Goal: Task Accomplishment & Management: Manage account settings

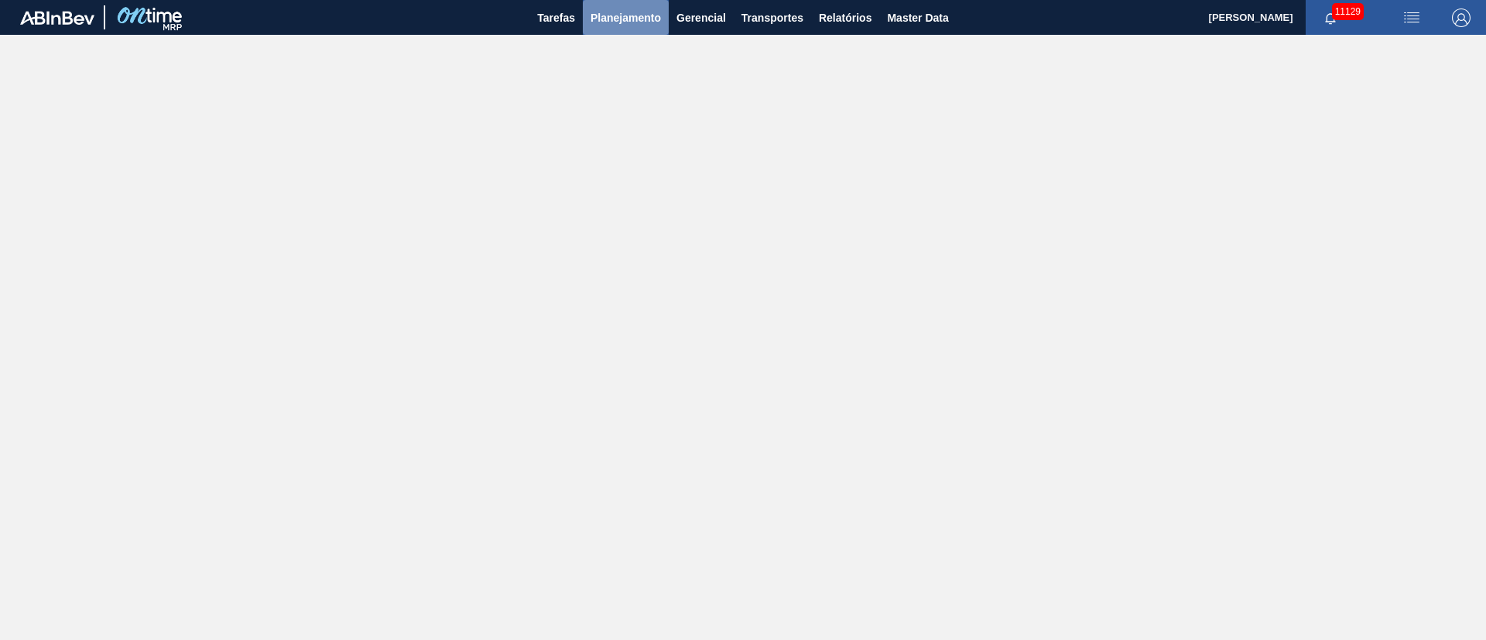
click at [605, 15] on span "Planejamento" at bounding box center [626, 18] width 70 height 19
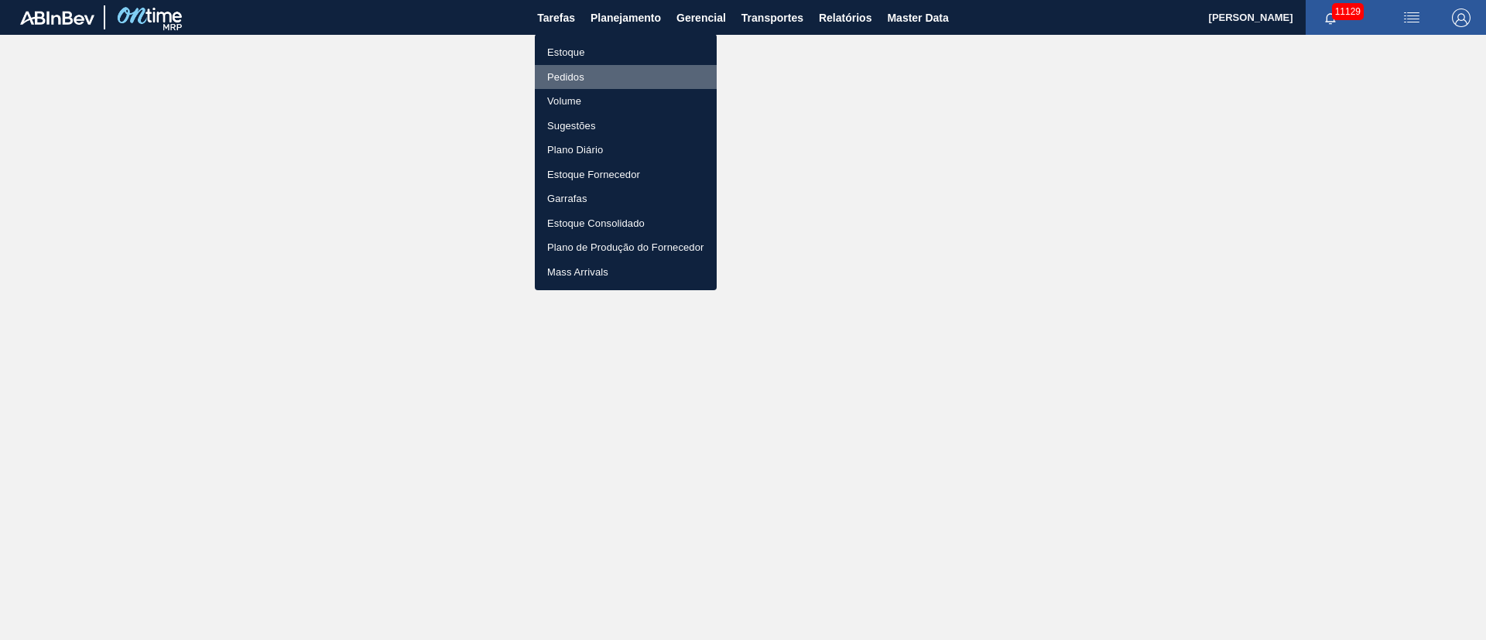
click at [578, 84] on li "Pedidos" at bounding box center [626, 77] width 182 height 25
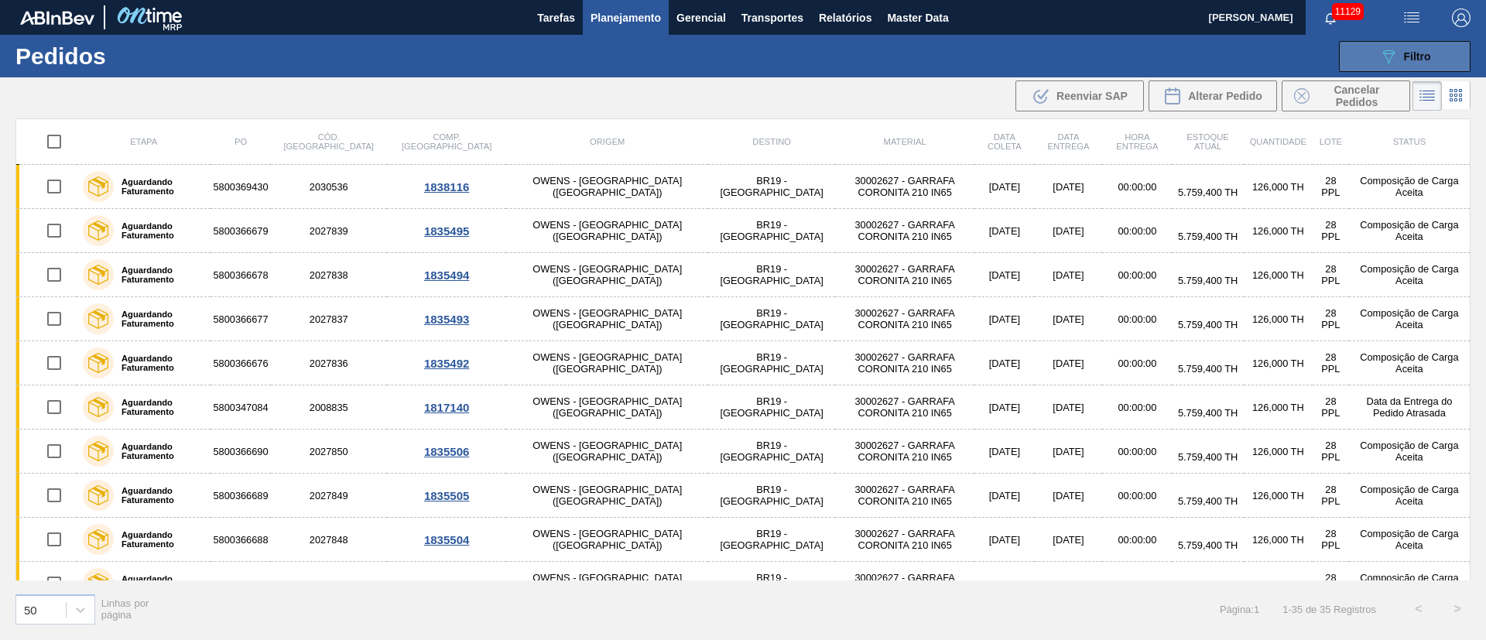
click at [1405, 58] on span "Filtro" at bounding box center [1417, 56] width 27 height 12
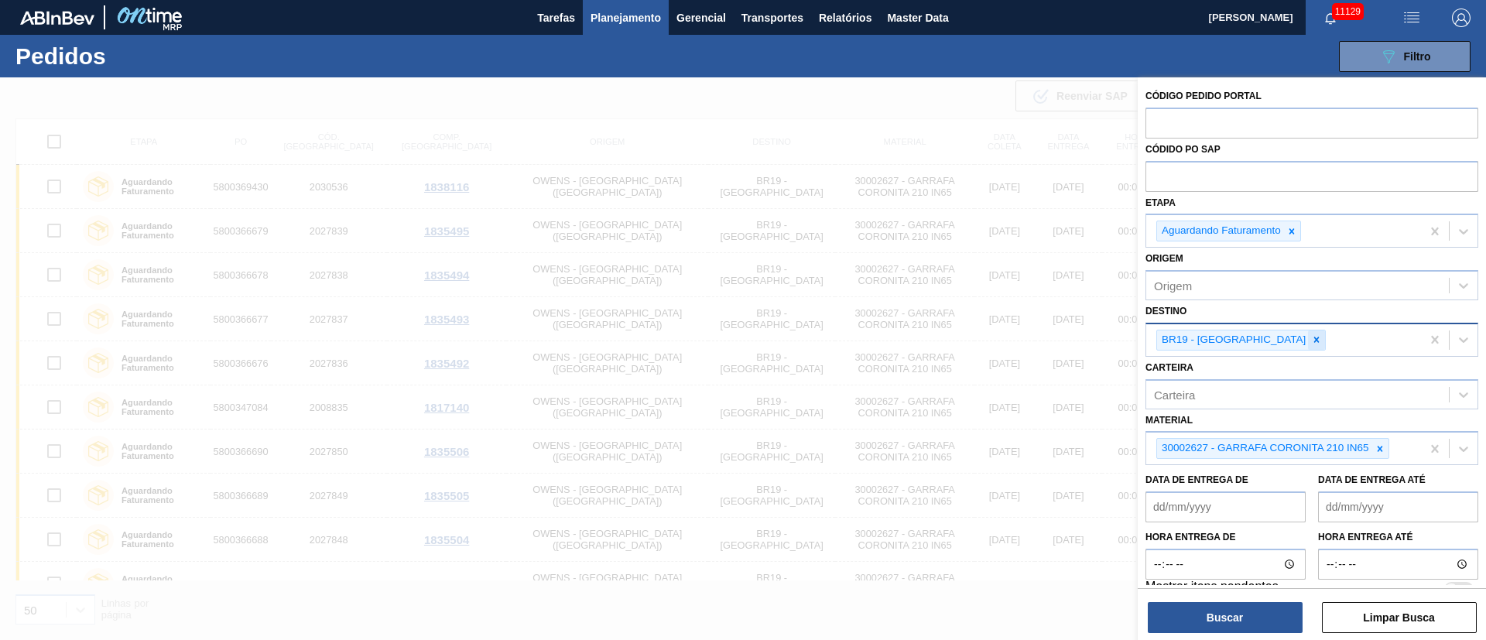
click at [1311, 342] on icon at bounding box center [1316, 339] width 11 height 11
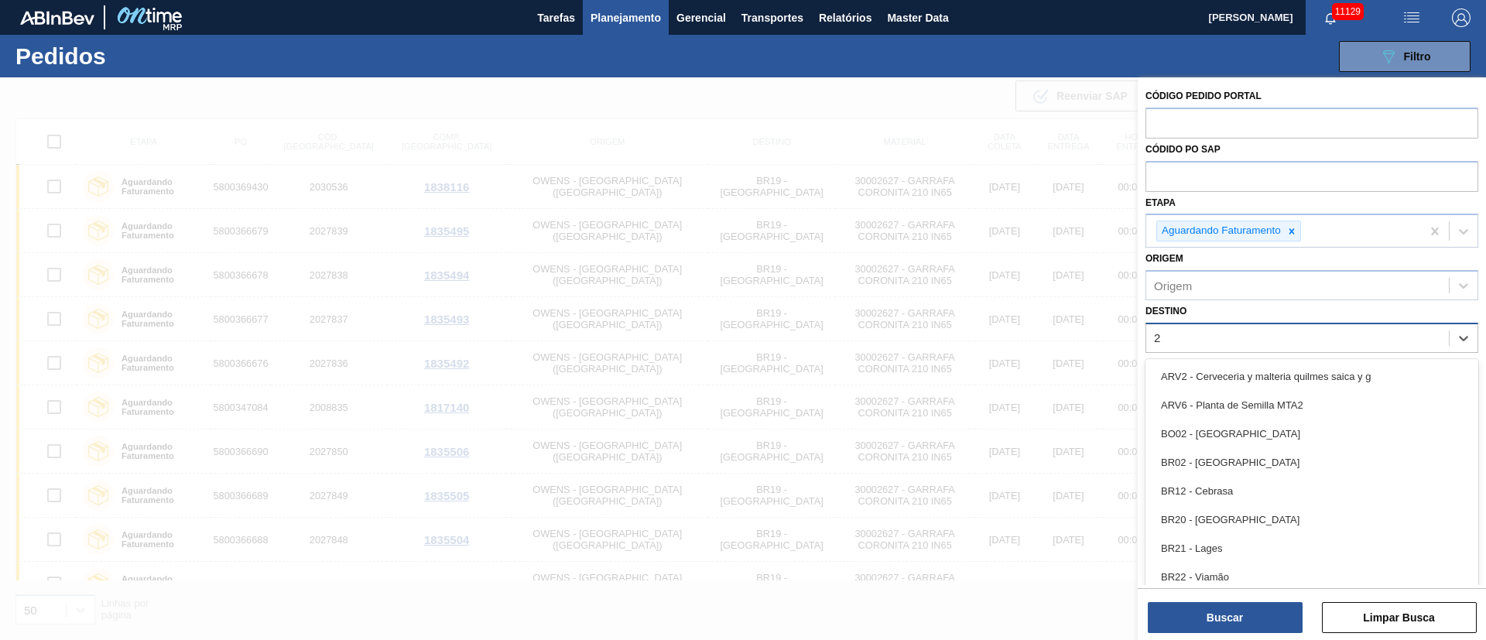
type input "23"
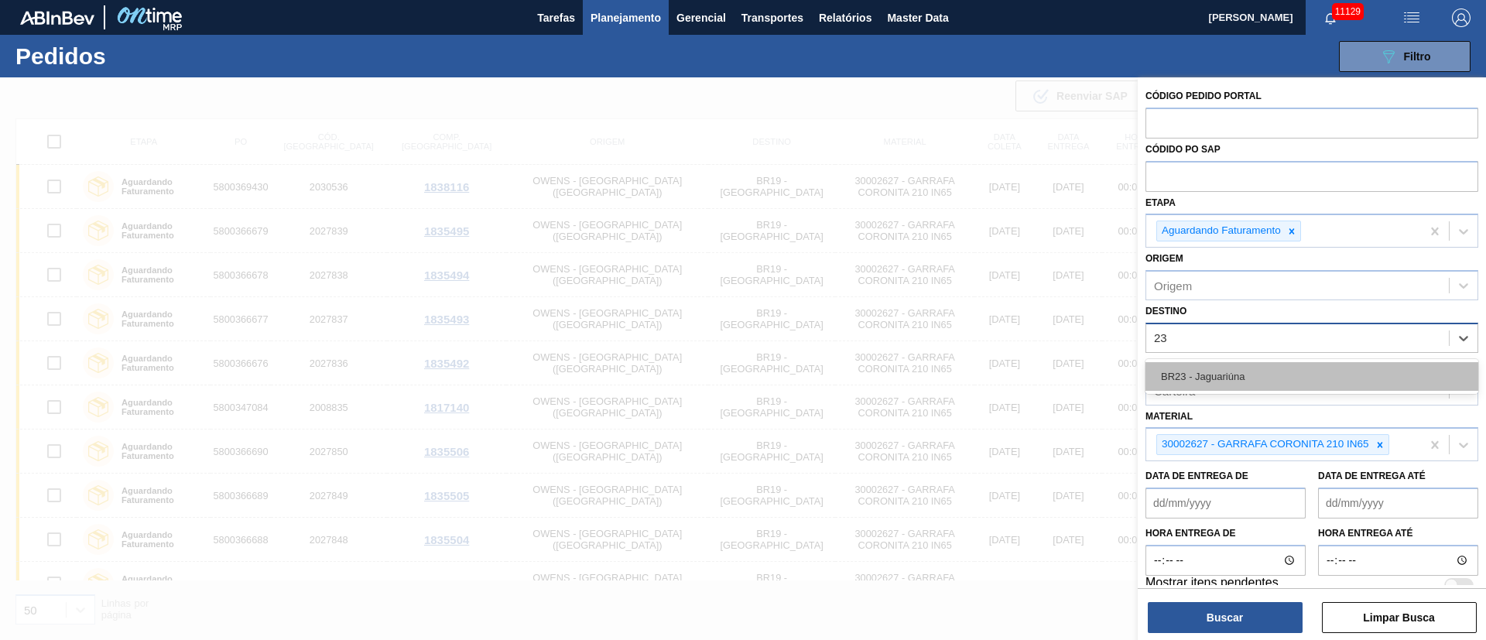
click at [1231, 374] on div "BR23 - Jaguariúna" at bounding box center [1312, 376] width 333 height 29
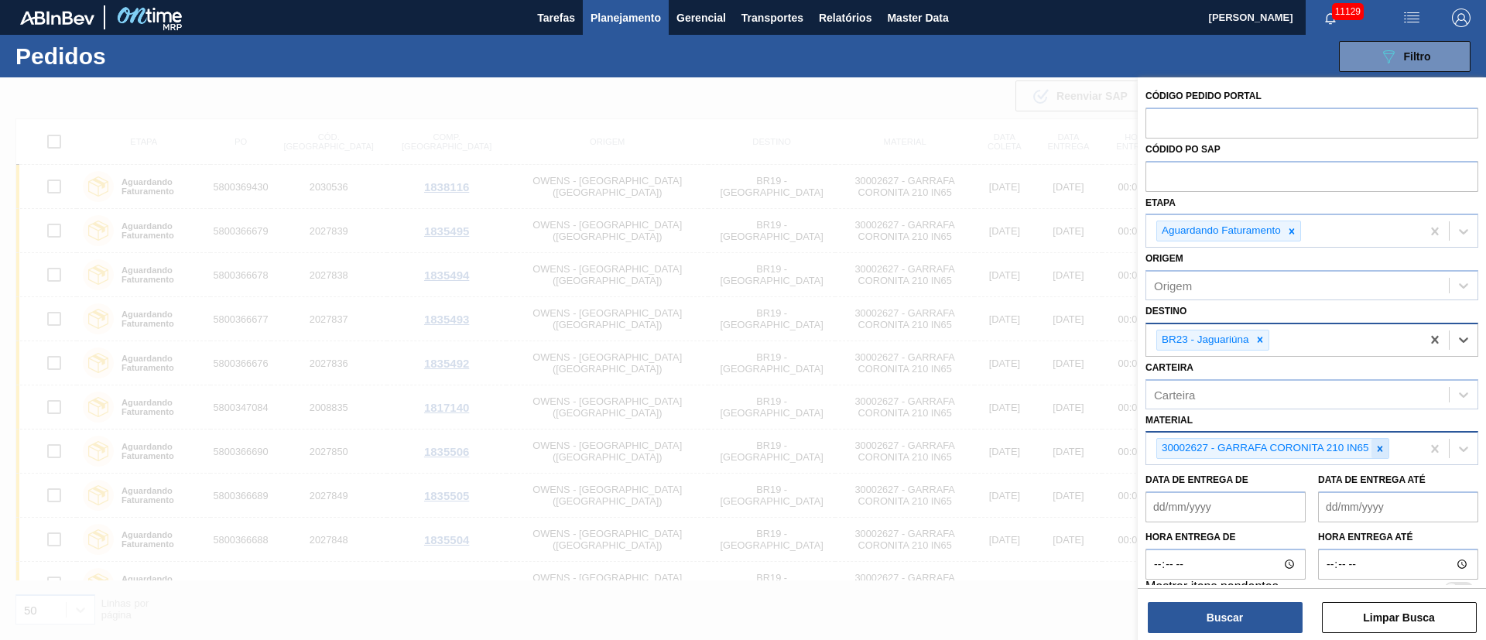
click at [1375, 448] on icon at bounding box center [1380, 449] width 11 height 11
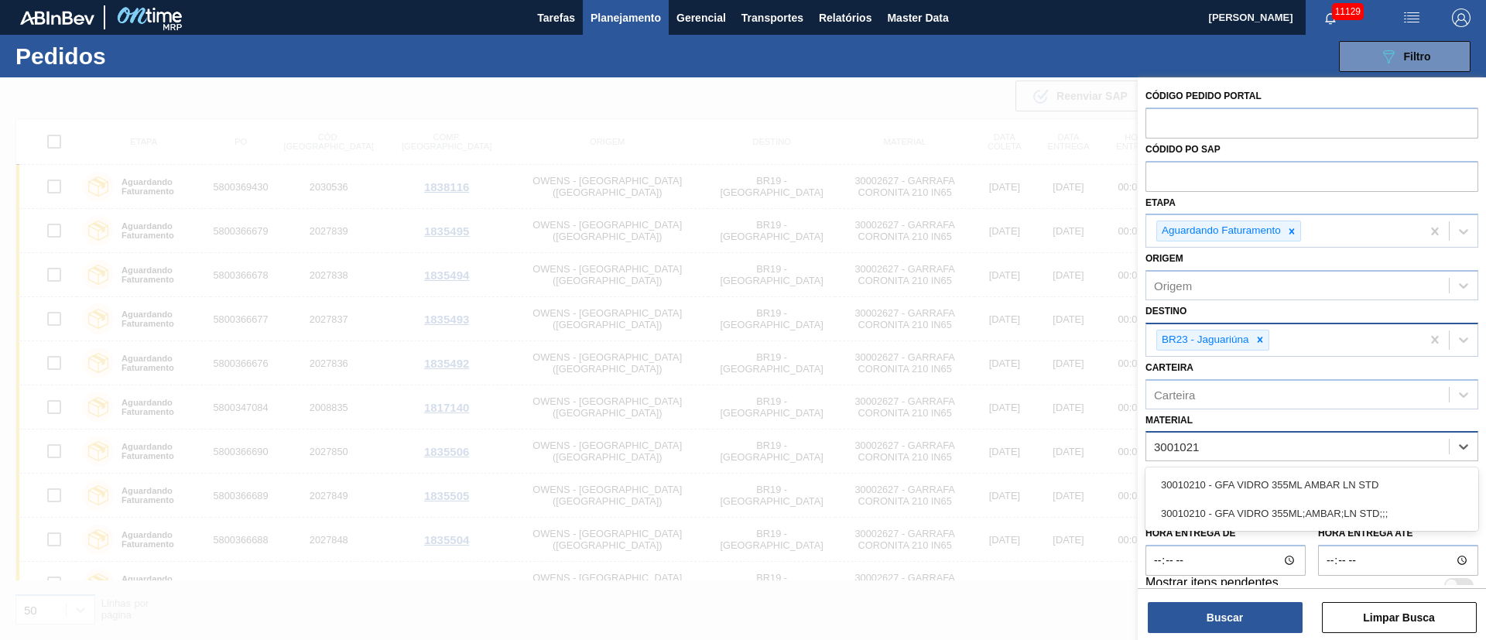
type input "30010210"
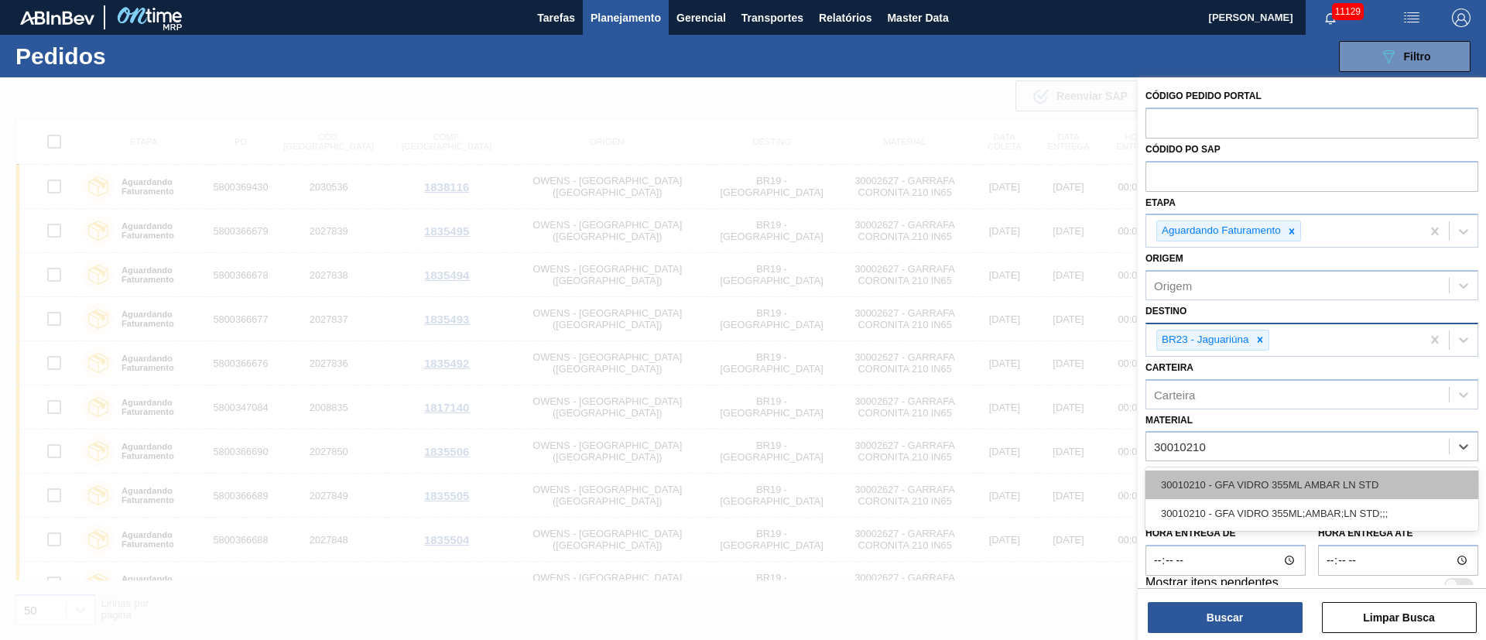
click at [1200, 487] on div "30010210 - GFA VIDRO 355ML AMBAR LN STD" at bounding box center [1312, 485] width 333 height 29
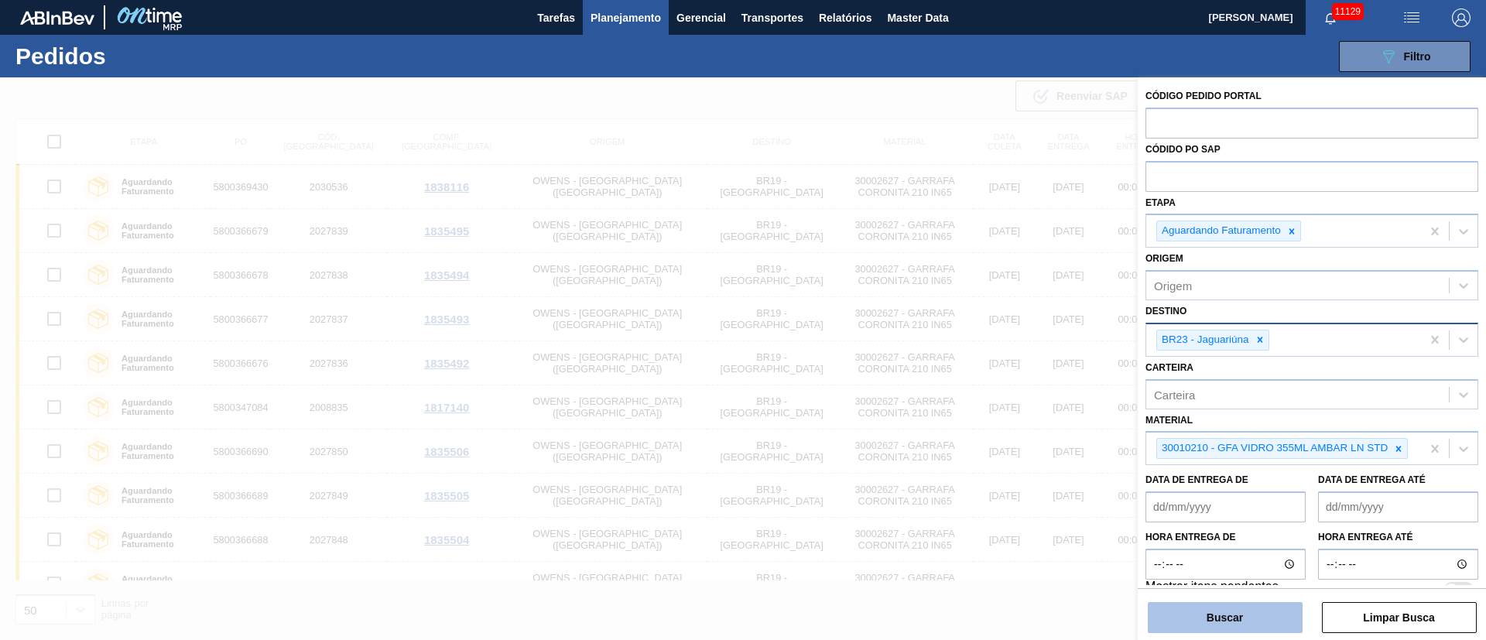
click at [1229, 617] on button "Buscar" at bounding box center [1225, 617] width 155 height 31
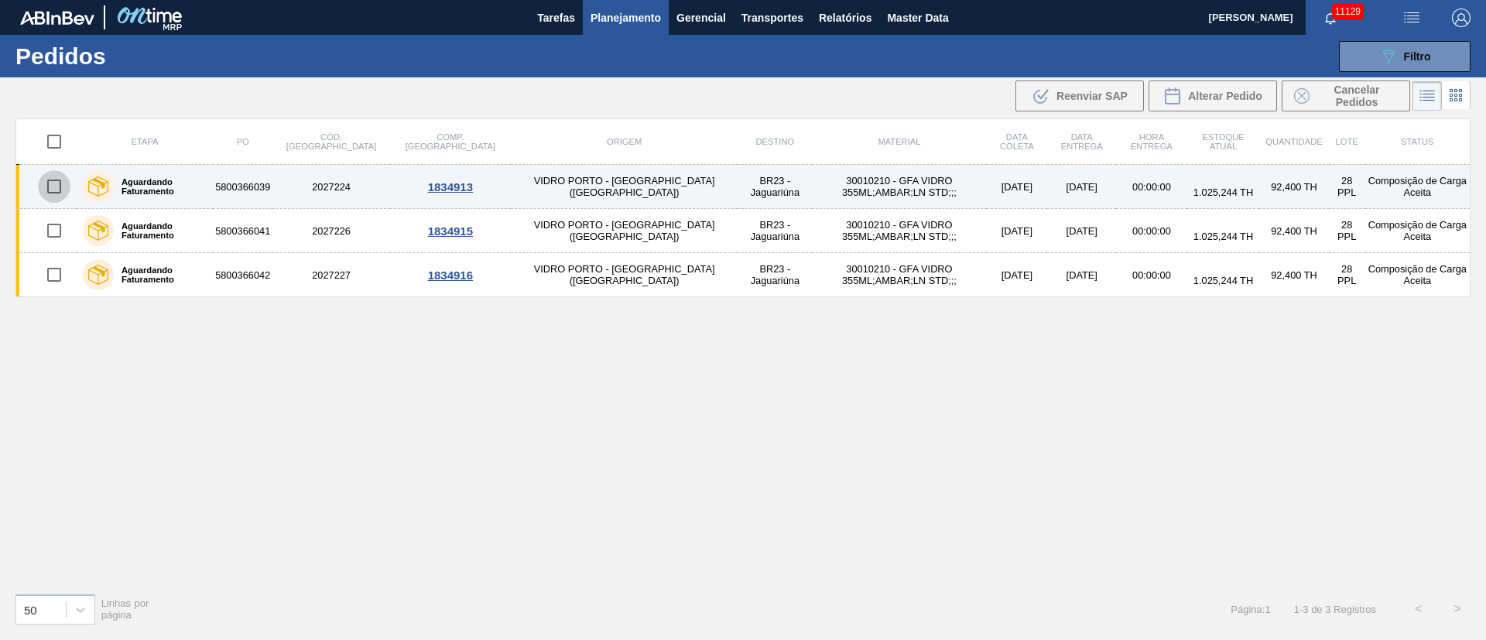
click at [63, 182] on input "checkbox" at bounding box center [54, 186] width 33 height 33
checkbox input "true"
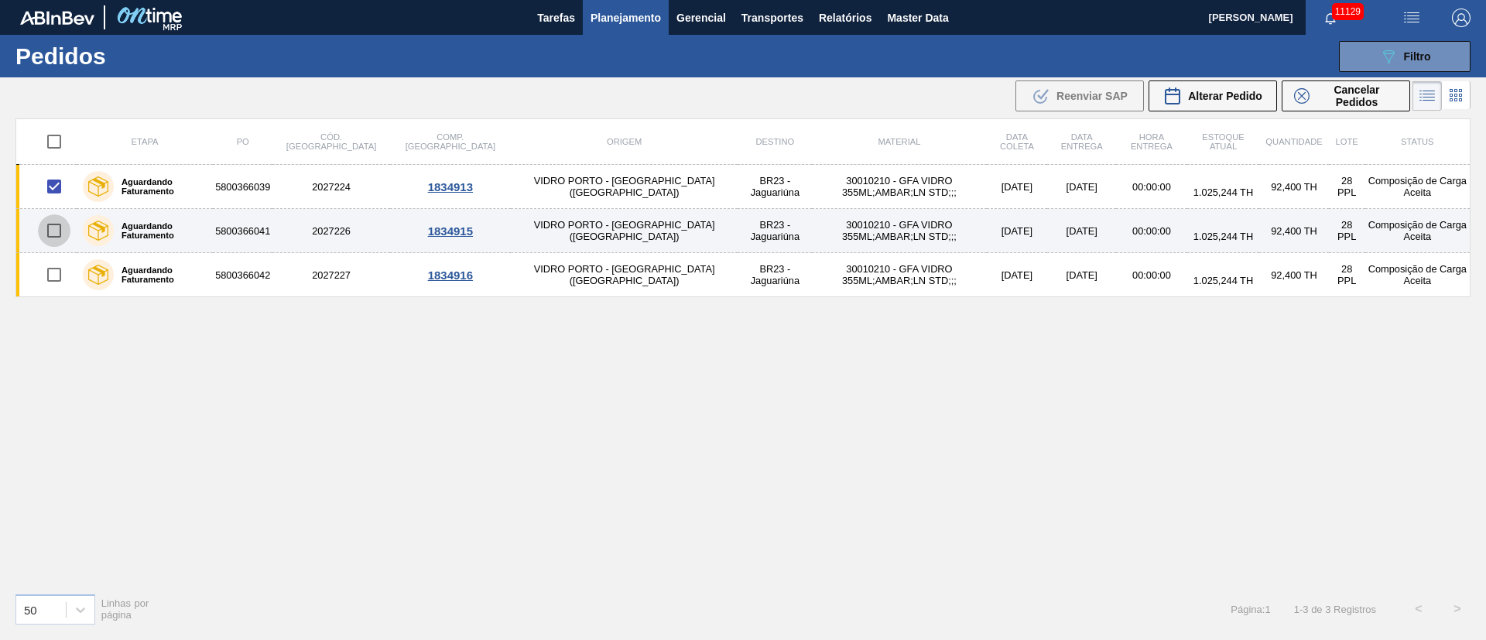
click at [53, 225] on input "checkbox" at bounding box center [54, 230] width 33 height 33
checkbox input "true"
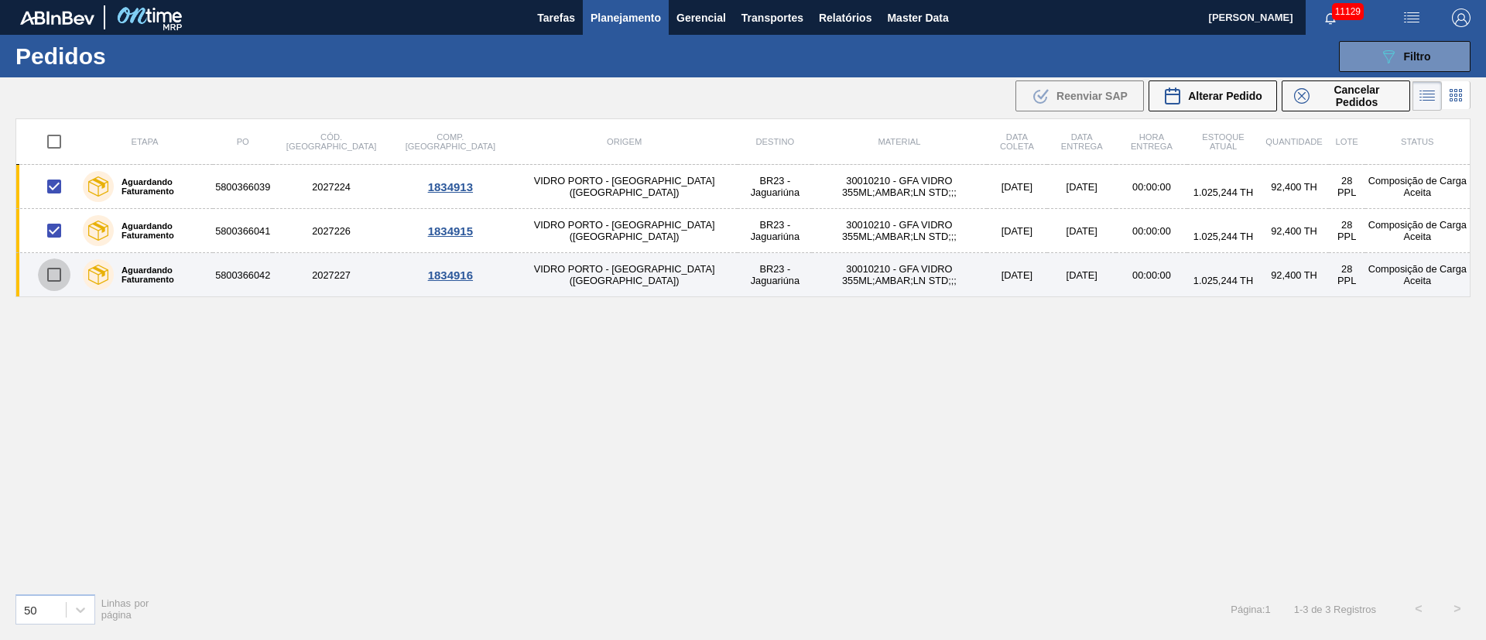
click at [54, 279] on input "checkbox" at bounding box center [54, 275] width 33 height 33
checkbox input "true"
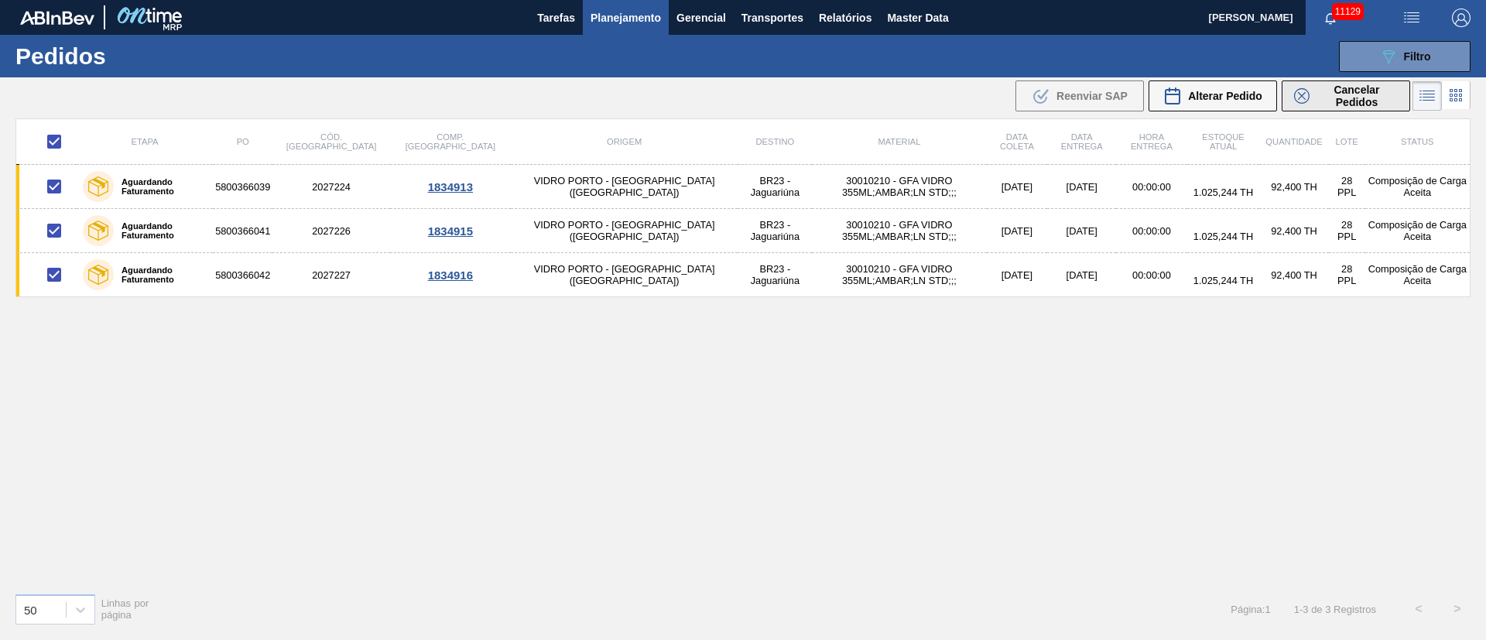
click at [1363, 91] on span "Cancelar Pedidos" at bounding box center [1357, 96] width 82 height 25
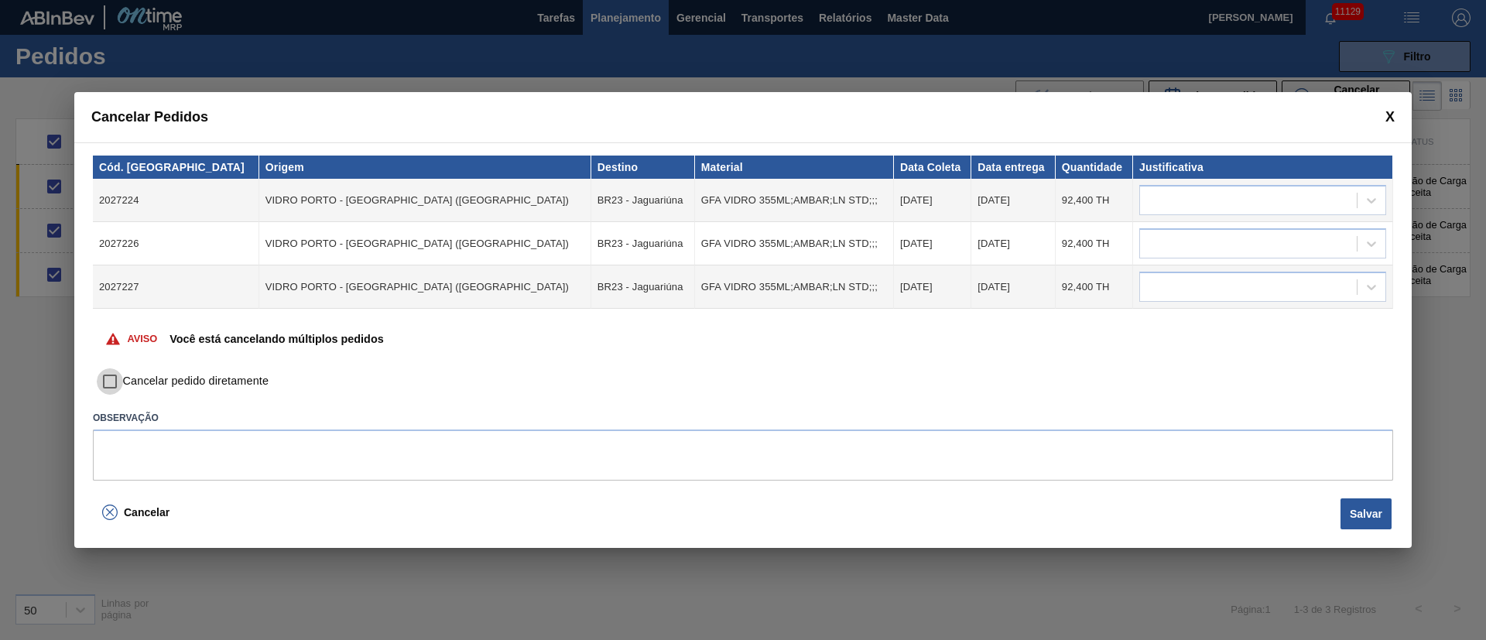
click at [114, 389] on input "Cancelar pedido diretamente" at bounding box center [110, 382] width 26 height 26
checkbox input "true"
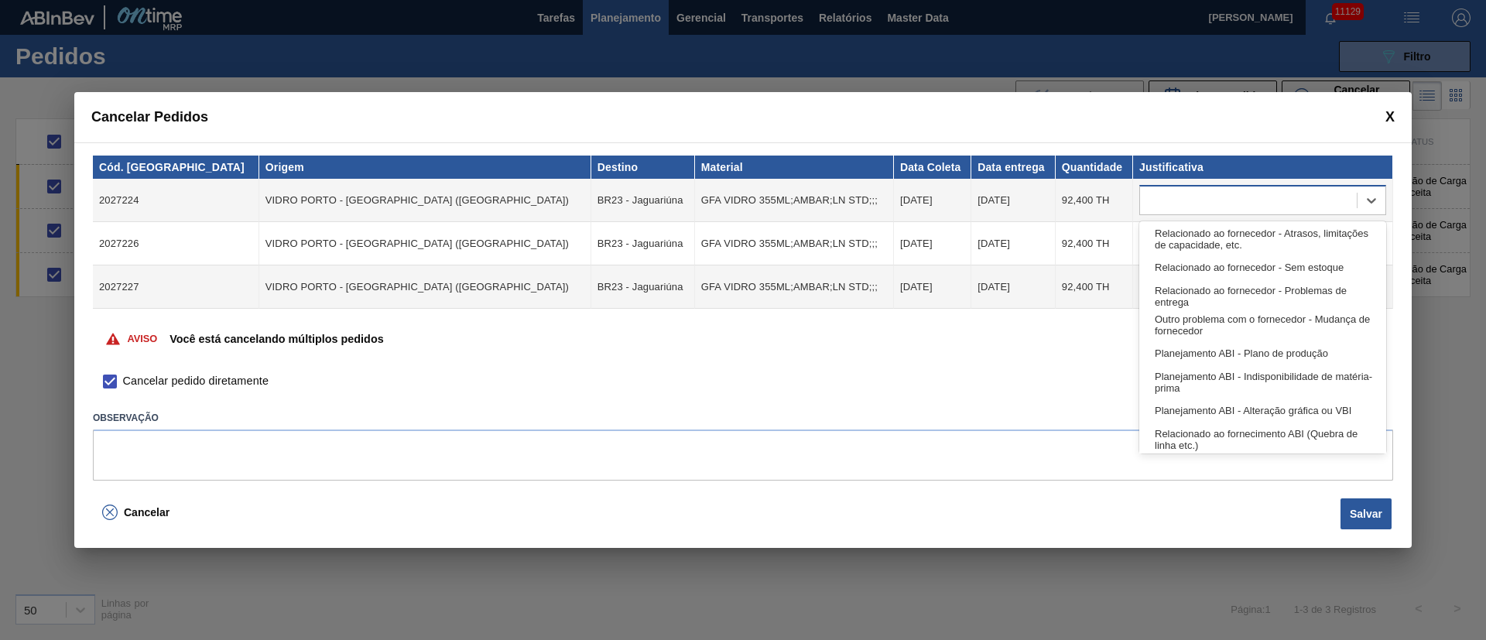
click at [1257, 194] on div at bounding box center [1248, 201] width 217 height 22
click at [1240, 236] on div "Relacionado ao fornecedor - Atrasos, limitações de capacidade, etc." at bounding box center [1263, 239] width 247 height 29
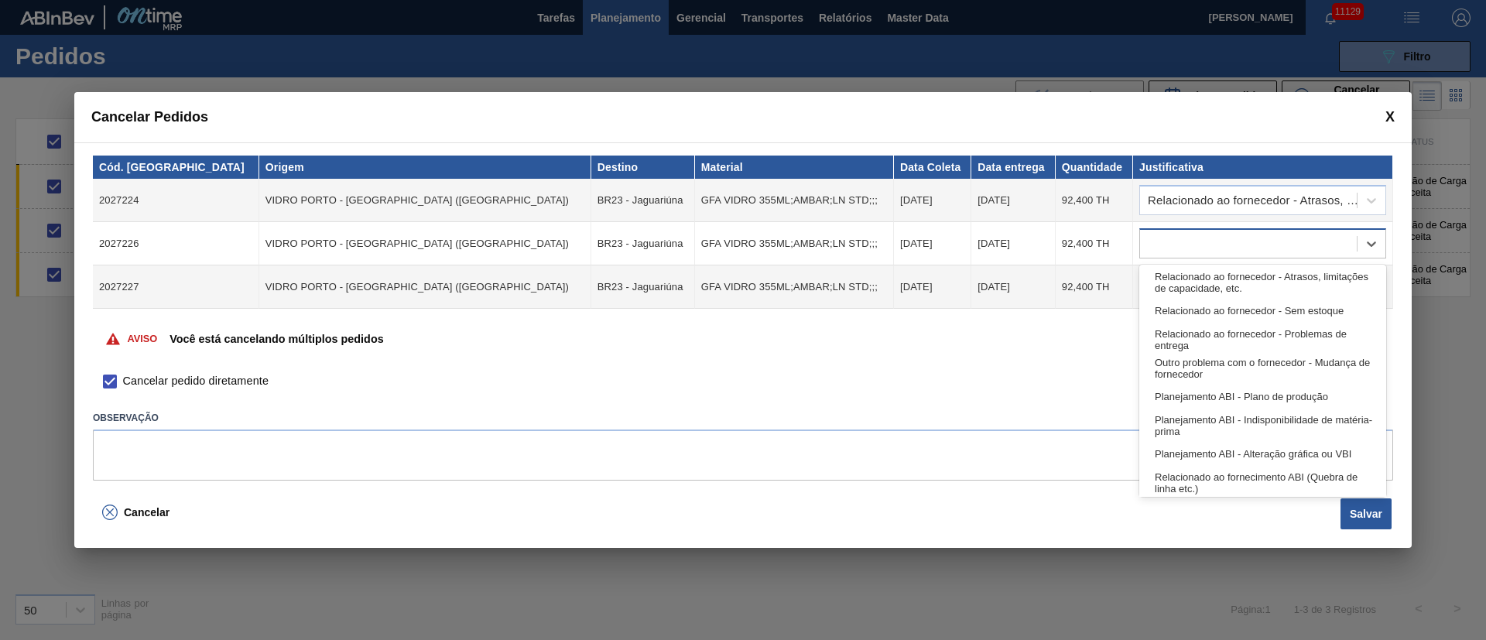
click at [1235, 242] on div at bounding box center [1248, 244] width 217 height 22
click at [1216, 273] on div "Relacionado ao fornecedor - Atrasos, limitações de capacidade, etc." at bounding box center [1263, 282] width 247 height 29
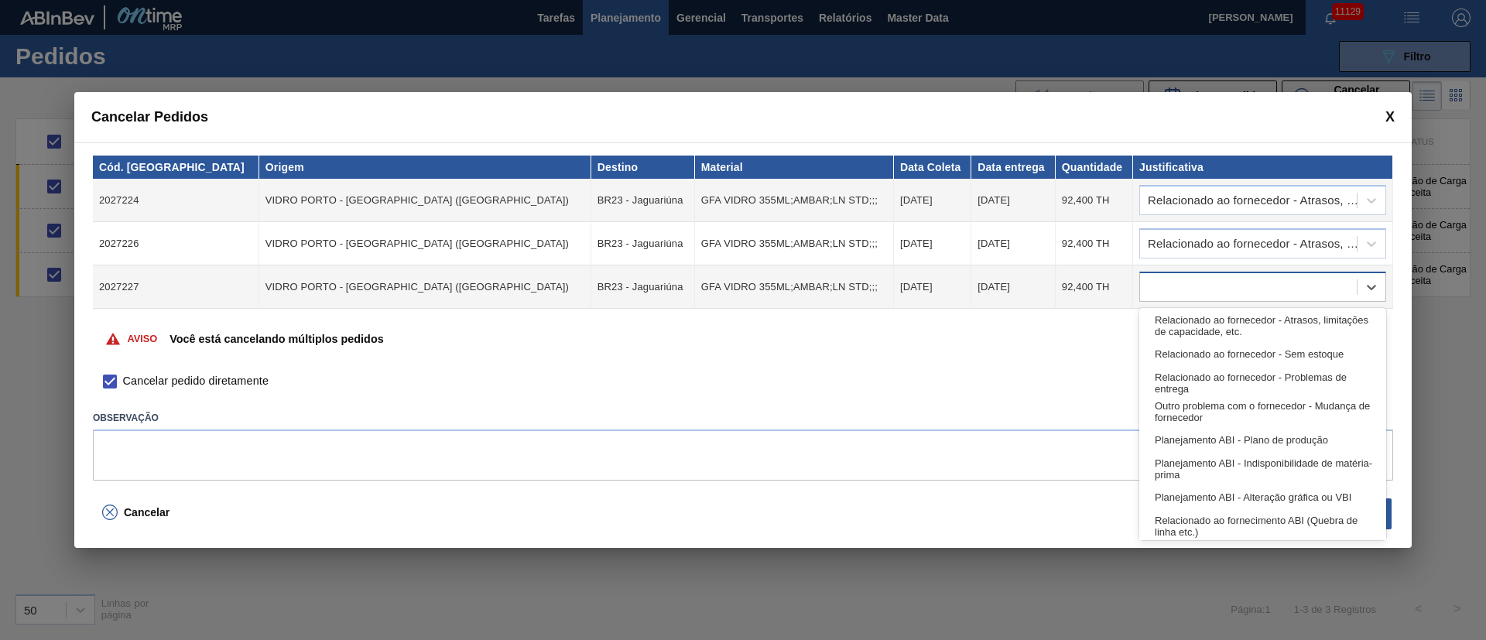
click at [1205, 293] on div at bounding box center [1248, 287] width 217 height 22
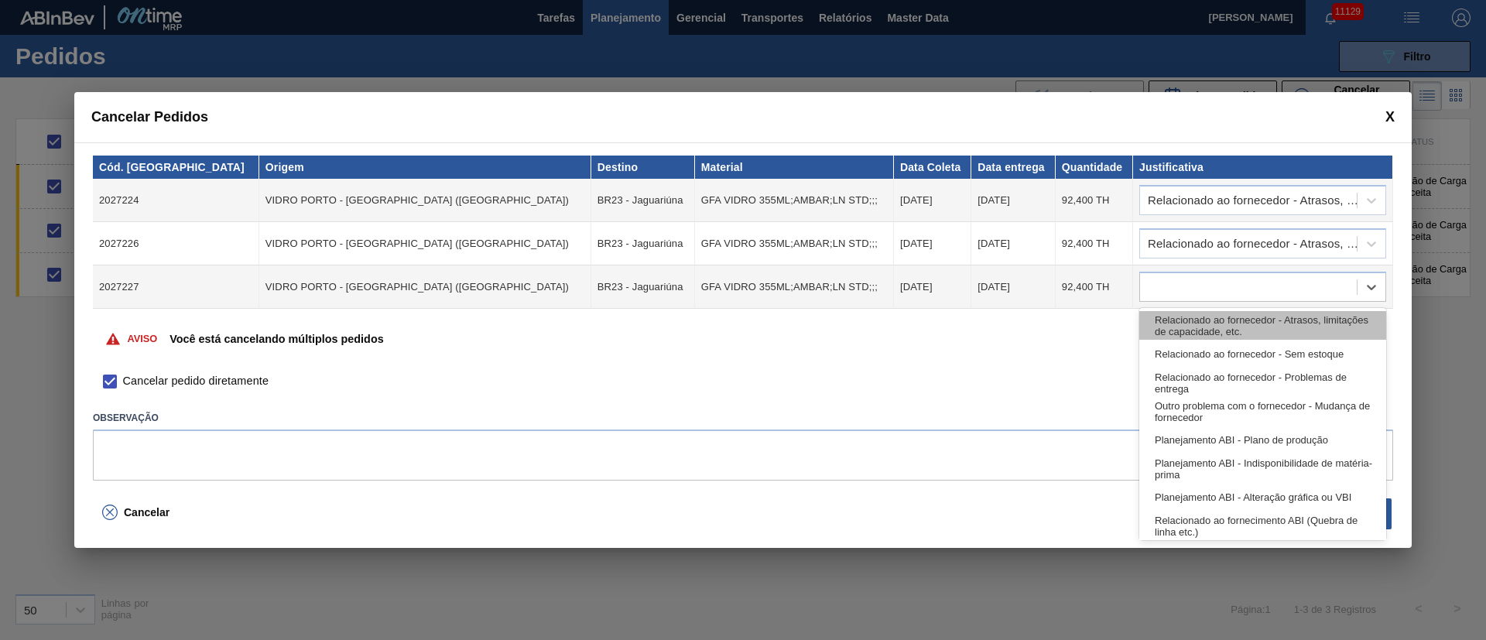
click at [1195, 320] on div "Relacionado ao fornecedor - Atrasos, limitações de capacidade, etc." at bounding box center [1263, 325] width 247 height 29
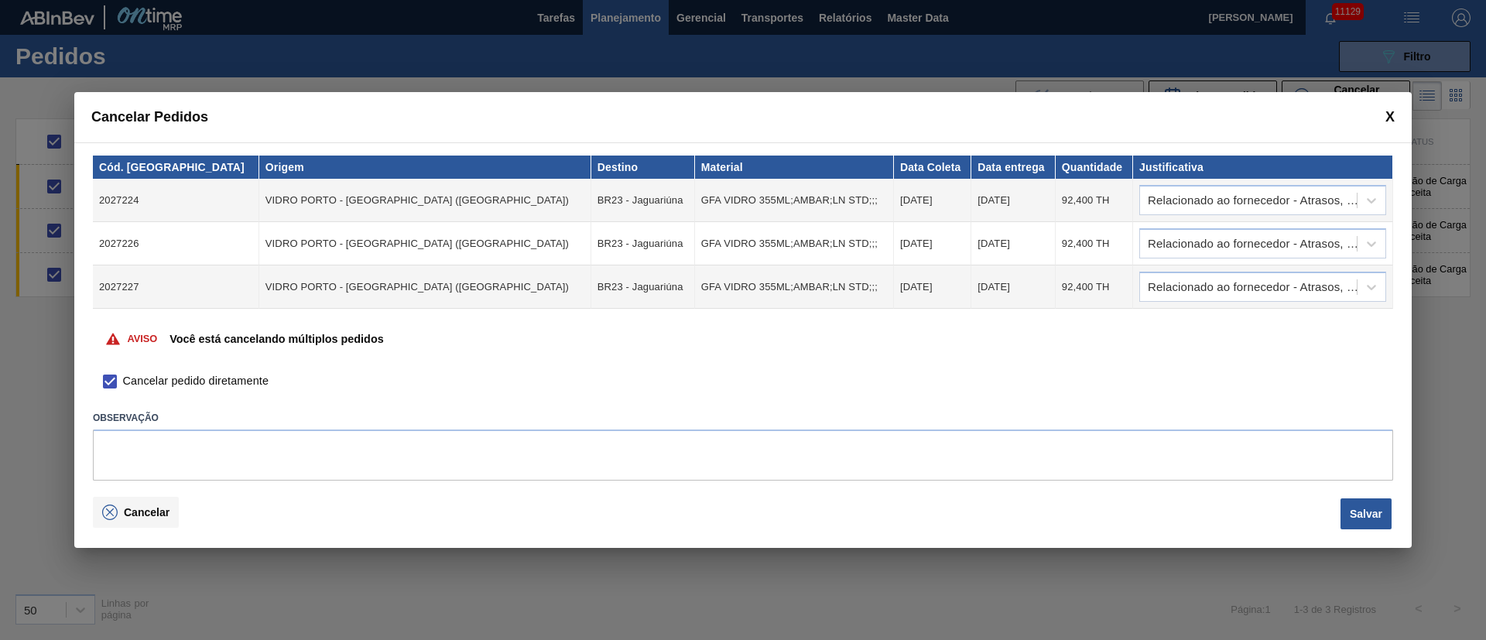
click at [156, 506] on span "Cancelar" at bounding box center [147, 512] width 46 height 12
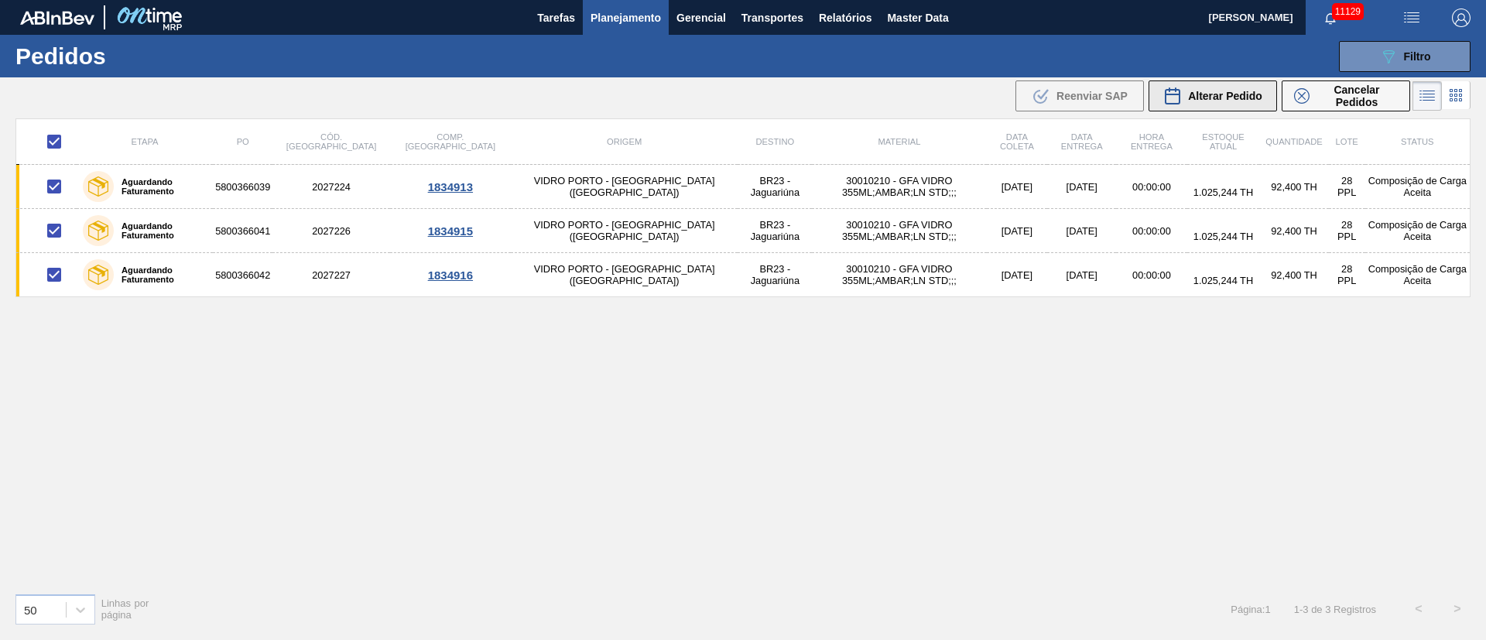
click at [1219, 84] on button "Alterar Pedido" at bounding box center [1213, 96] width 129 height 31
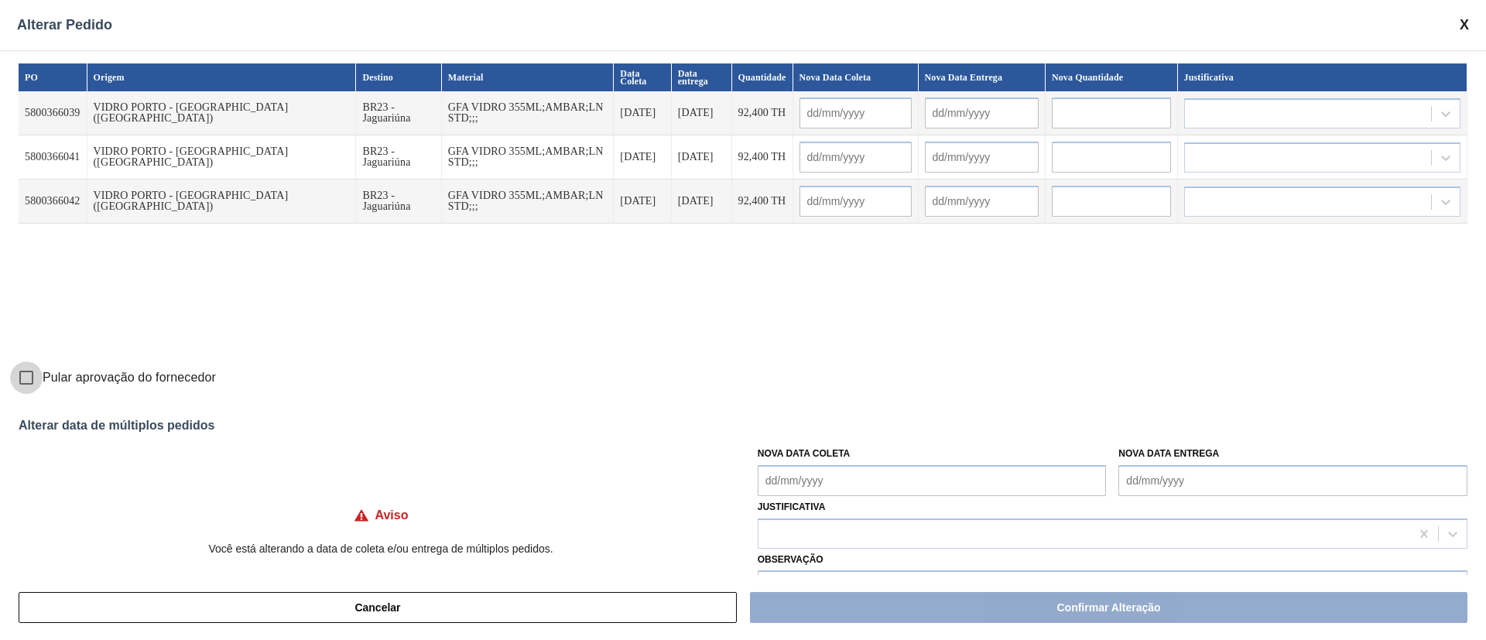
click at [31, 385] on input "Pular aprovação do fornecedor" at bounding box center [26, 378] width 33 height 33
checkbox input "true"
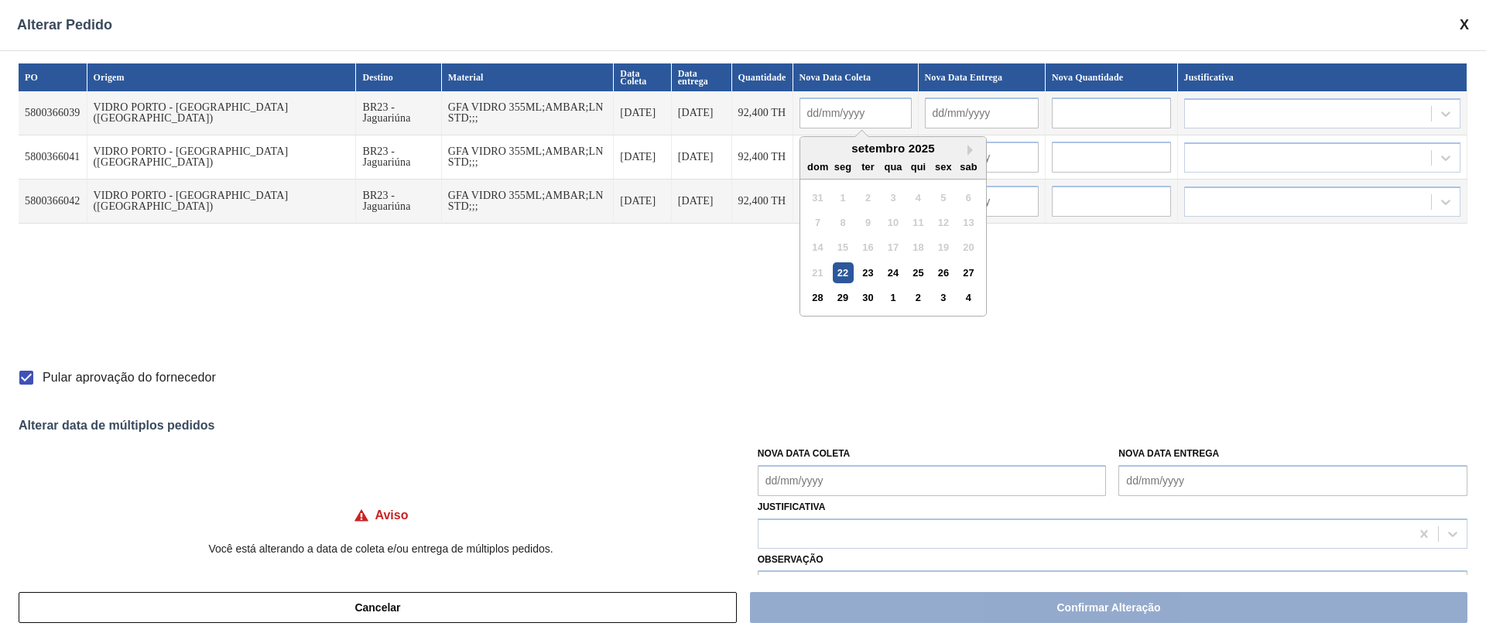
click at [828, 123] on input "text" at bounding box center [856, 113] width 112 height 31
click at [987, 477] on Coleta "Nova Data Coleta" at bounding box center [932, 480] width 349 height 31
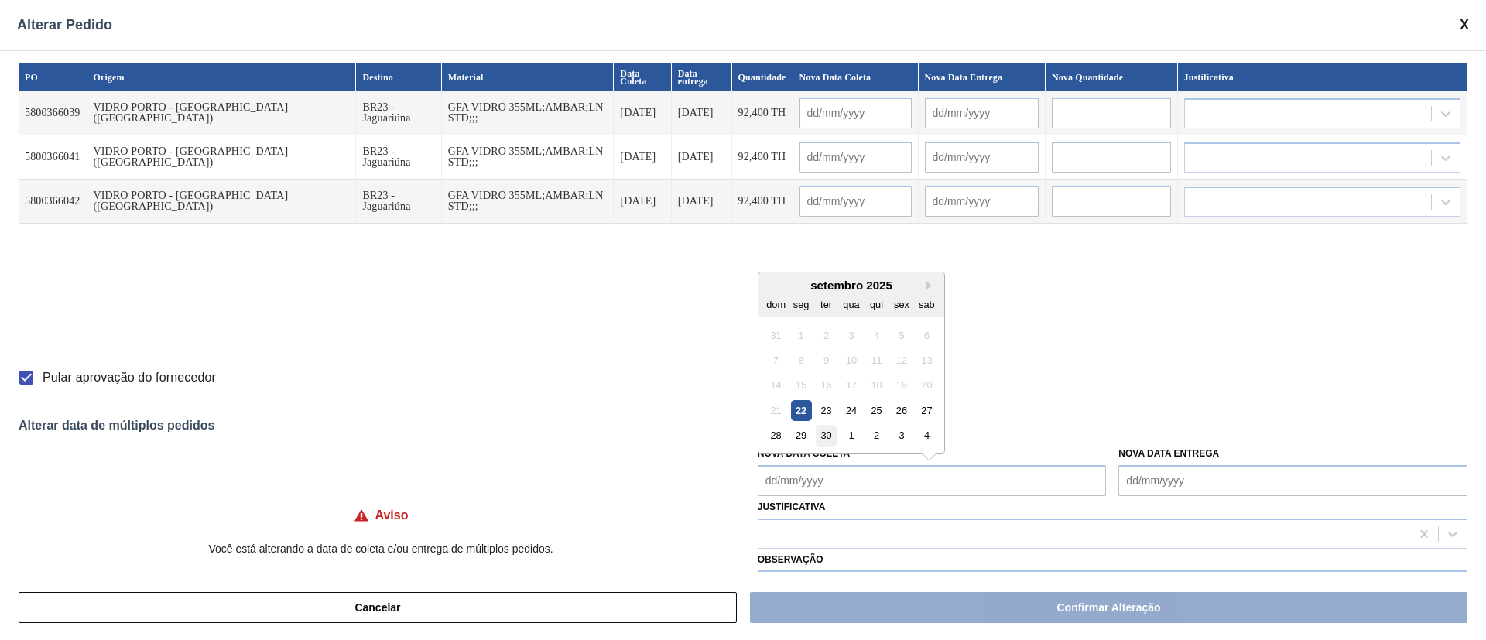
click at [829, 438] on div "30" at bounding box center [826, 435] width 21 height 21
type Coleta "[DATE]"
type input "[DATE]"
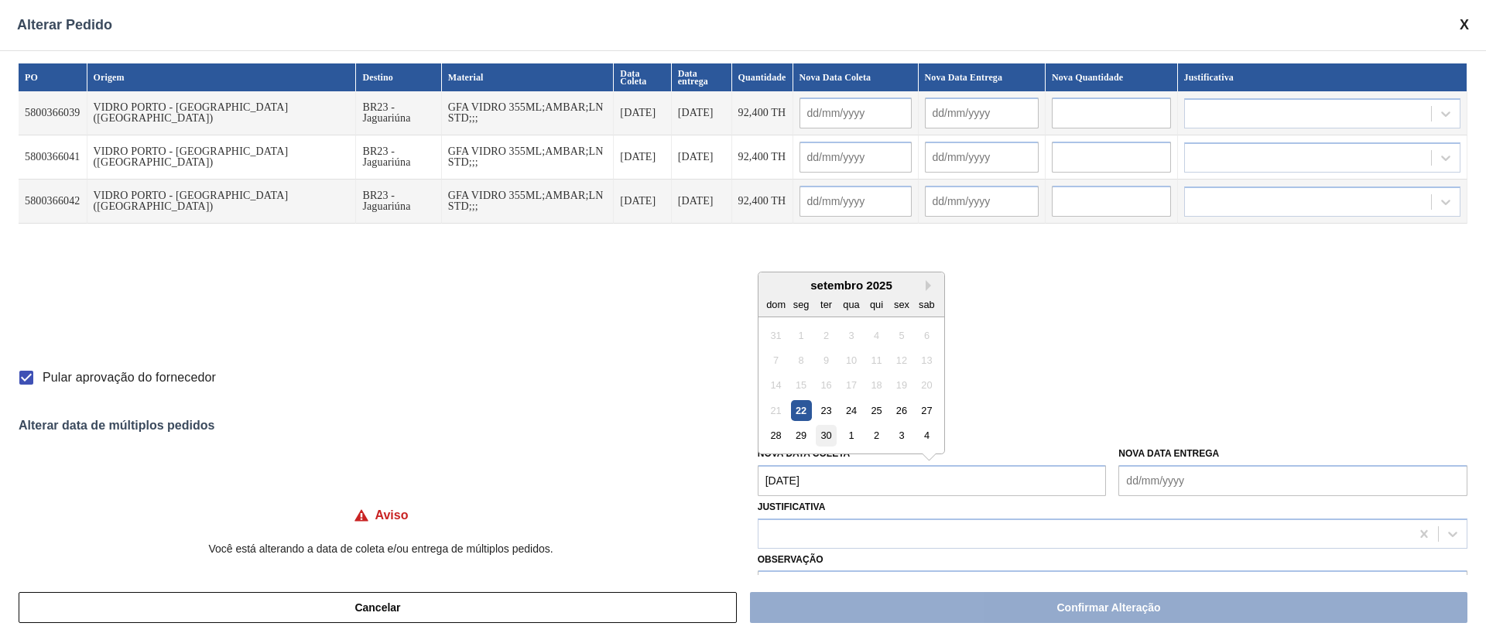
type input "[DATE]"
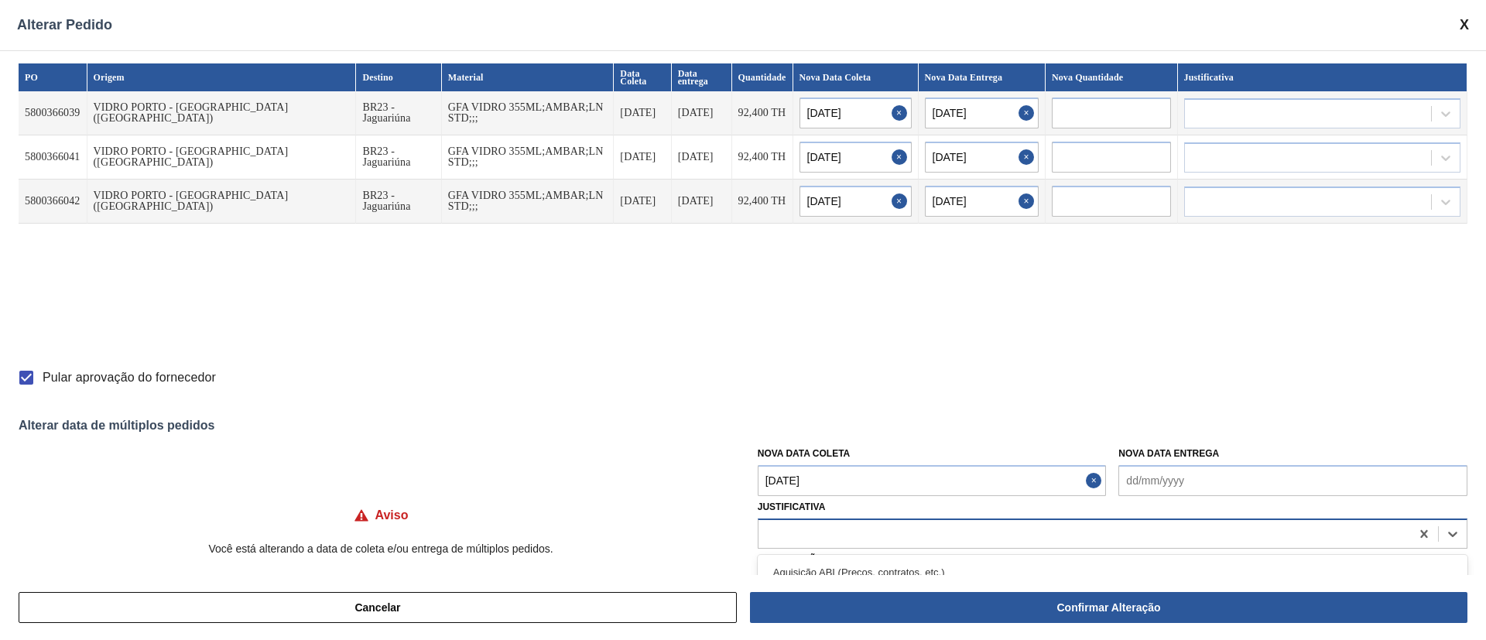
click at [811, 538] on div at bounding box center [1085, 534] width 652 height 22
type input "ou"
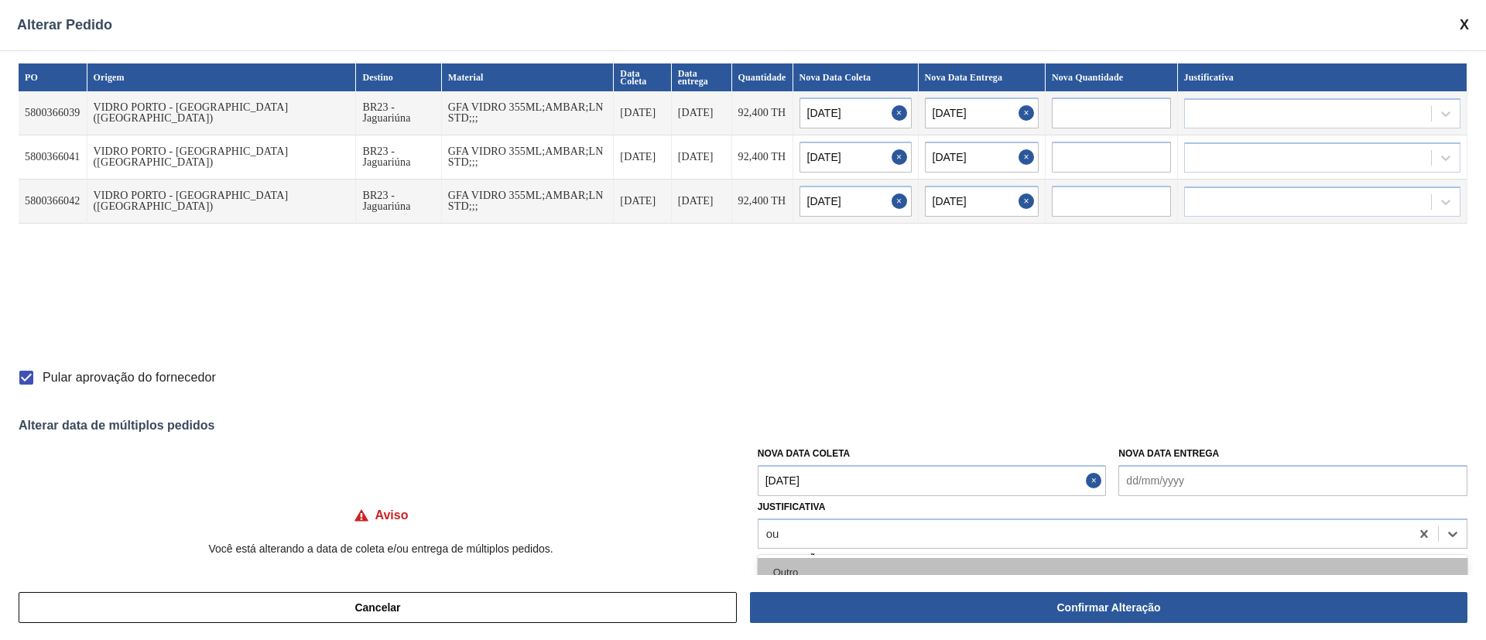
click at [800, 566] on div "Outro" at bounding box center [1113, 572] width 710 height 29
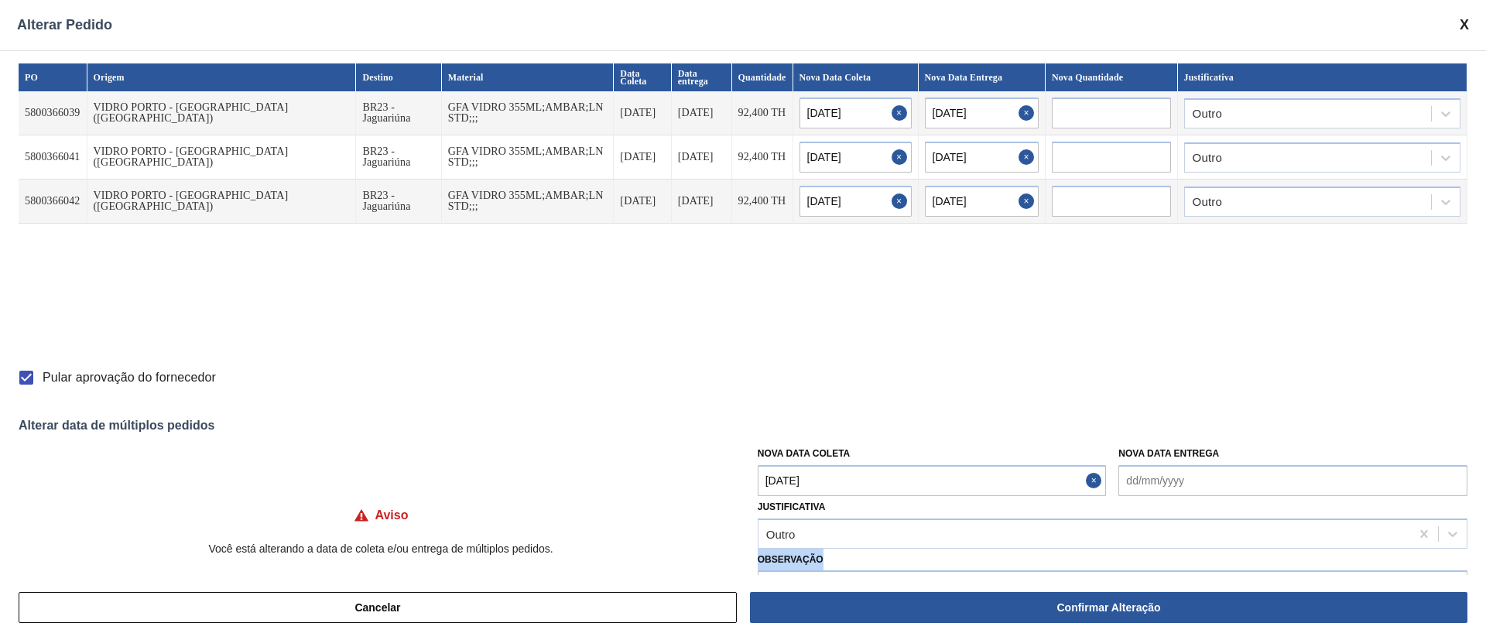
click at [800, 566] on label "Observação" at bounding box center [1113, 560] width 710 height 22
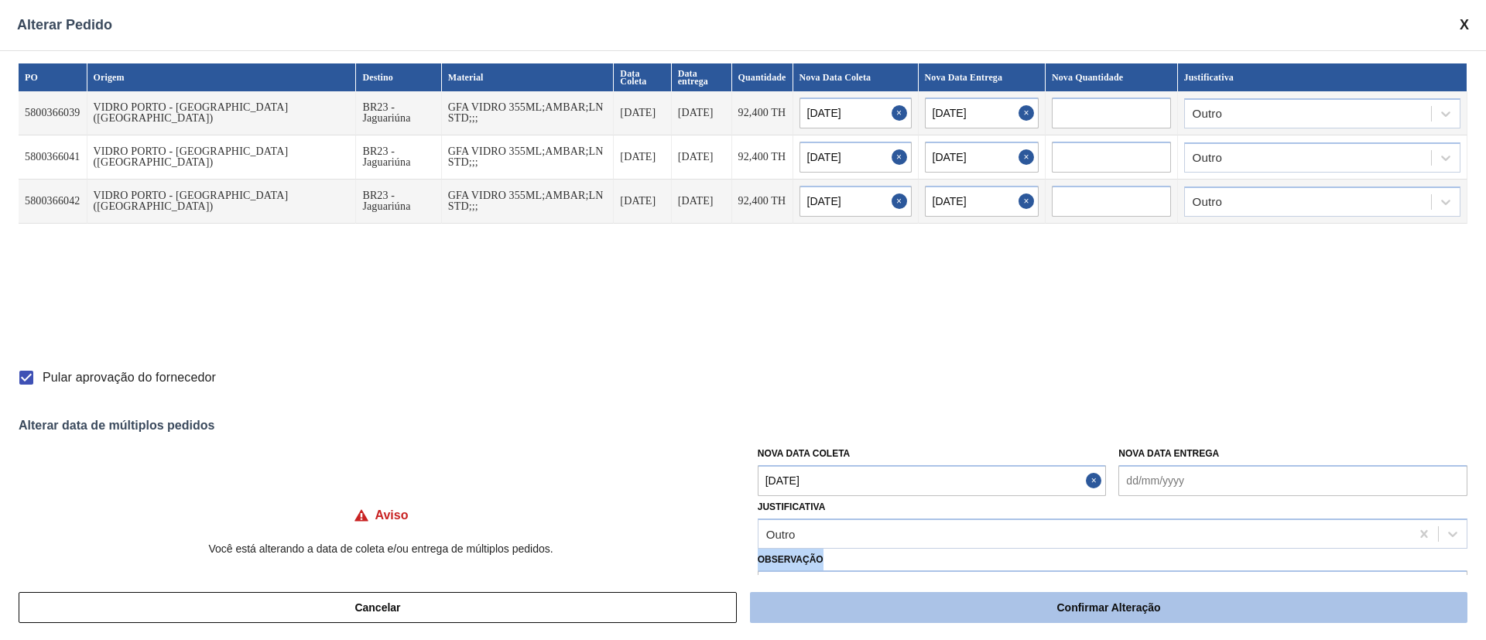
click at [1007, 599] on button "Confirmar Alteração" at bounding box center [1109, 607] width 718 height 31
checkbox input "false"
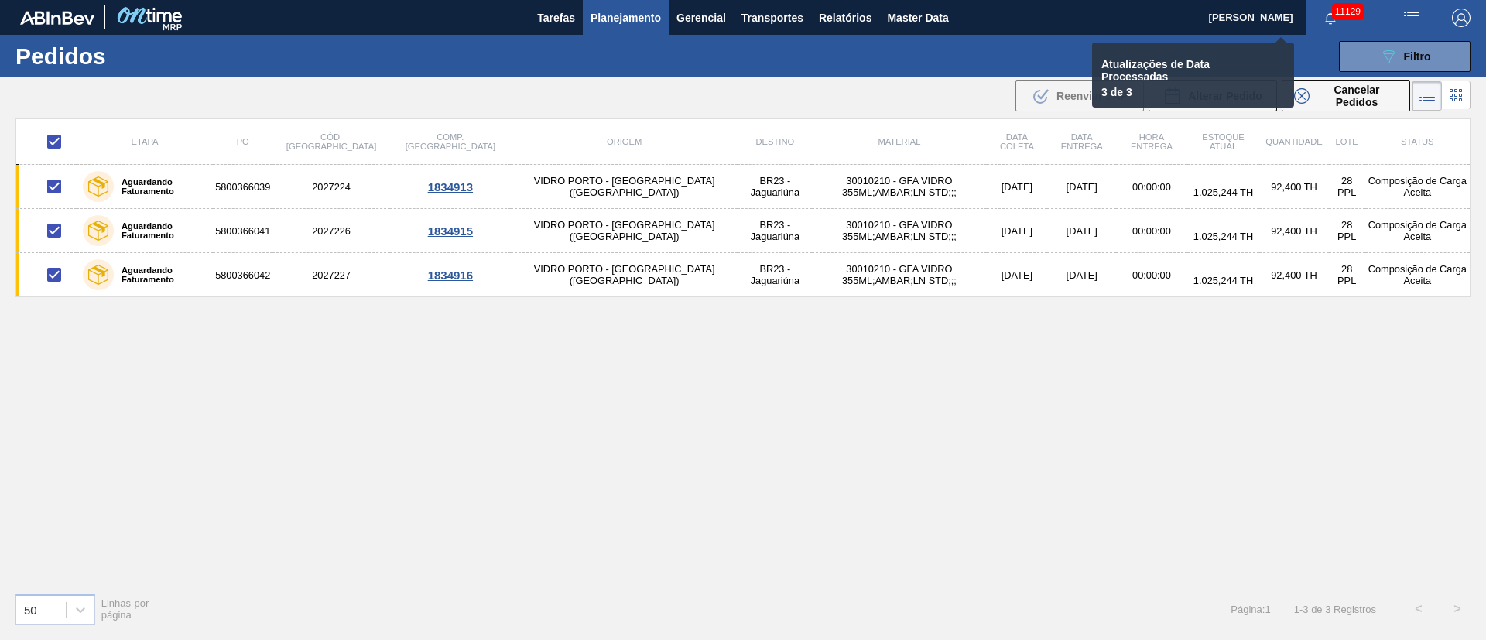
checkbox input "false"
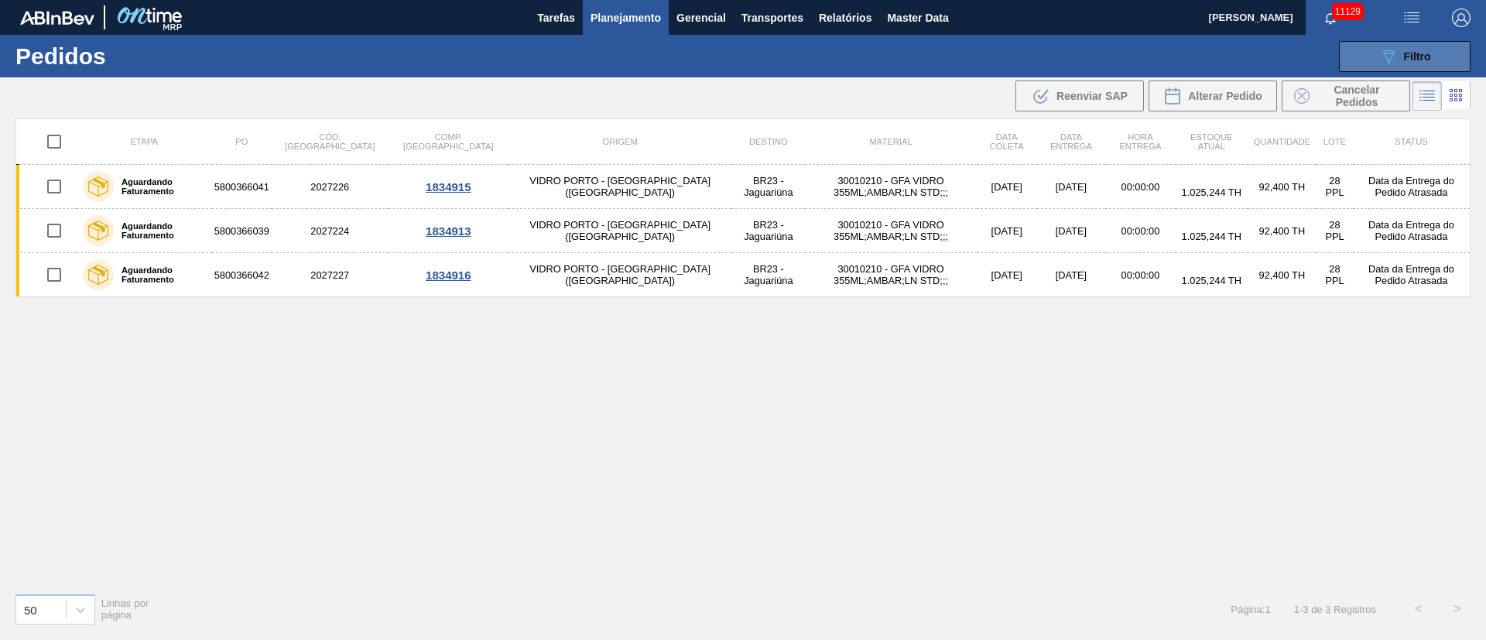
click at [1387, 47] on icon "089F7B8B-B2A5-4AFE-B5C0-19BA573D28AC" at bounding box center [1389, 56] width 19 height 19
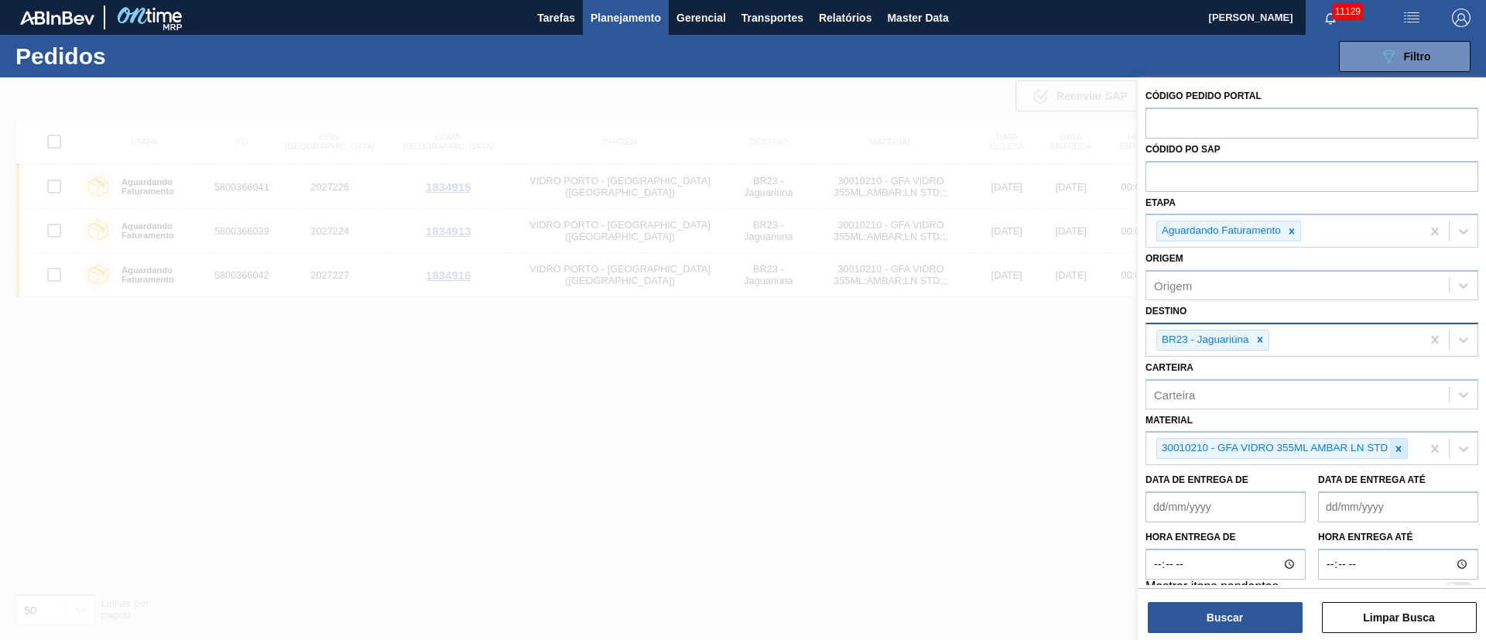
click at [1395, 444] on icon at bounding box center [1399, 449] width 11 height 11
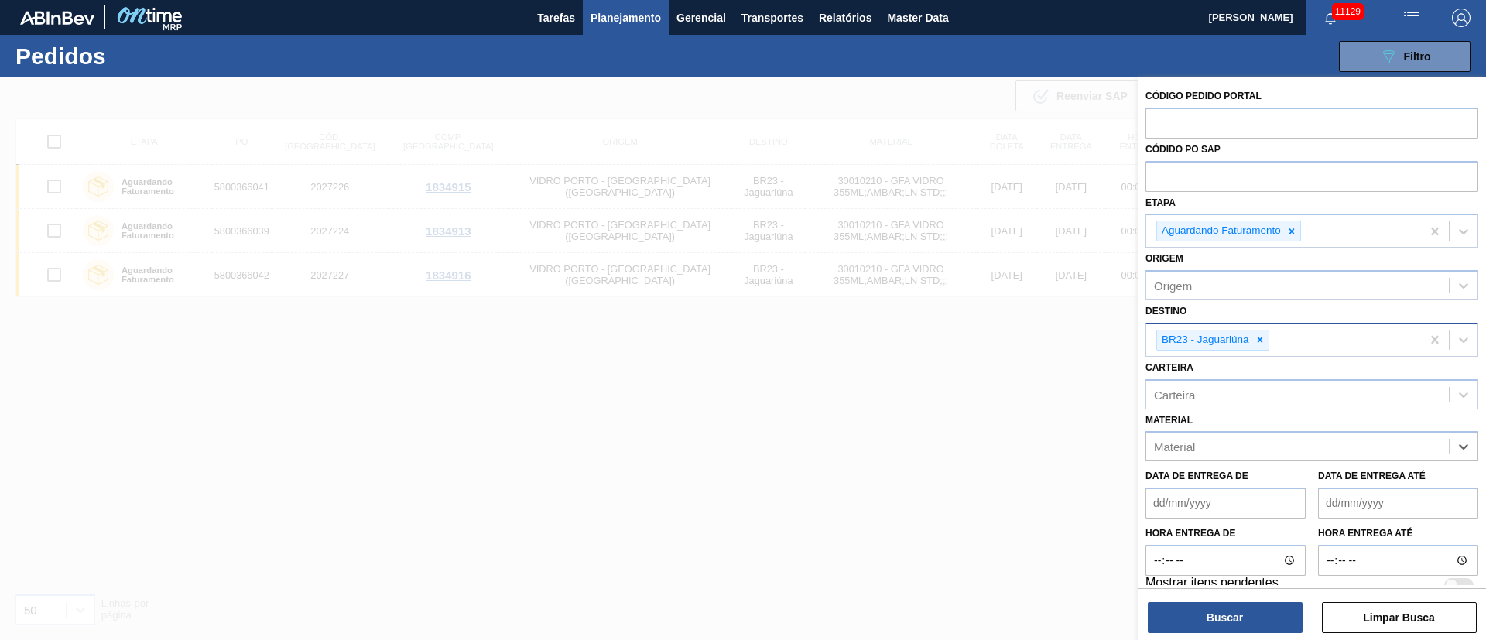
type input "3"
type input "20002807"
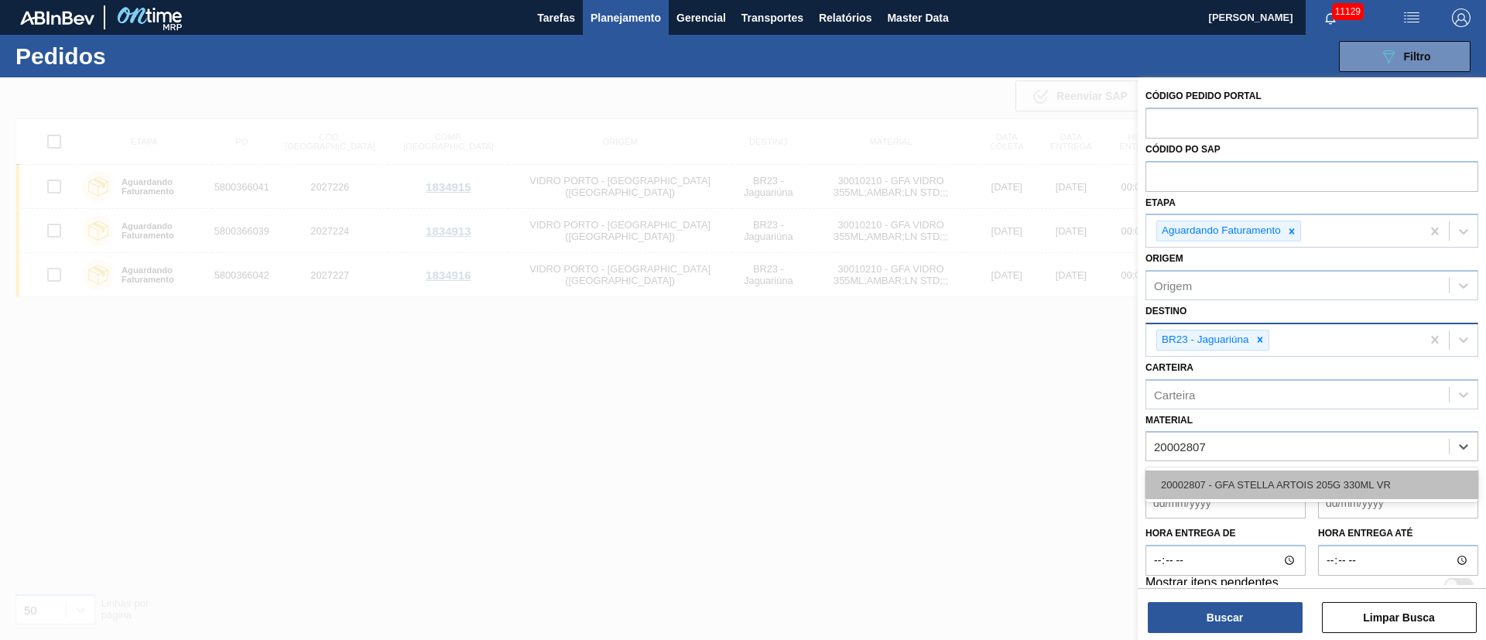
click at [1303, 484] on div "20002807 - GFA STELLA ARTOIS 205G 330ML VR" at bounding box center [1312, 485] width 333 height 29
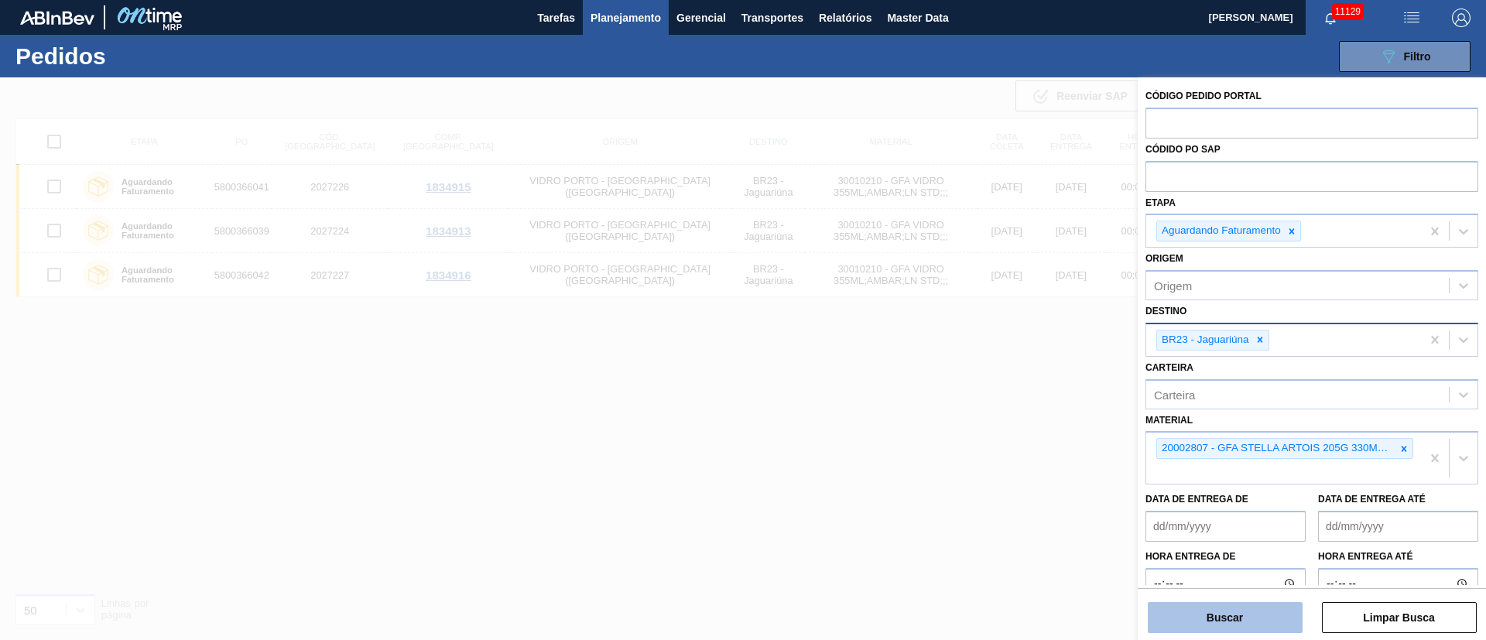
click at [1215, 612] on button "Buscar" at bounding box center [1225, 617] width 155 height 31
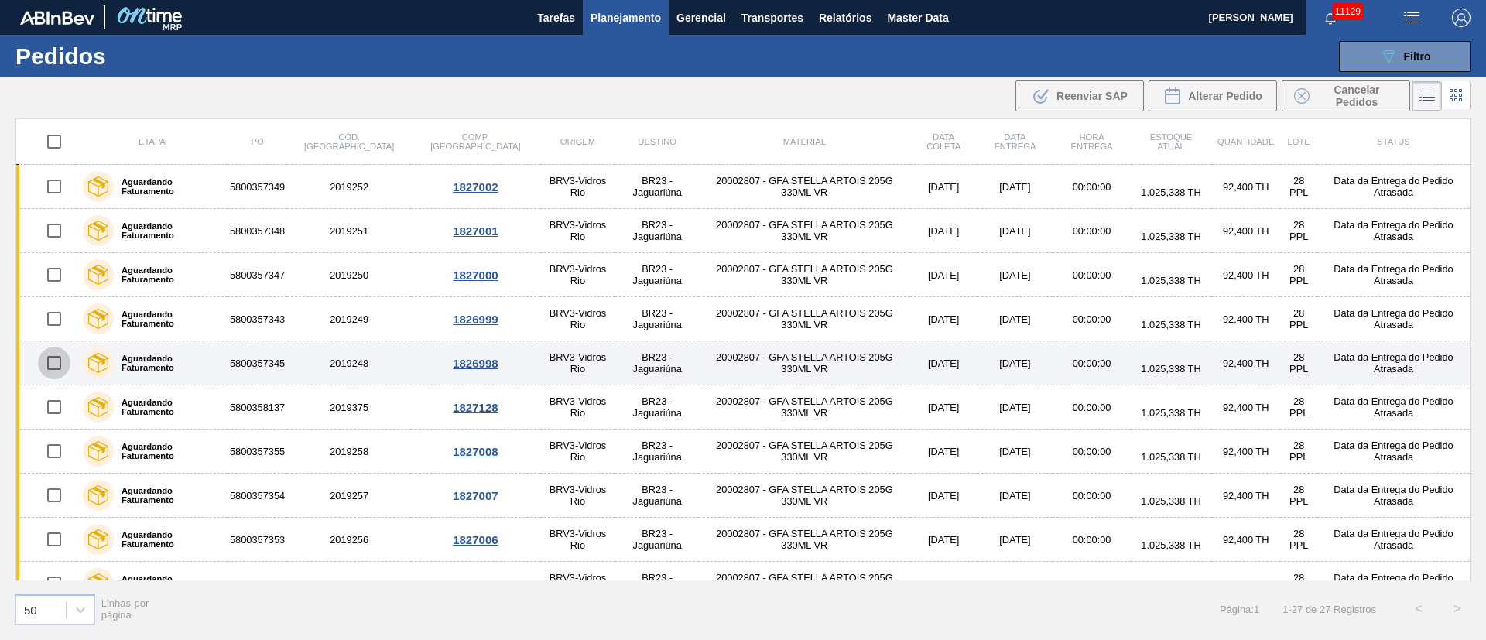
click at [60, 366] on input "checkbox" at bounding box center [54, 363] width 33 height 33
checkbox input "true"
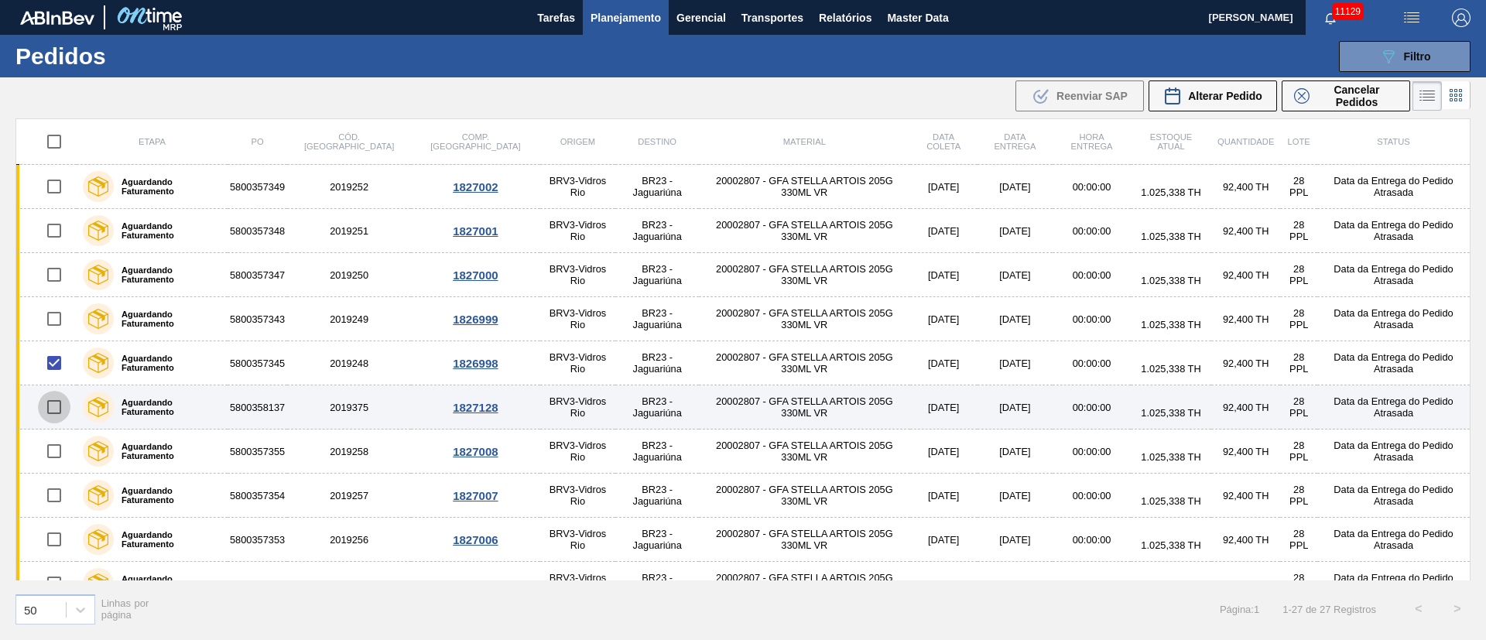
click at [53, 403] on input "checkbox" at bounding box center [54, 407] width 33 height 33
checkbox input "true"
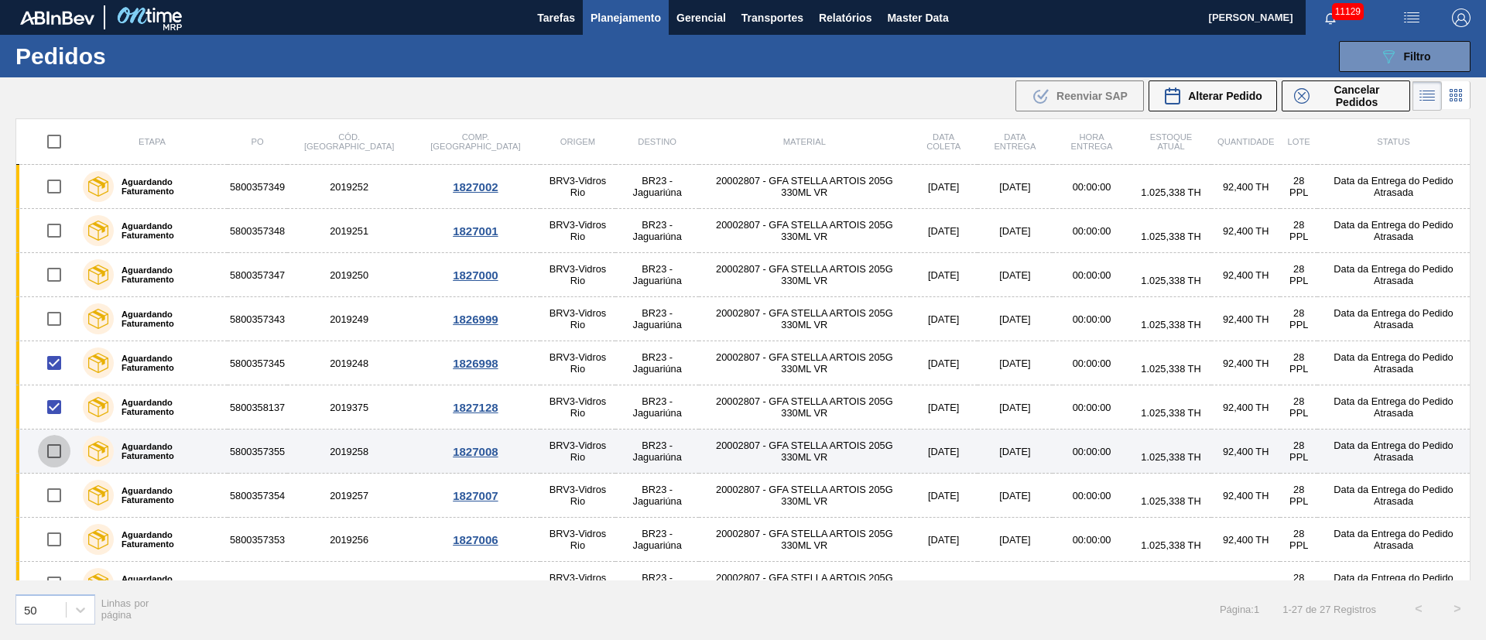
click at [52, 453] on input "checkbox" at bounding box center [54, 451] width 33 height 33
checkbox input "true"
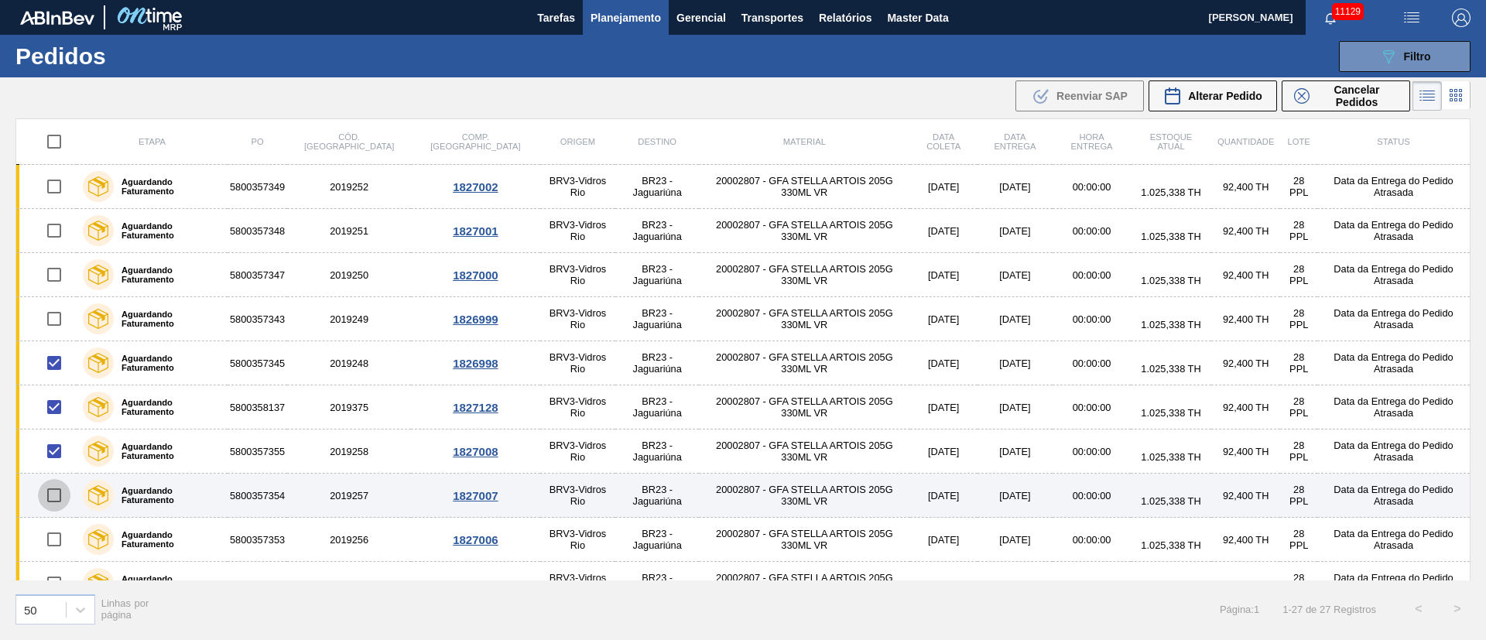
click at [52, 495] on input "checkbox" at bounding box center [54, 495] width 33 height 33
checkbox input "true"
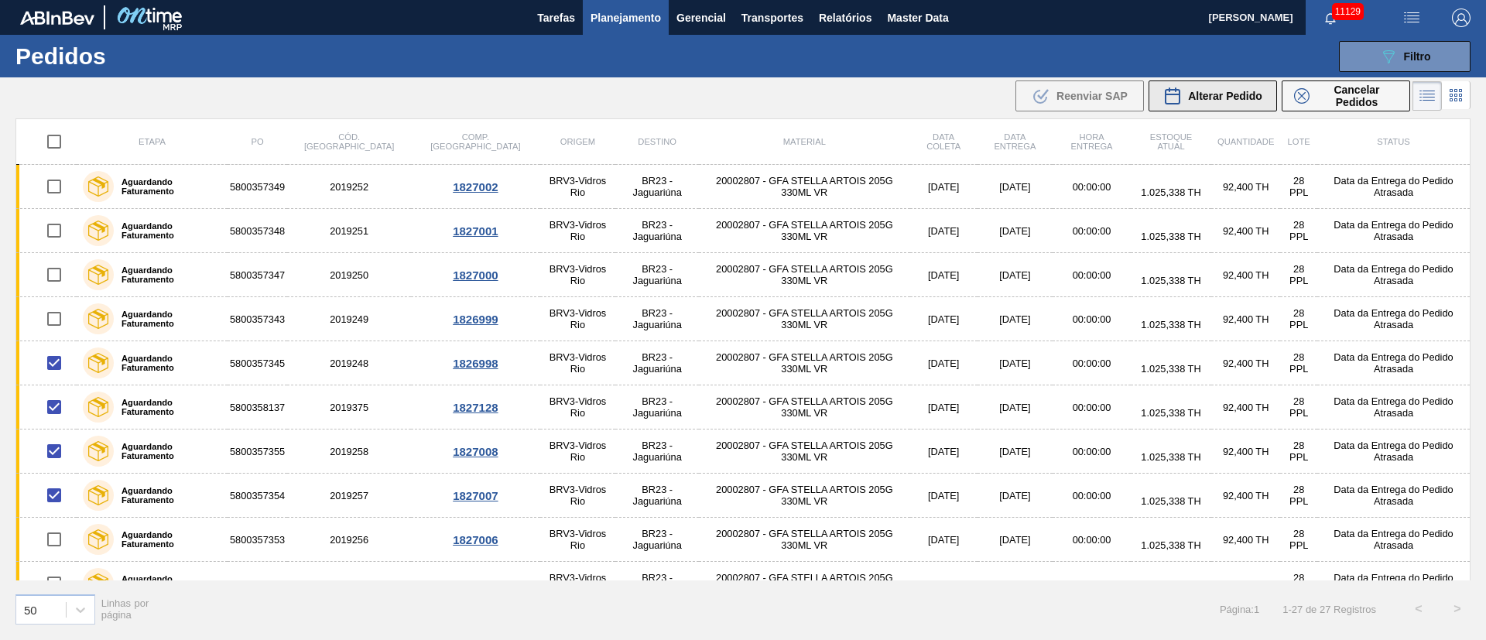
click at [1220, 95] on span "Alterar Pedido" at bounding box center [1225, 96] width 74 height 12
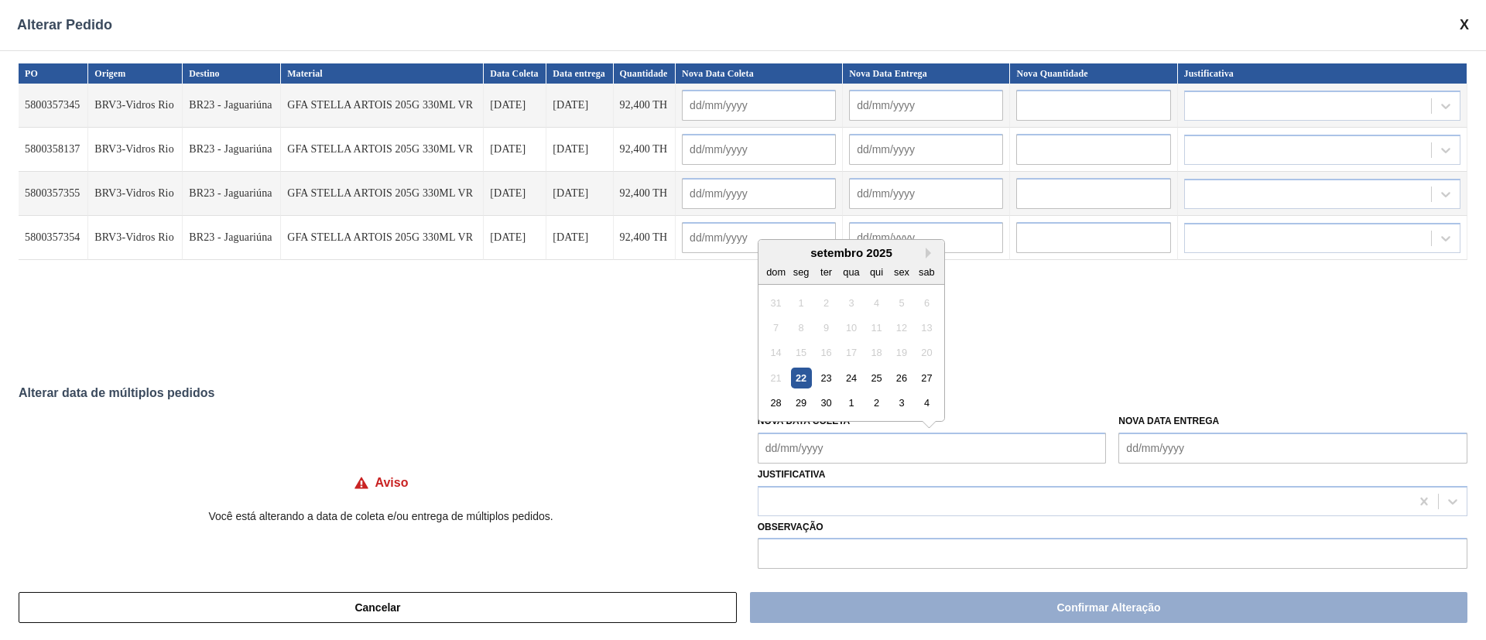
click at [855, 451] on Coleta "Nova Data Coleta" at bounding box center [932, 448] width 349 height 31
click at [833, 378] on div "23" at bounding box center [826, 378] width 21 height 21
type Coleta "[DATE]"
type input "[DATE]"
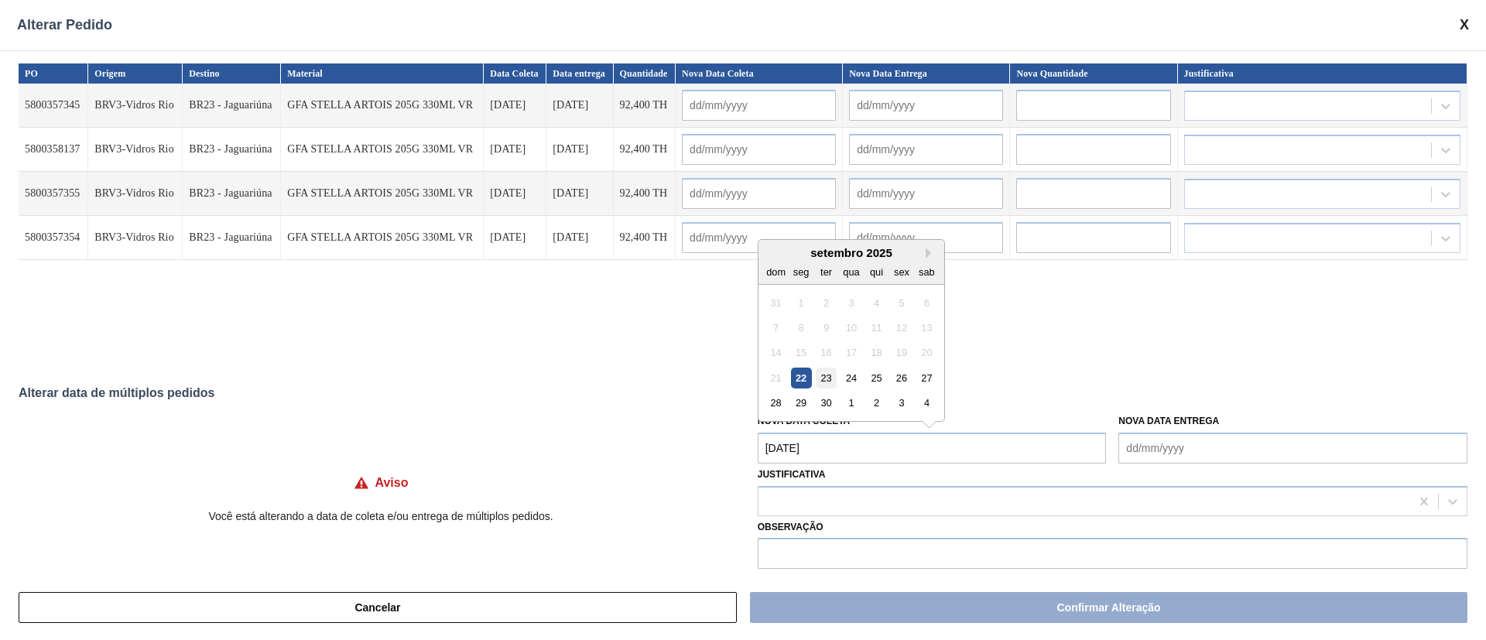
type input "[DATE]"
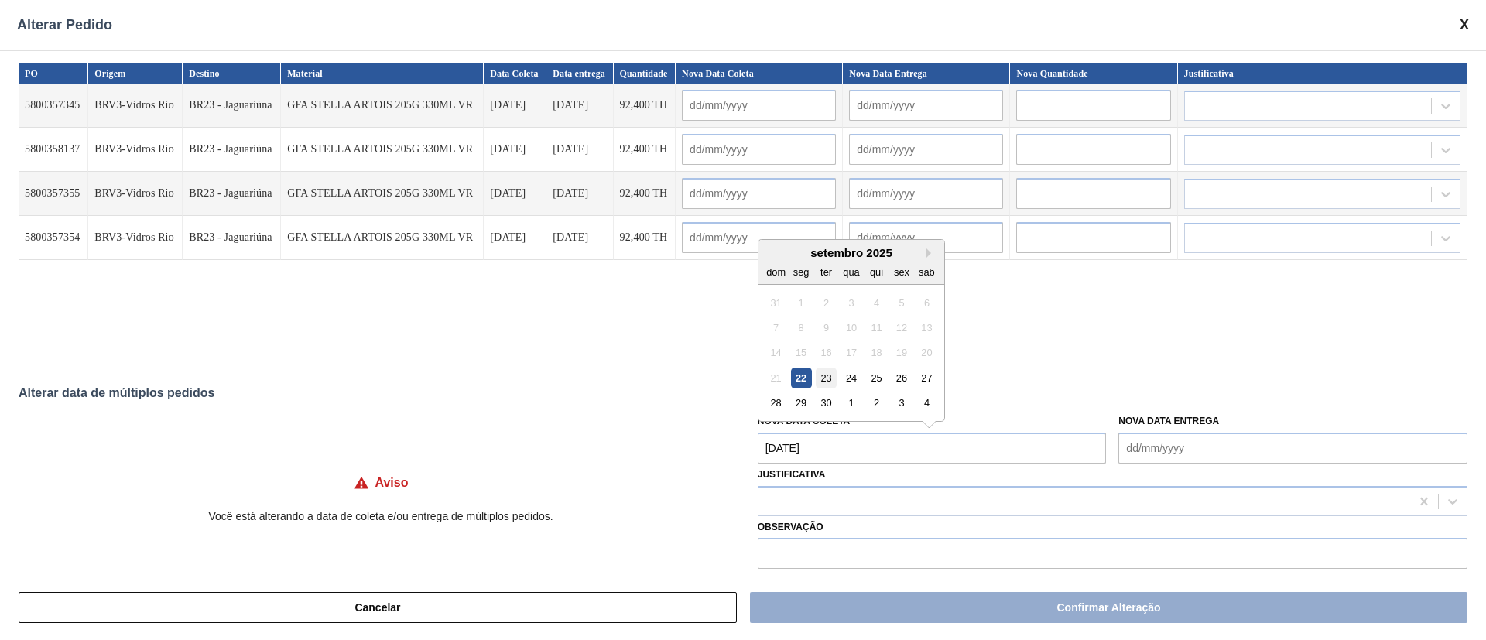
type input "[DATE]"
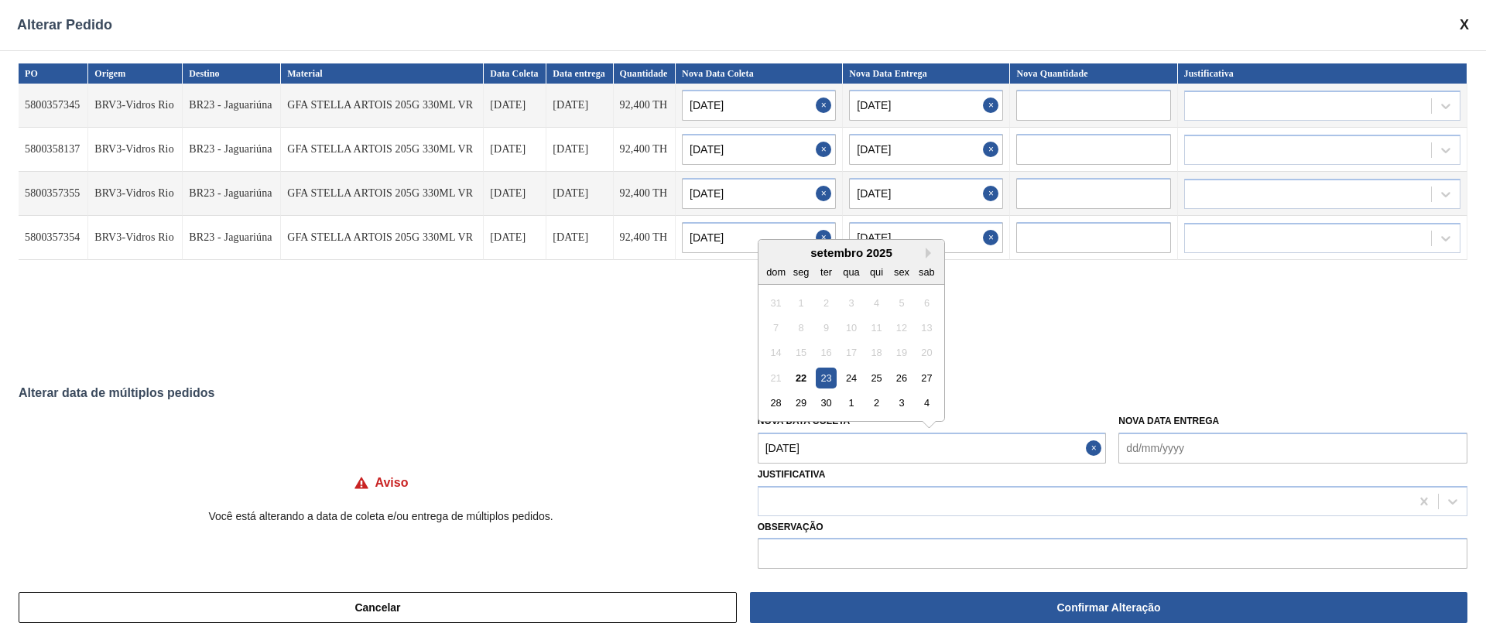
click at [814, 447] on Coleta "[DATE]" at bounding box center [932, 448] width 349 height 31
click at [845, 406] on div "1" at bounding box center [851, 403] width 21 height 21
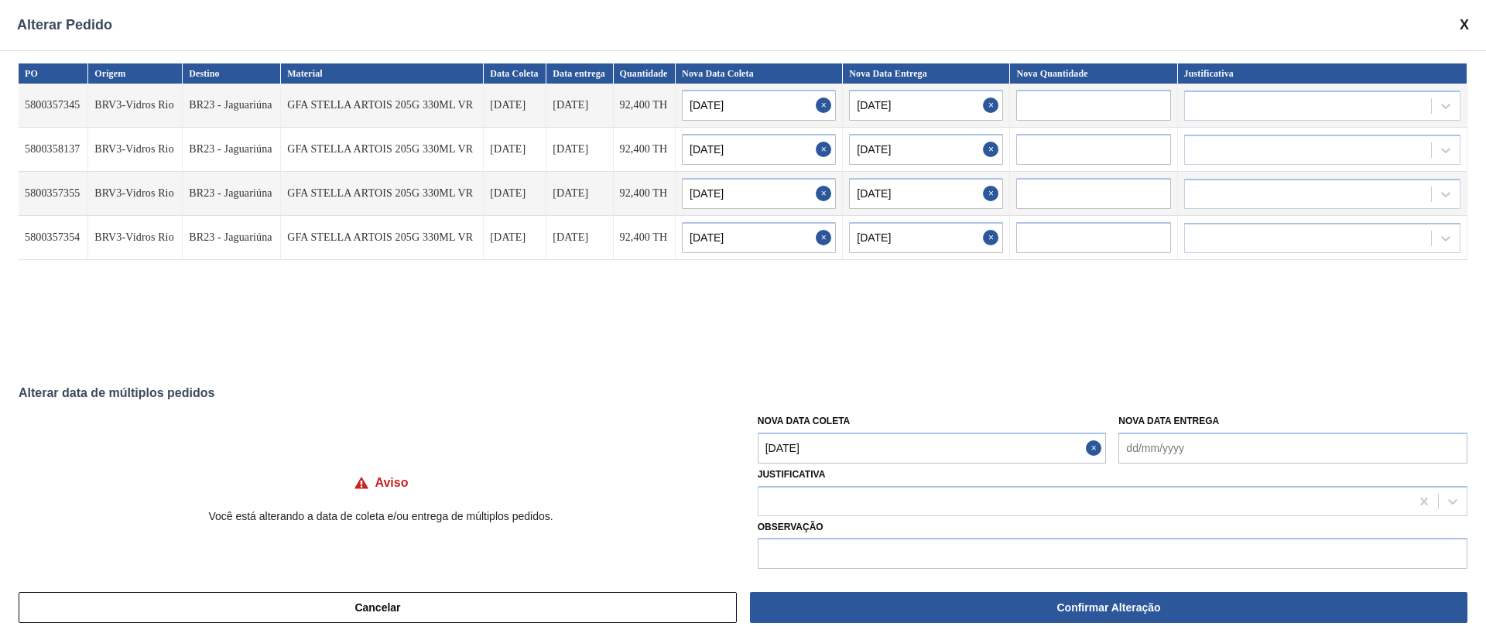
type Coleta "[DATE]"
type input "[DATE]"
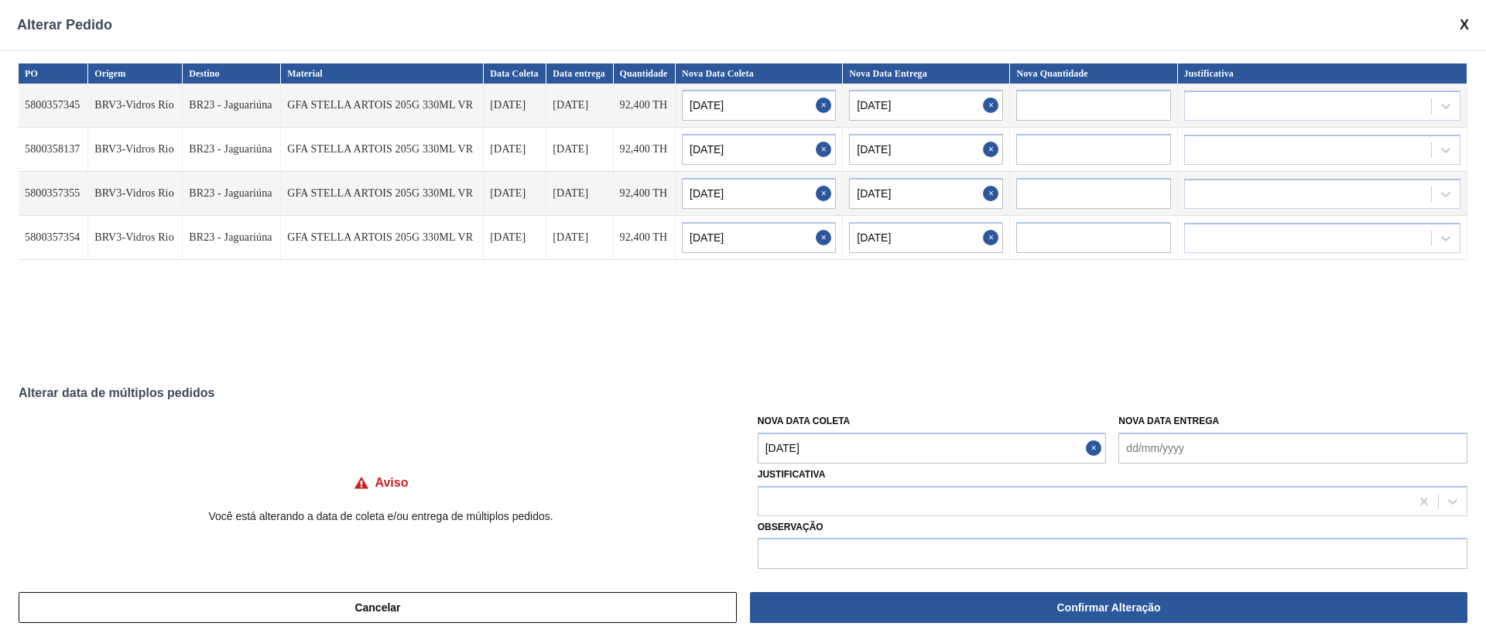
type input "[DATE]"
click at [804, 507] on div at bounding box center [1085, 501] width 652 height 22
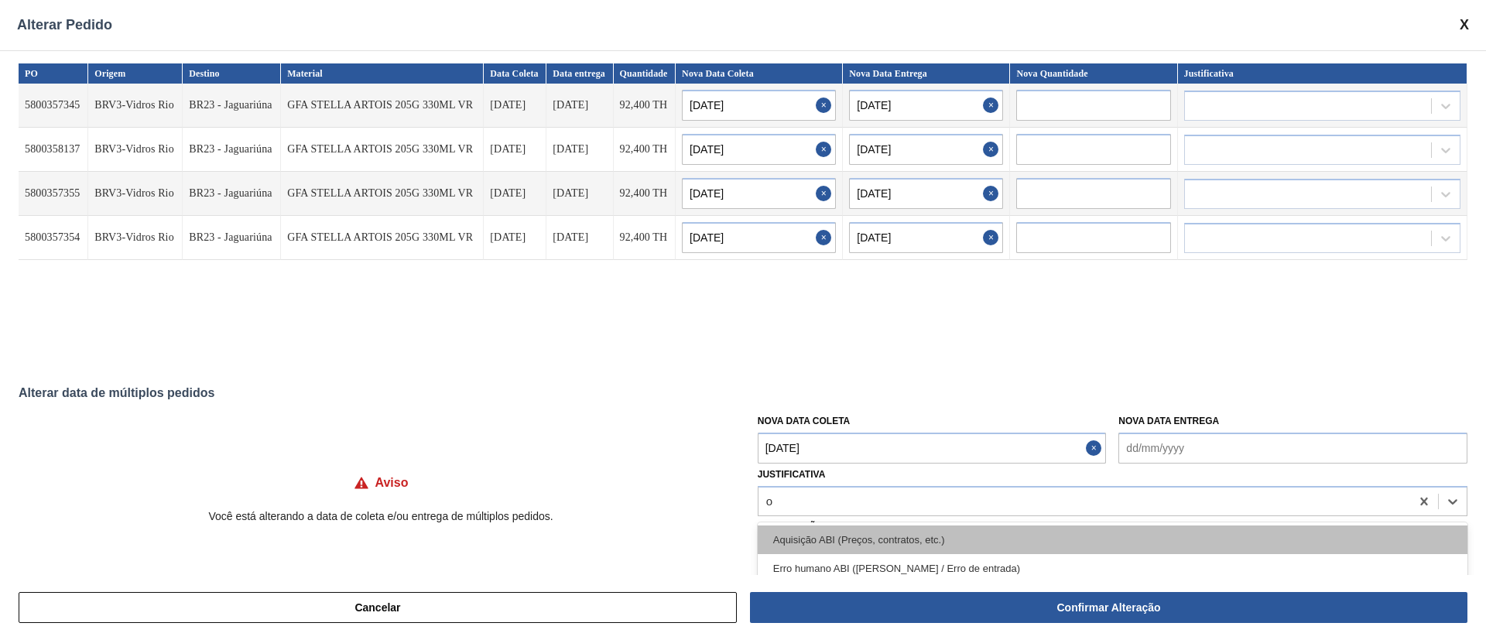
type input "ou"
click at [803, 541] on div "Outro" at bounding box center [1113, 540] width 710 height 29
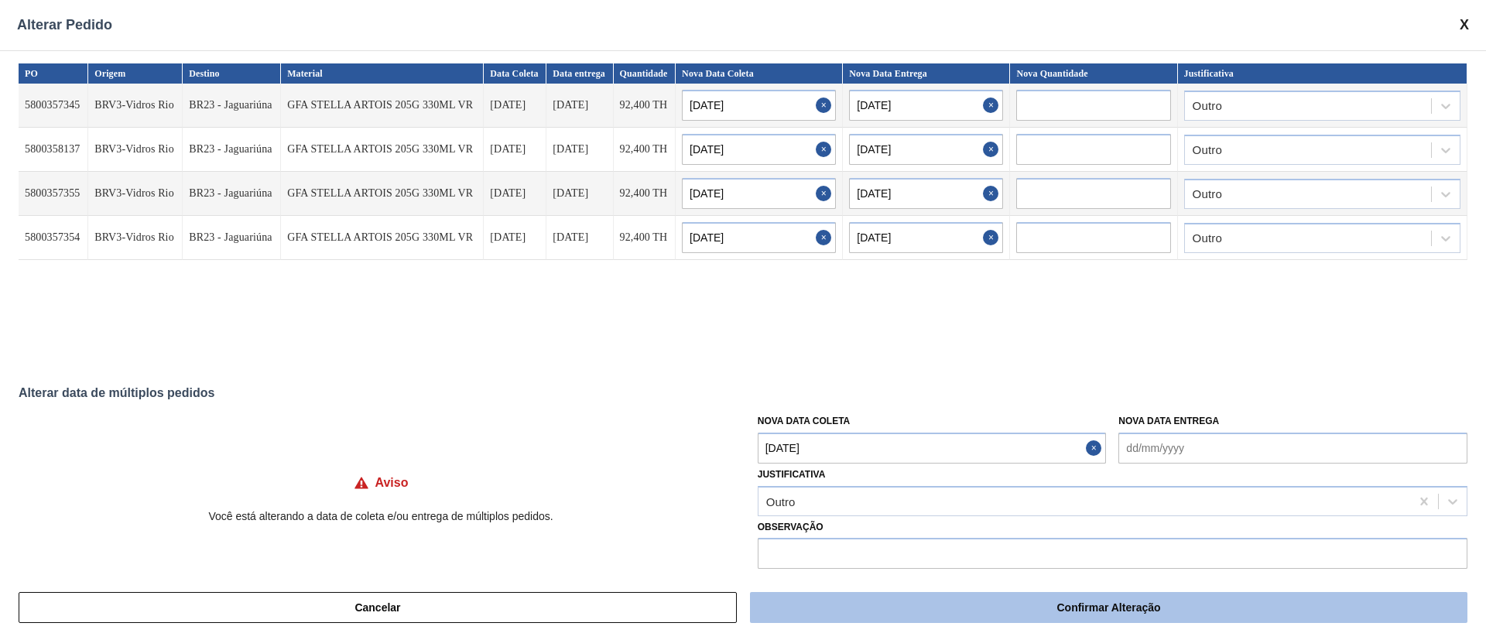
click at [1041, 598] on button "Confirmar Alteração" at bounding box center [1109, 607] width 718 height 31
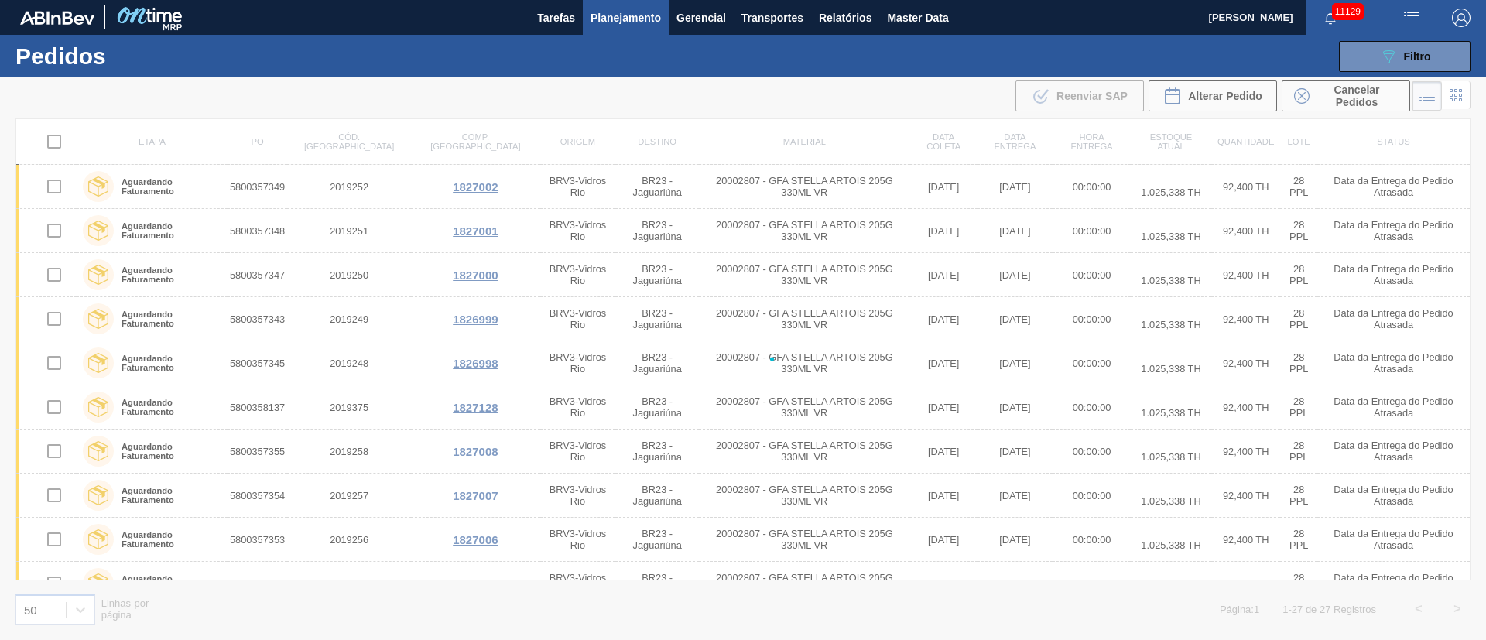
checkbox input "false"
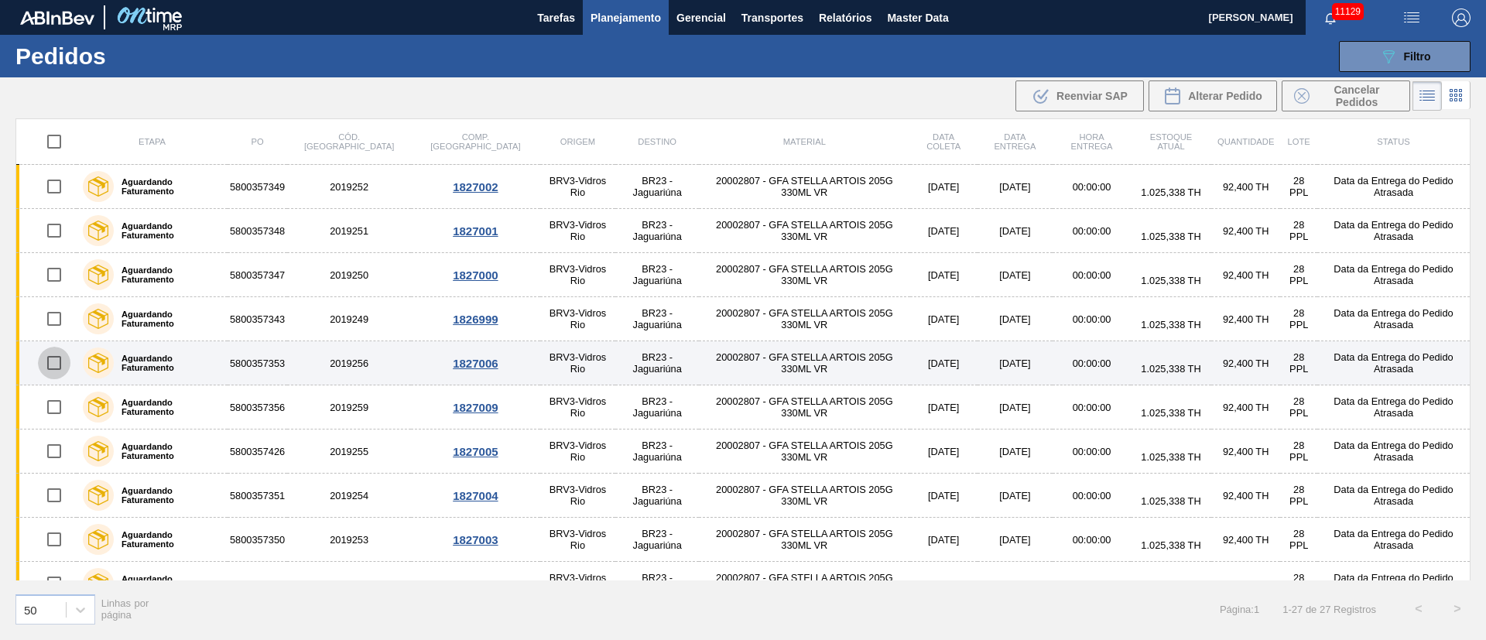
click at [57, 365] on input "checkbox" at bounding box center [54, 363] width 33 height 33
checkbox input "true"
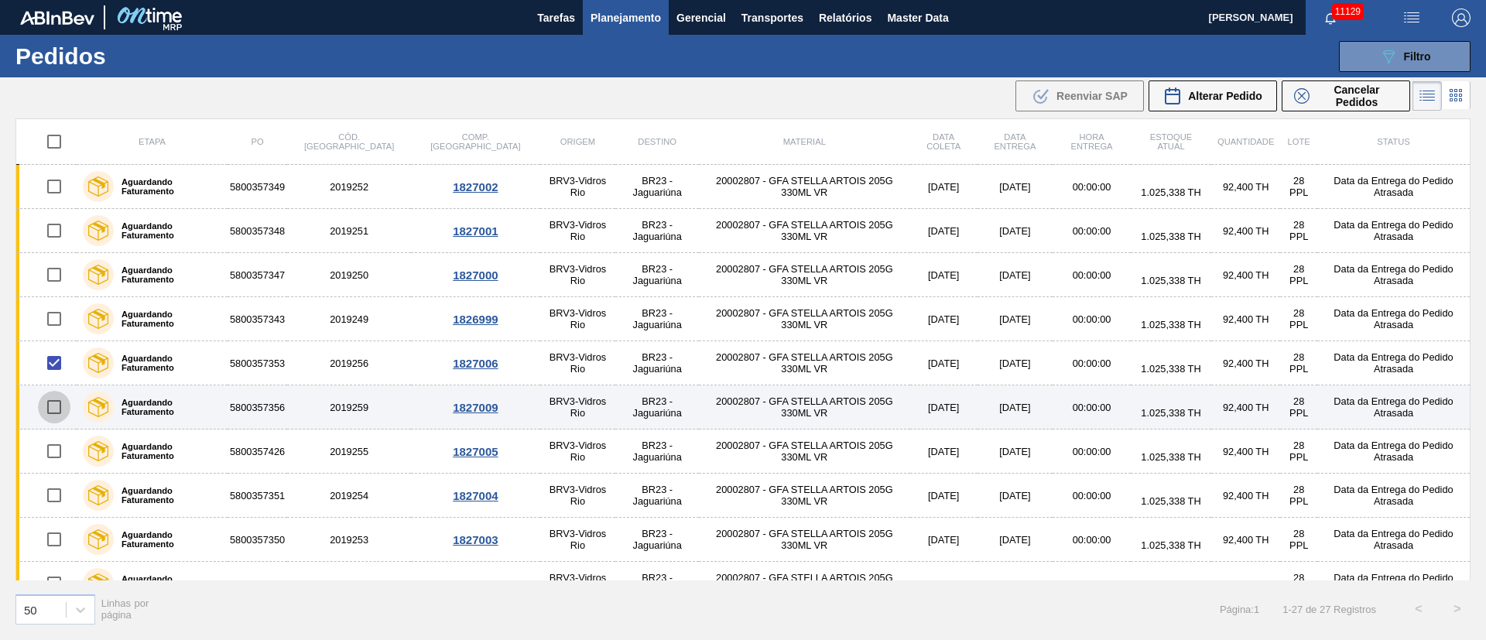
click at [60, 403] on input "checkbox" at bounding box center [54, 407] width 33 height 33
checkbox input "true"
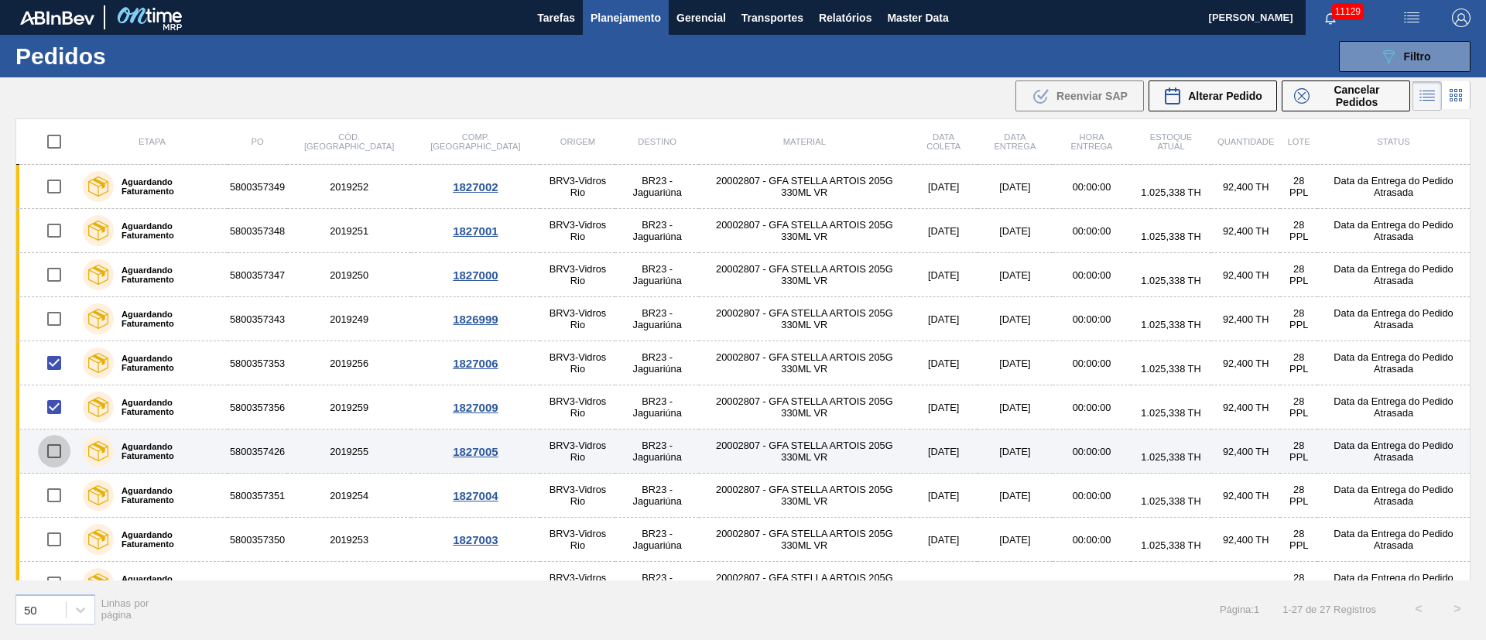
click at [60, 456] on input "checkbox" at bounding box center [54, 451] width 33 height 33
checkbox input "true"
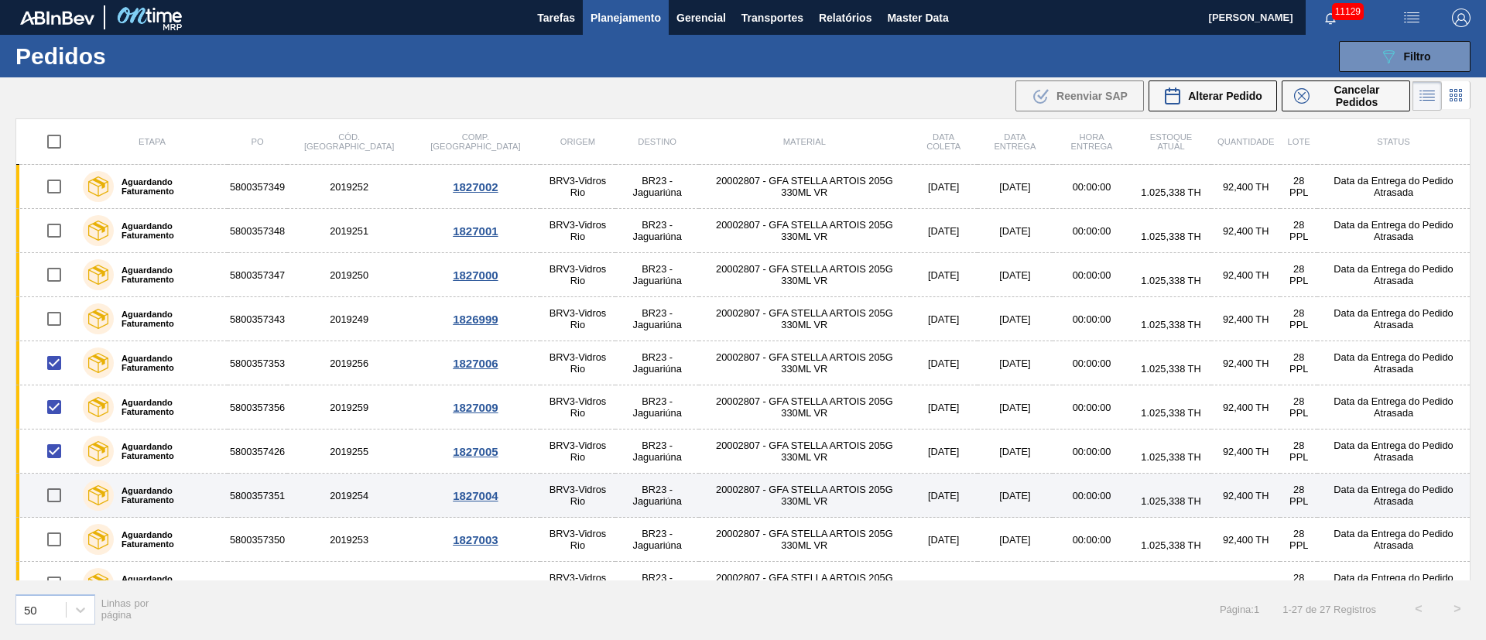
click at [60, 501] on input "checkbox" at bounding box center [54, 495] width 33 height 33
checkbox input "true"
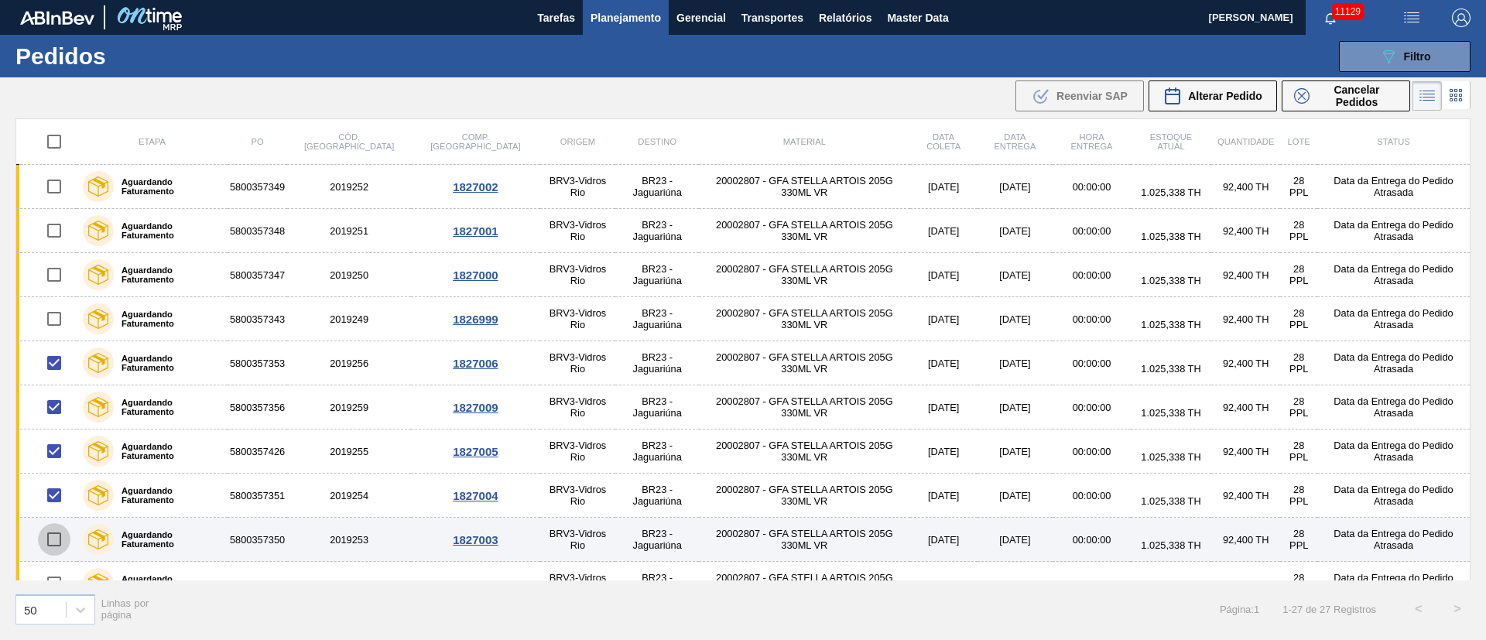
click at [55, 537] on input "checkbox" at bounding box center [54, 539] width 33 height 33
checkbox input "true"
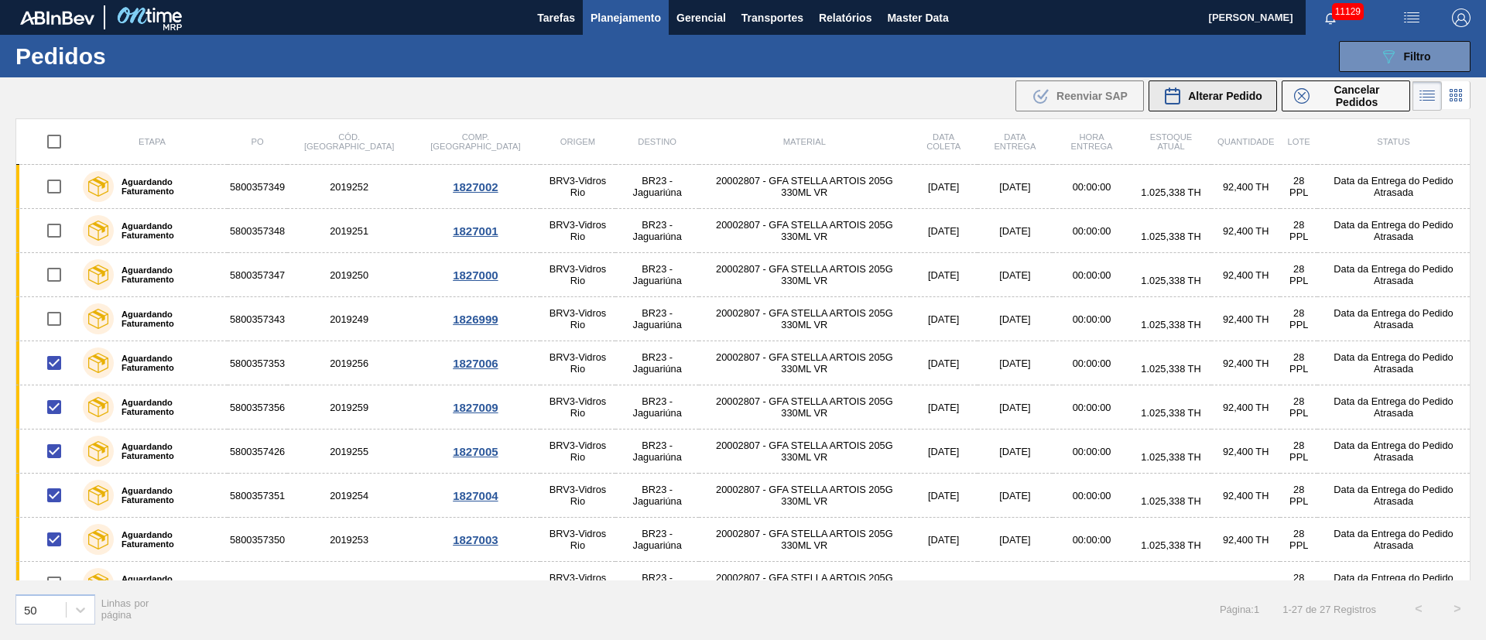
click at [1226, 106] on button "Alterar Pedido" at bounding box center [1213, 96] width 129 height 31
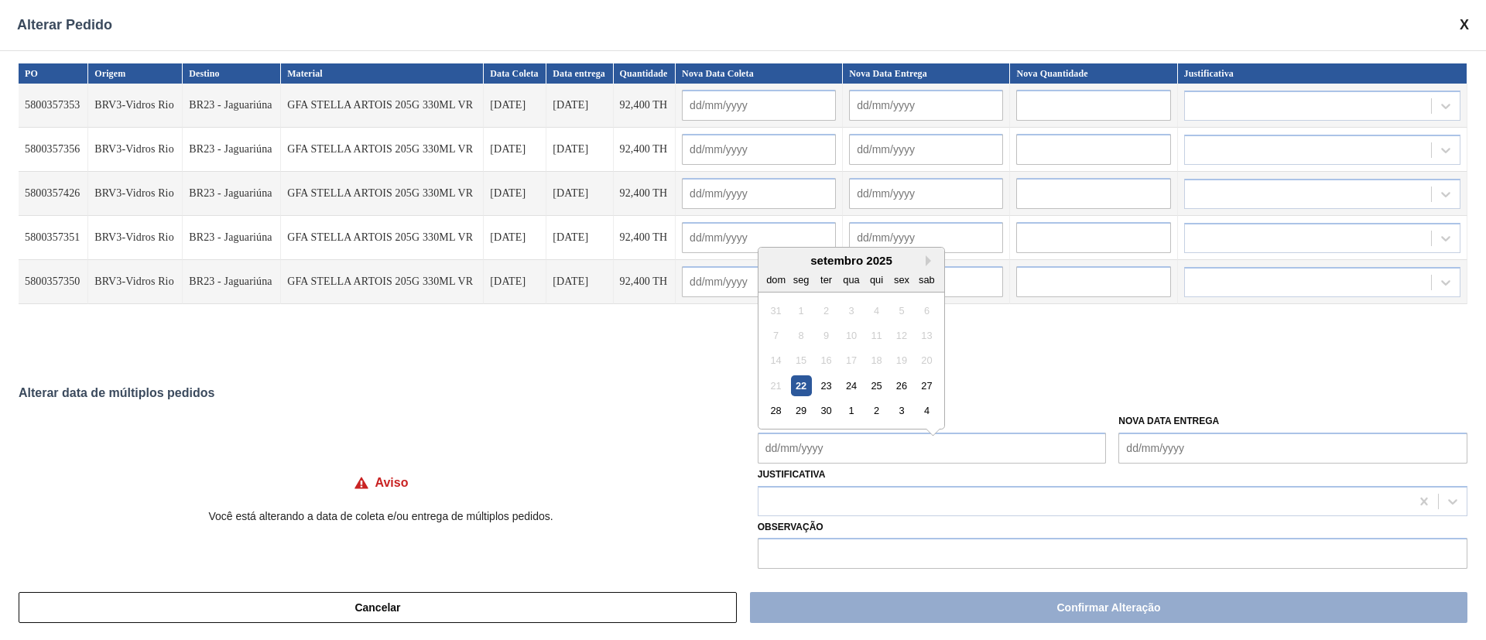
click at [796, 454] on Coleta "Nova Data Coleta" at bounding box center [932, 448] width 349 height 31
click at [853, 386] on div "24" at bounding box center [851, 378] width 21 height 21
type Coleta "[DATE]"
type input "[DATE]"
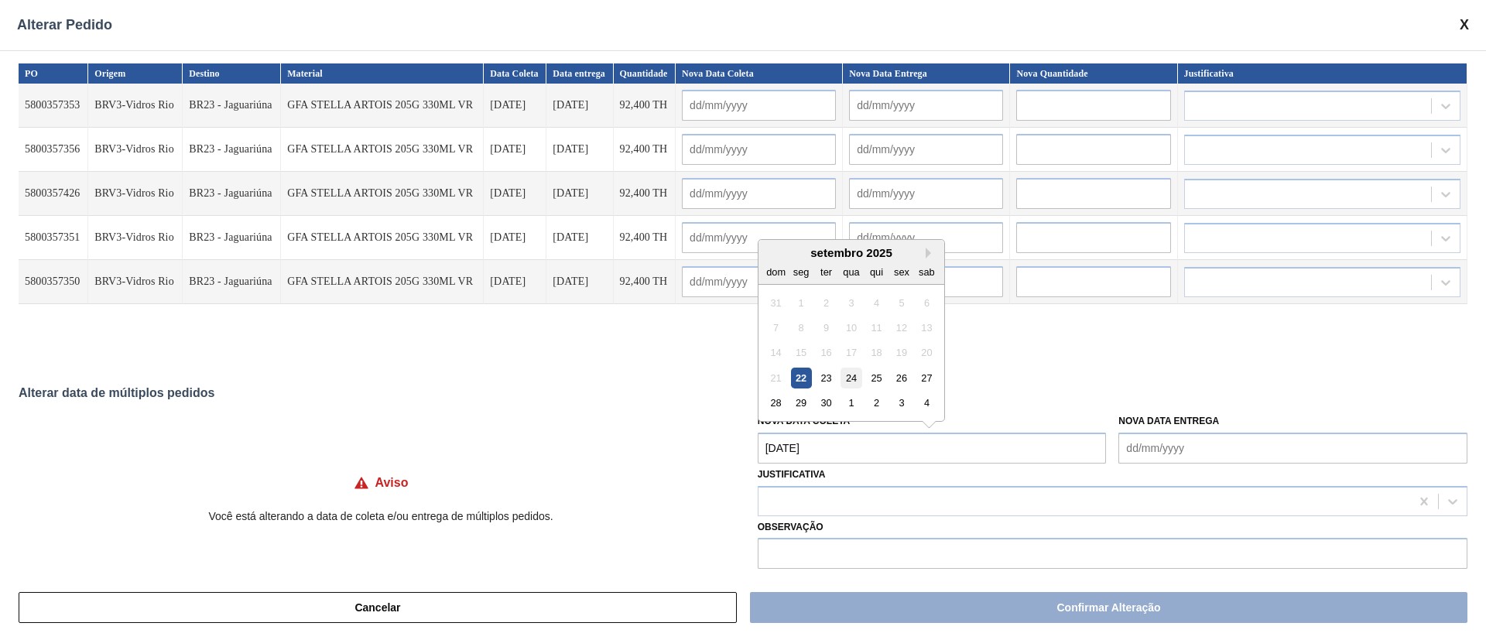
type input "[DATE]"
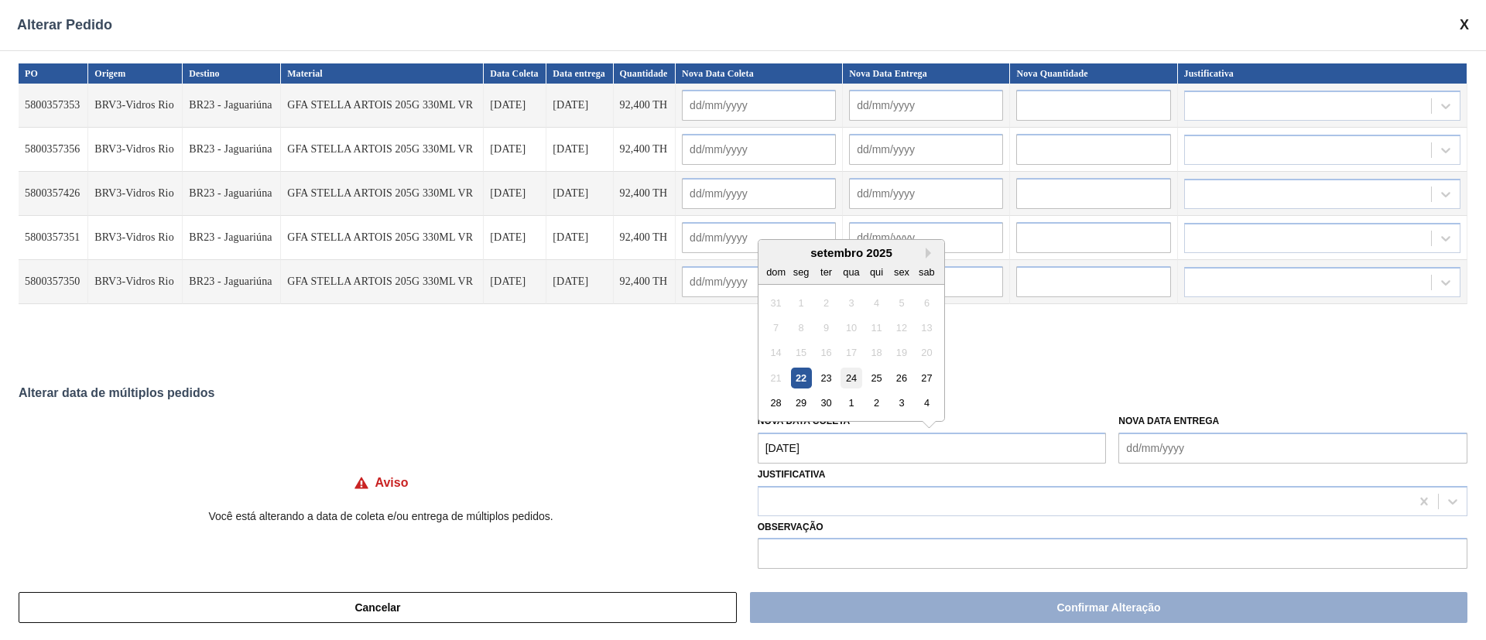
type input "[DATE]"
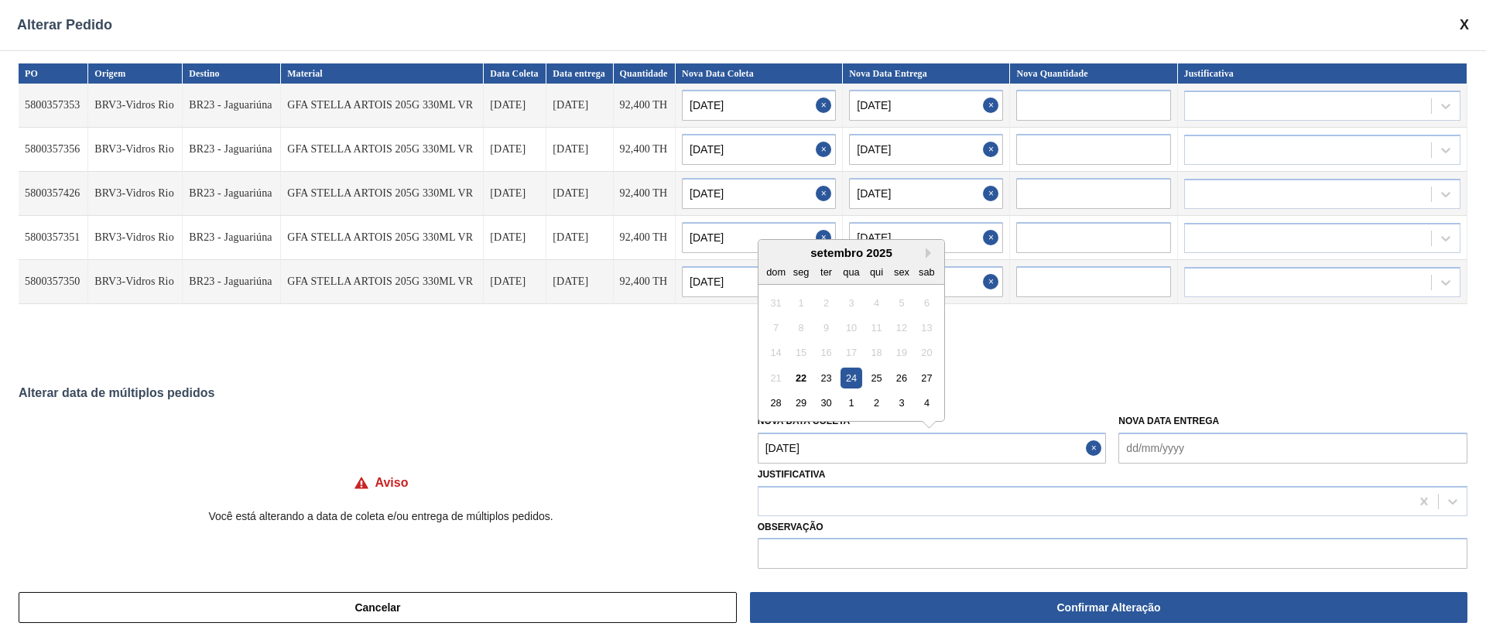
click at [852, 440] on Coleta "[DATE]" at bounding box center [932, 448] width 349 height 31
click at [875, 403] on div "2" at bounding box center [876, 403] width 21 height 21
type Coleta "[DATE]"
type input "[DATE]"
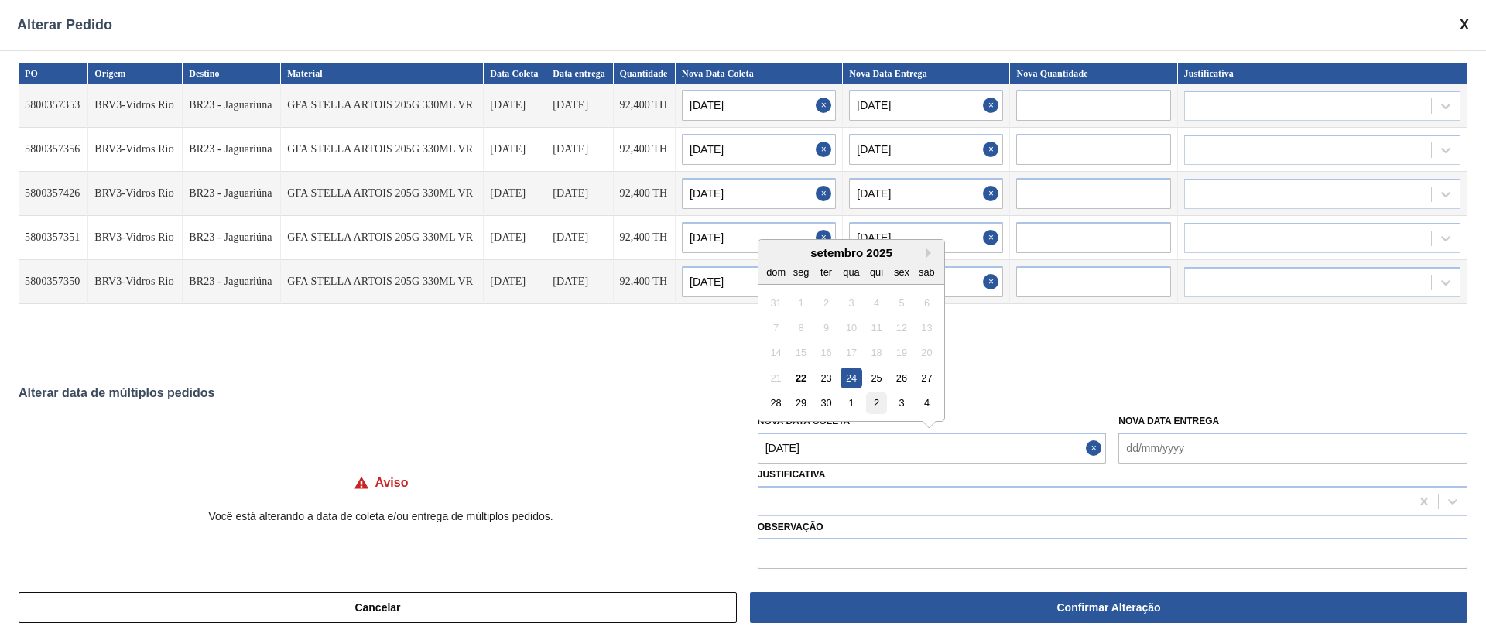
type input "[DATE]"
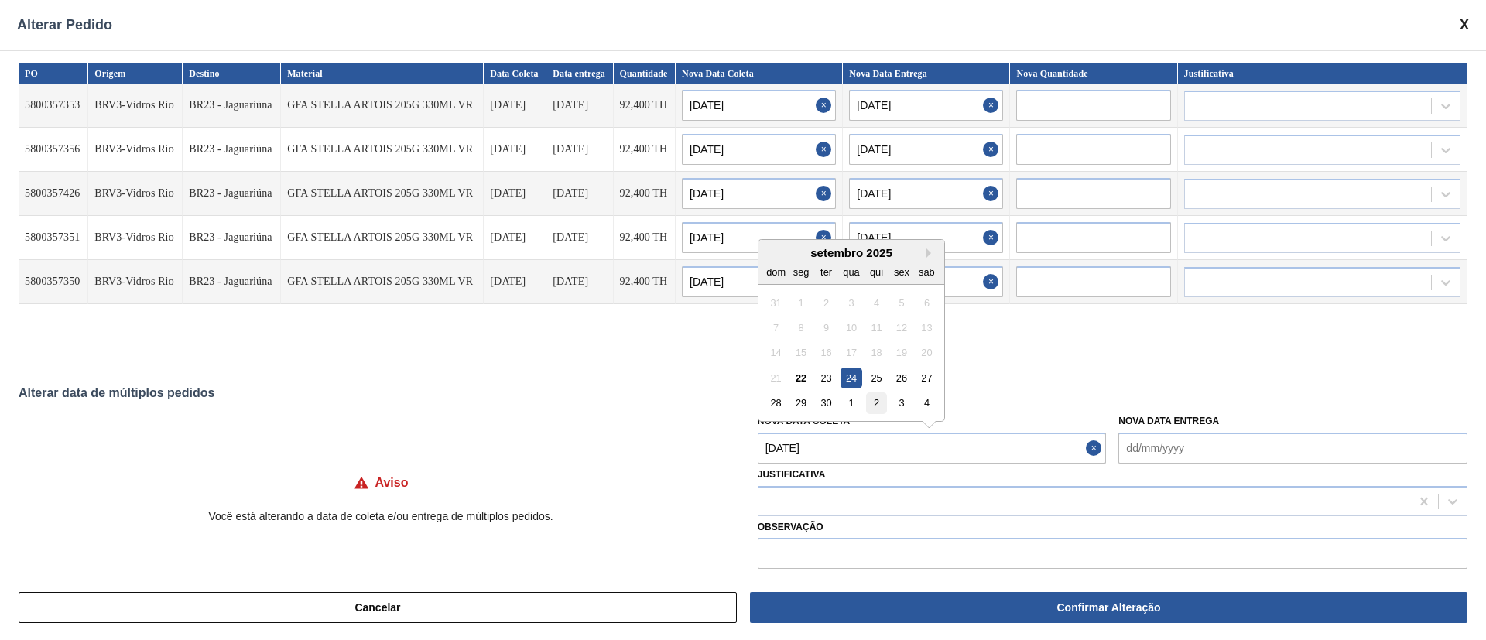
type input "[DATE]"
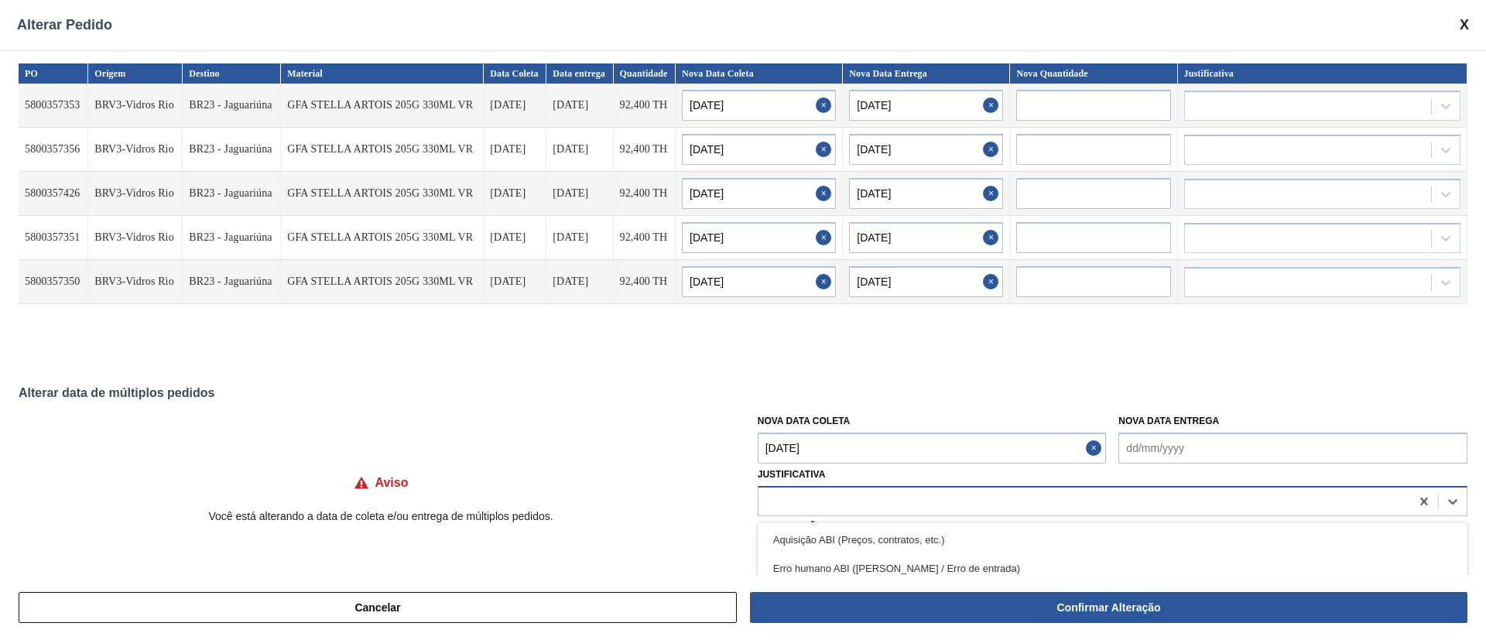
click at [817, 509] on div at bounding box center [1085, 501] width 652 height 22
type input "ou"
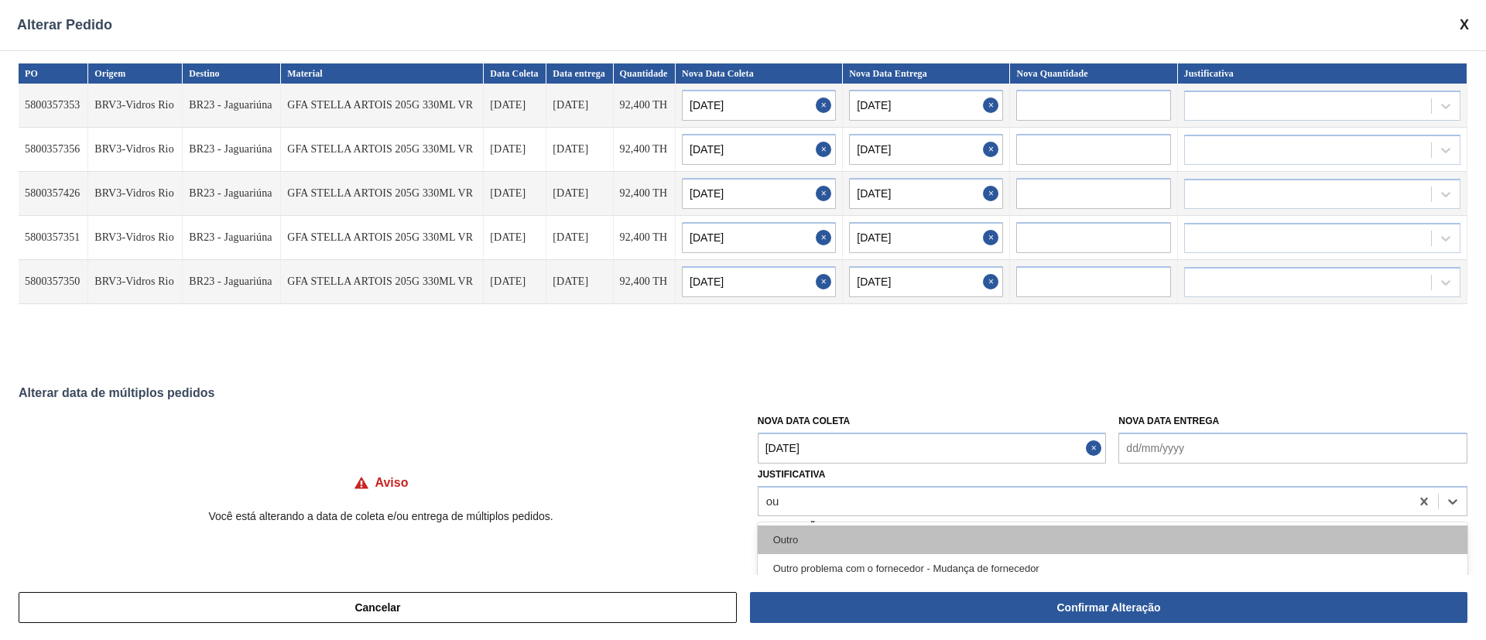
click at [900, 535] on div "Outro" at bounding box center [1113, 540] width 710 height 29
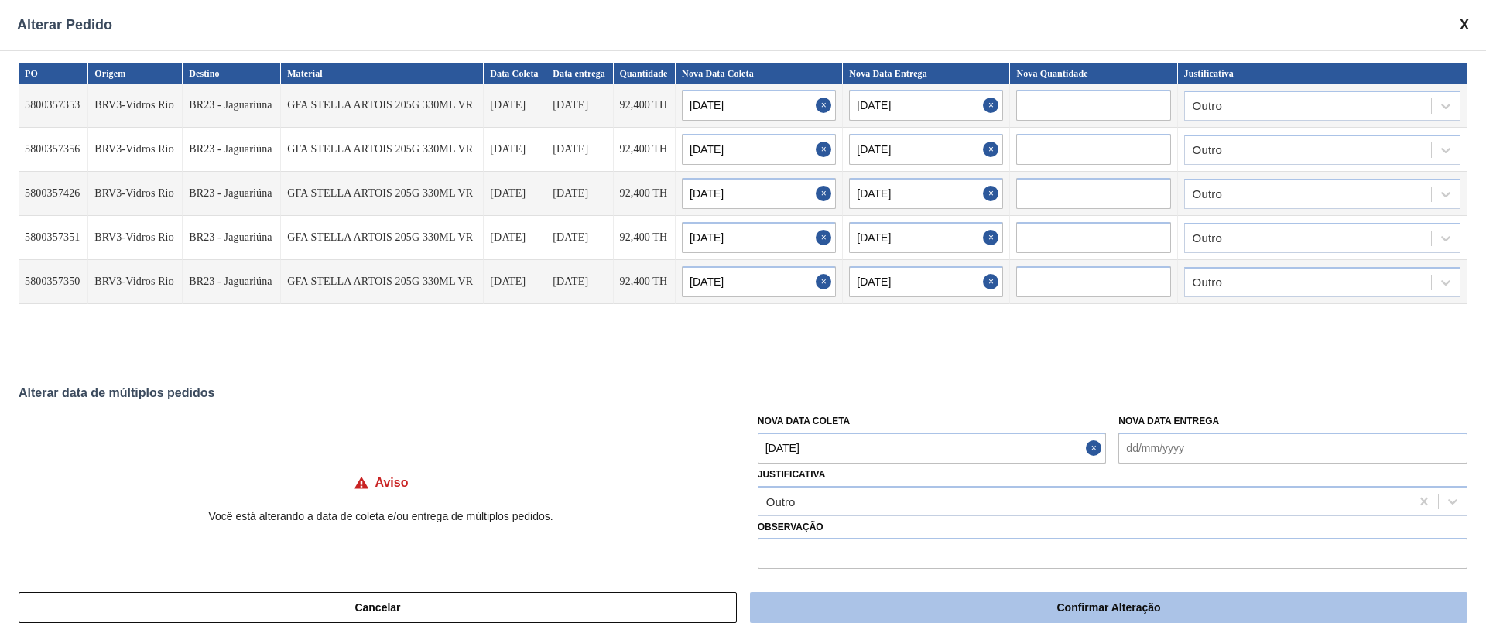
click at [1051, 616] on button "Confirmar Alteração" at bounding box center [1109, 607] width 718 height 31
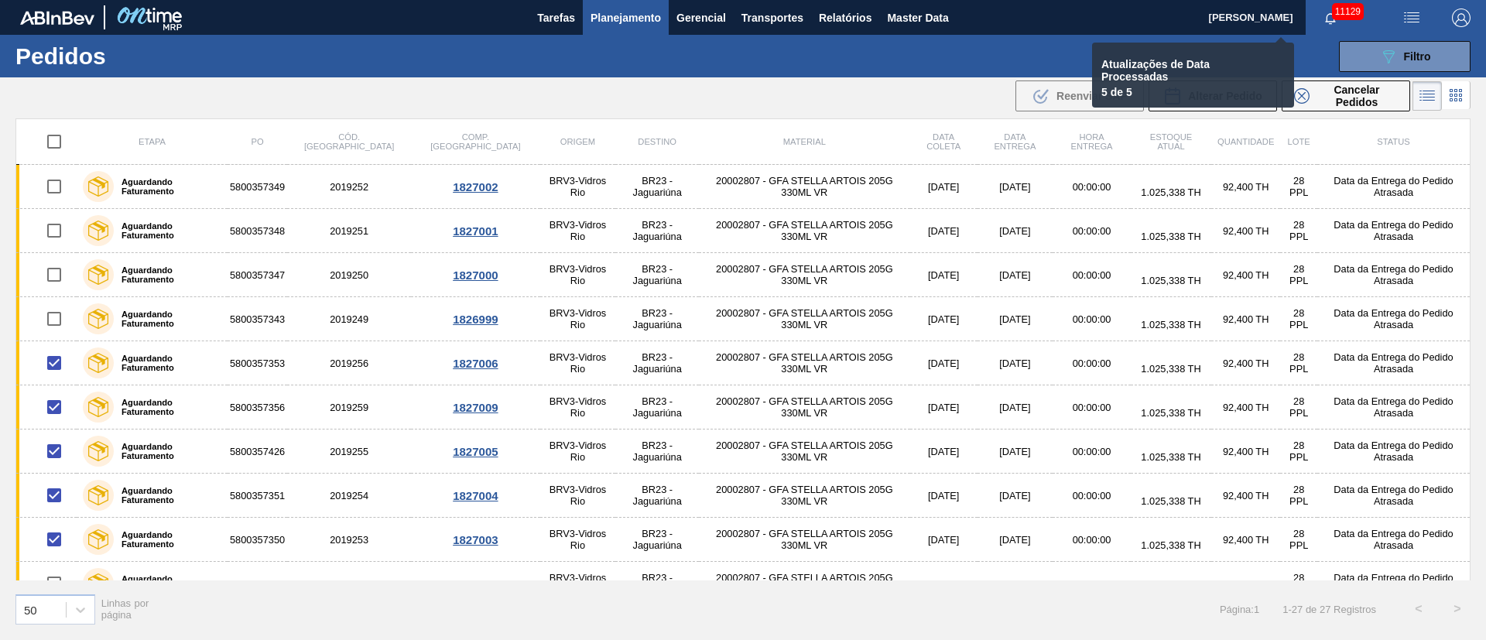
checkbox input "false"
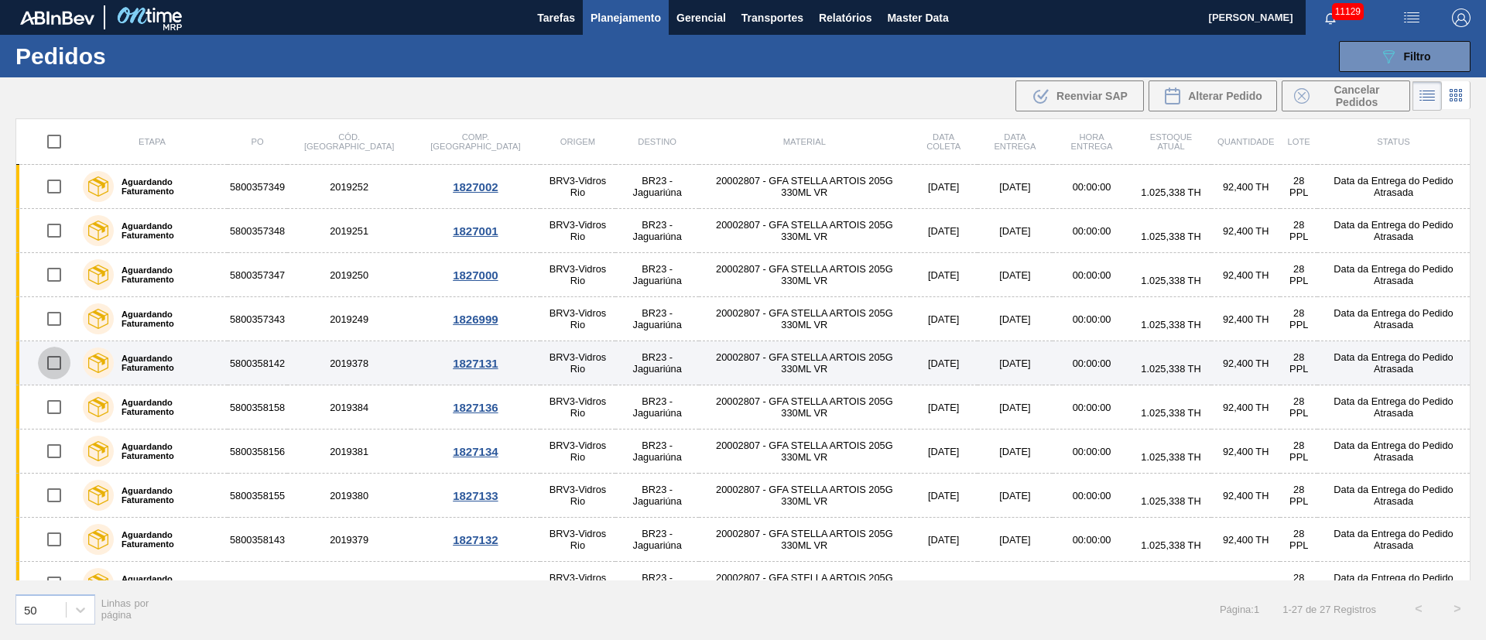
click at [57, 362] on input "checkbox" at bounding box center [54, 363] width 33 height 33
checkbox input "true"
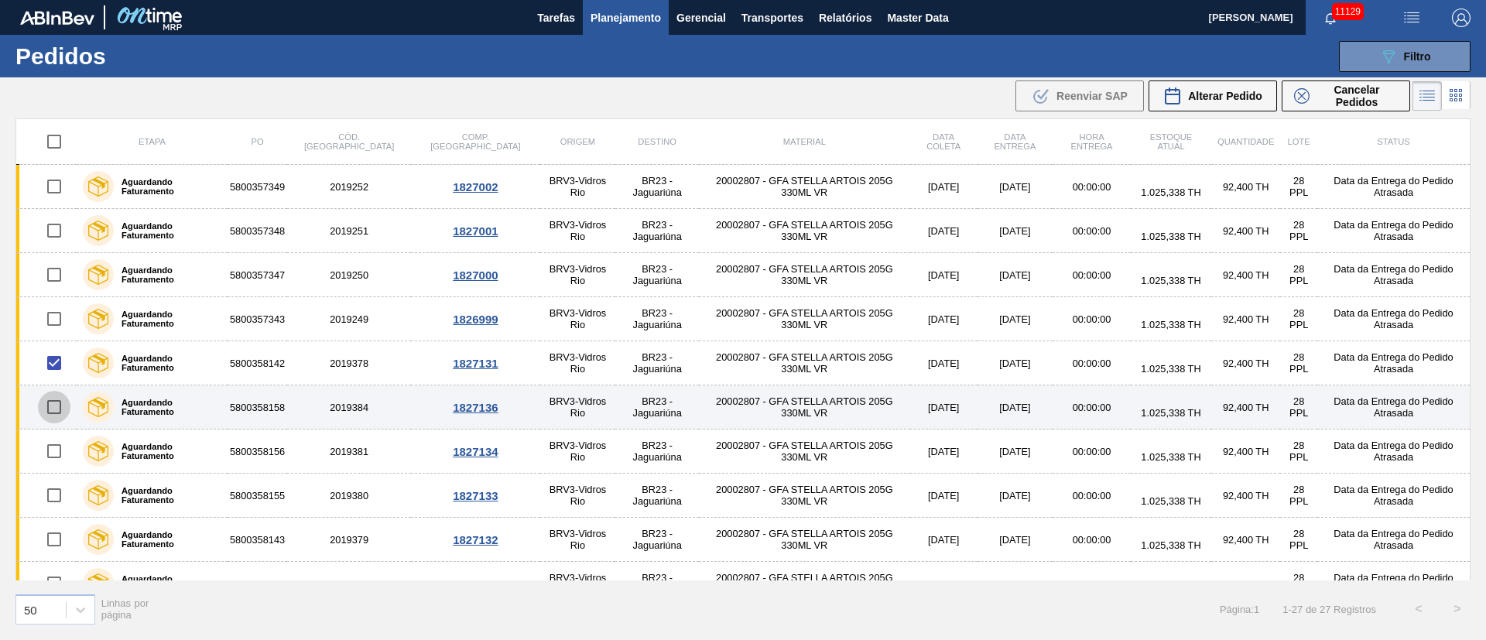
click at [57, 408] on input "checkbox" at bounding box center [54, 407] width 33 height 33
checkbox input "true"
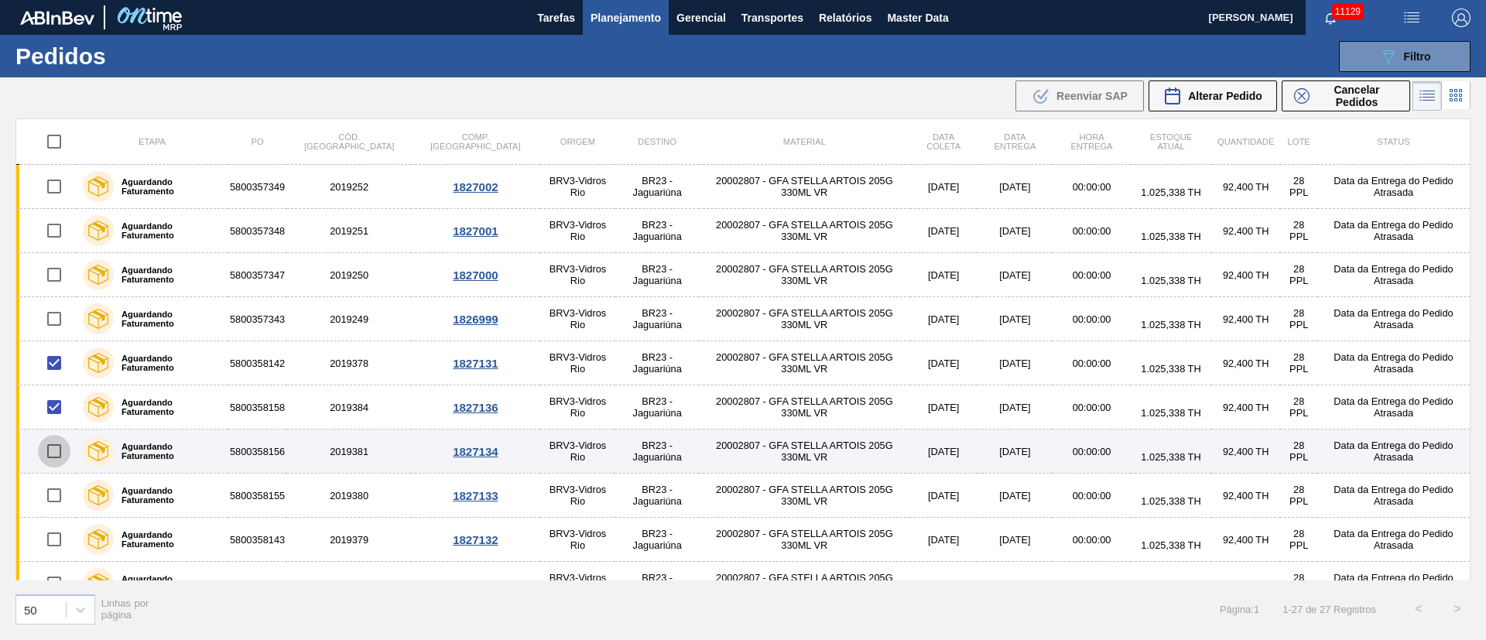
click at [57, 454] on input "checkbox" at bounding box center [54, 451] width 33 height 33
checkbox input "true"
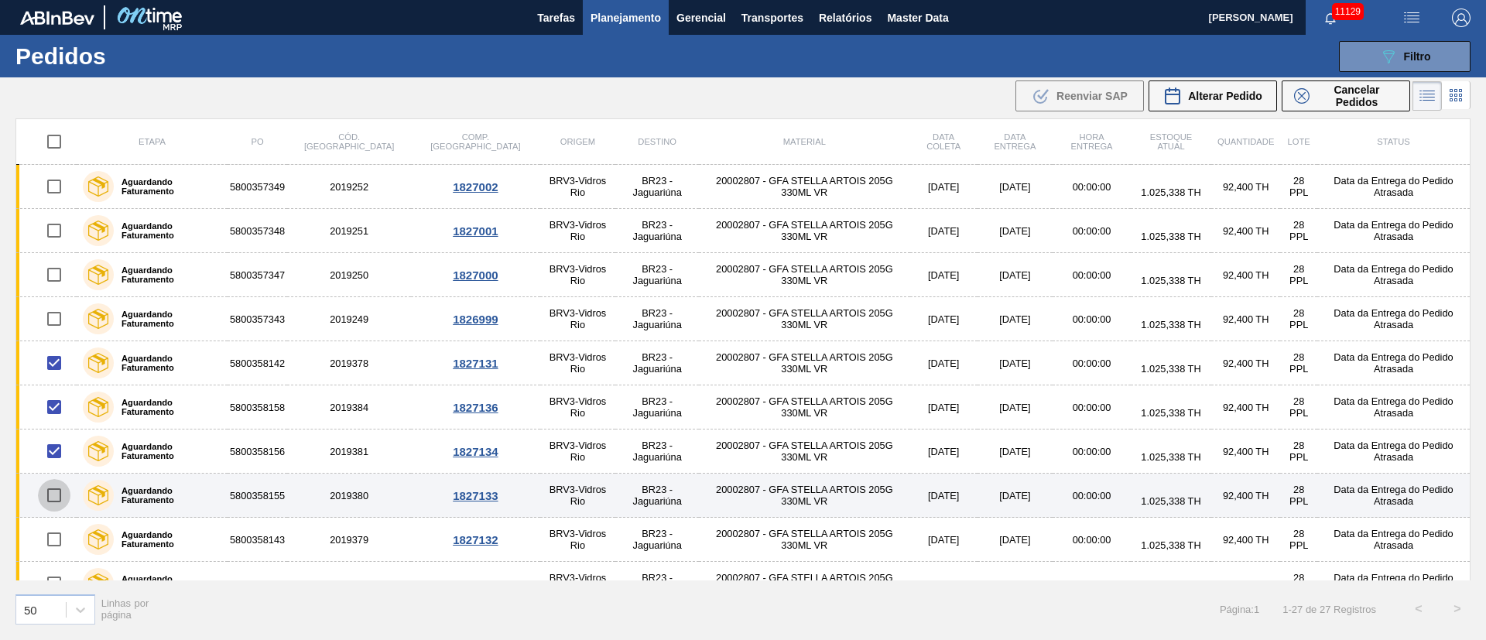
click at [56, 499] on input "checkbox" at bounding box center [54, 495] width 33 height 33
checkbox input "true"
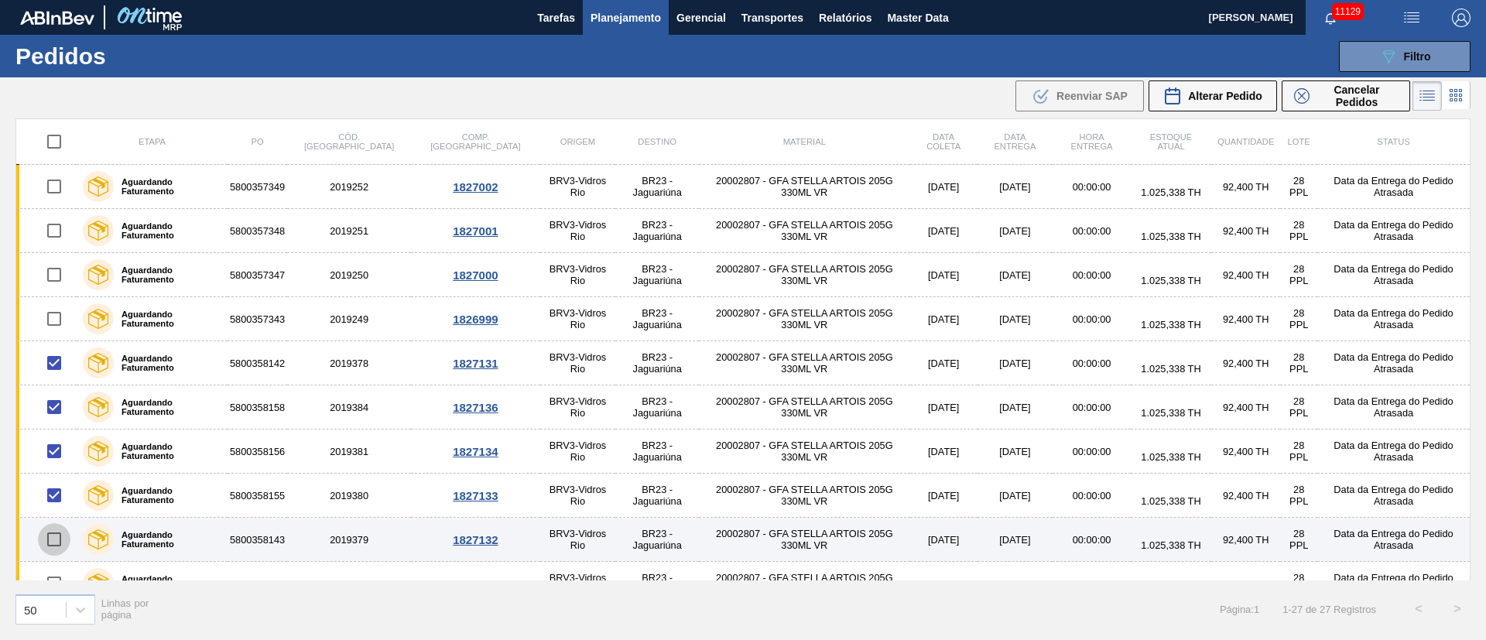
click at [55, 540] on input "checkbox" at bounding box center [54, 539] width 33 height 33
checkbox input "true"
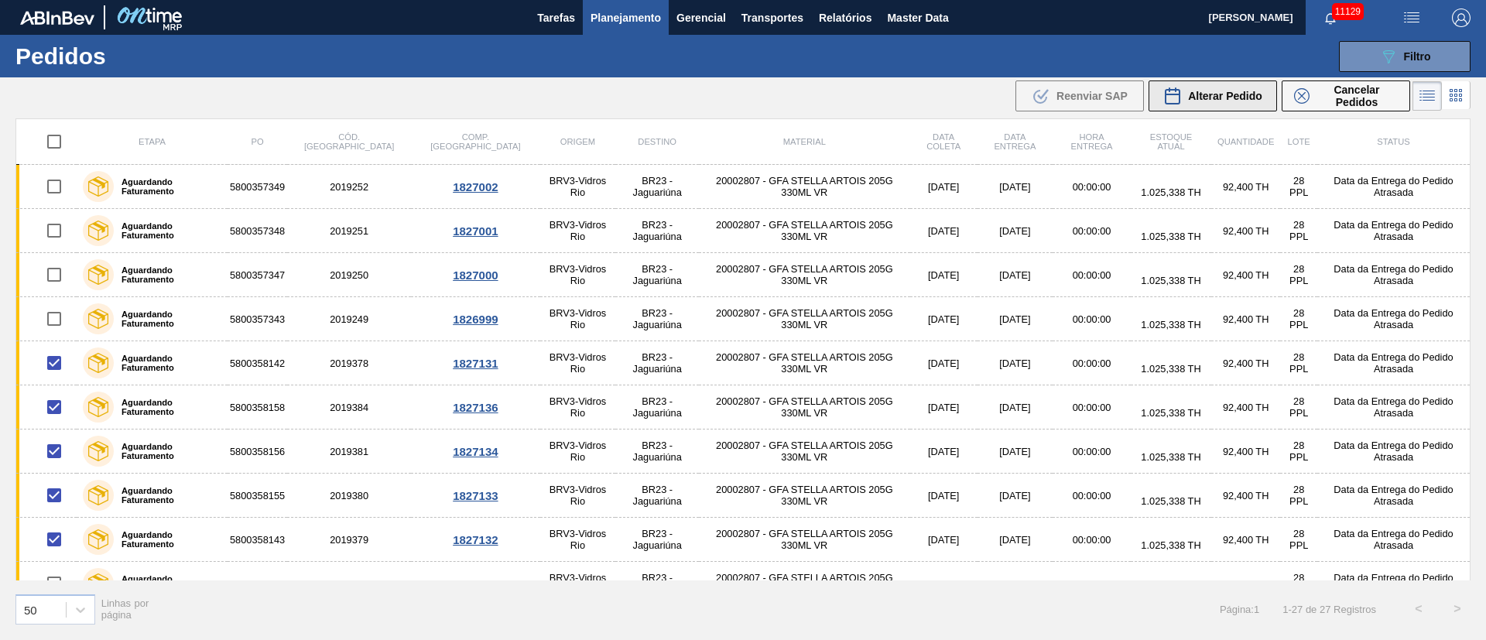
click at [1200, 82] on button "Alterar Pedido" at bounding box center [1213, 96] width 129 height 31
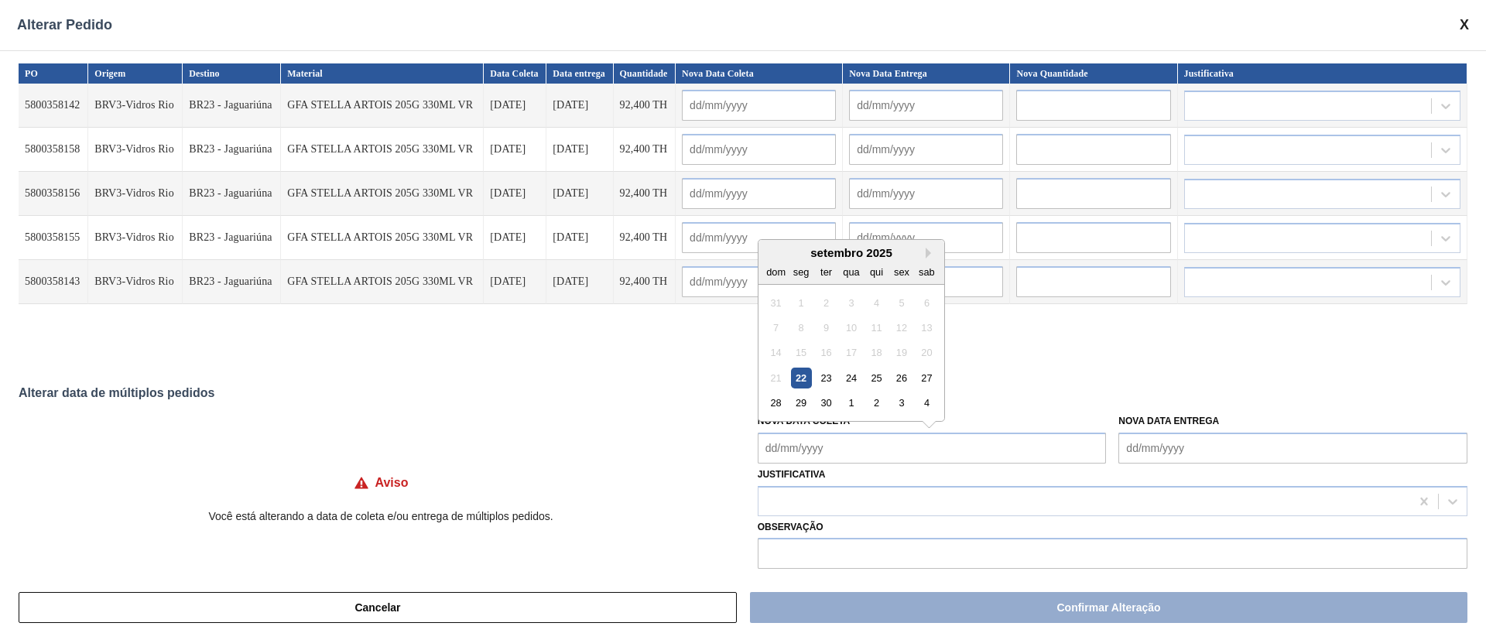
click at [815, 446] on Coleta "Nova Data Coleta" at bounding box center [932, 448] width 349 height 31
click at [849, 404] on div "1" at bounding box center [851, 403] width 21 height 21
type Coleta "[DATE]"
type input "[DATE]"
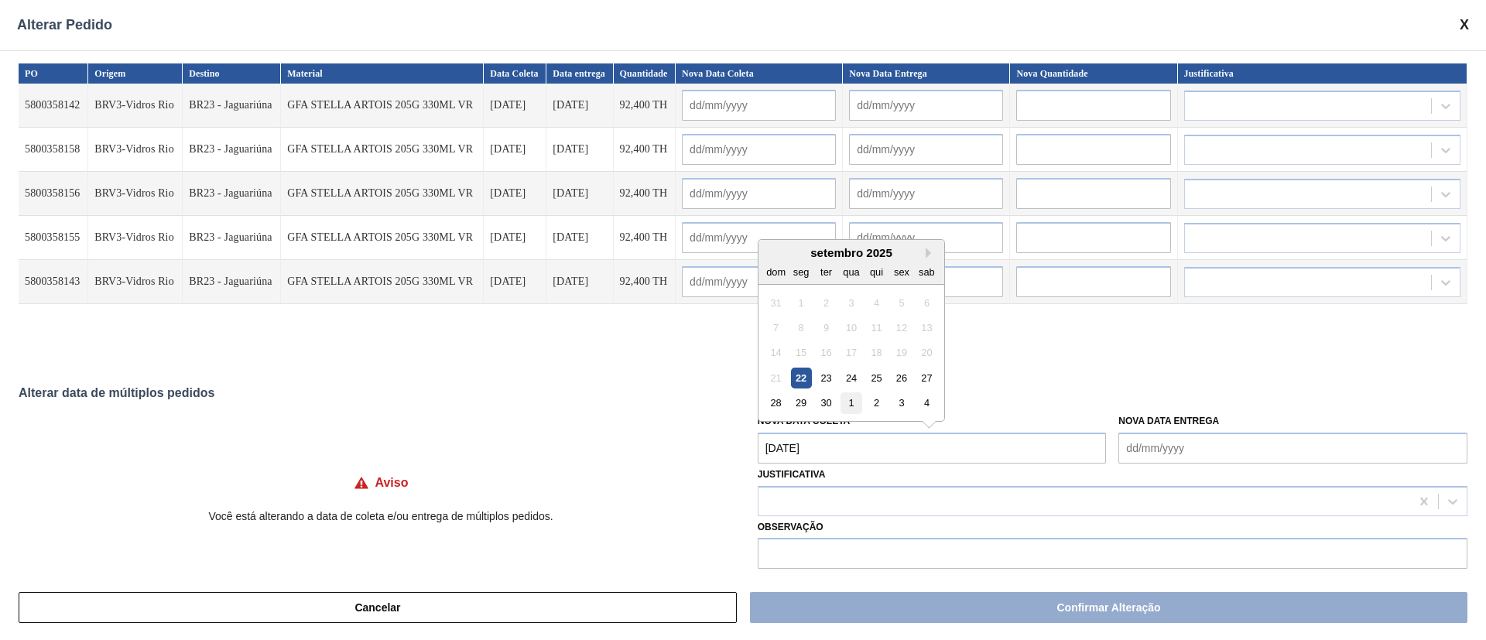
type input "[DATE]"
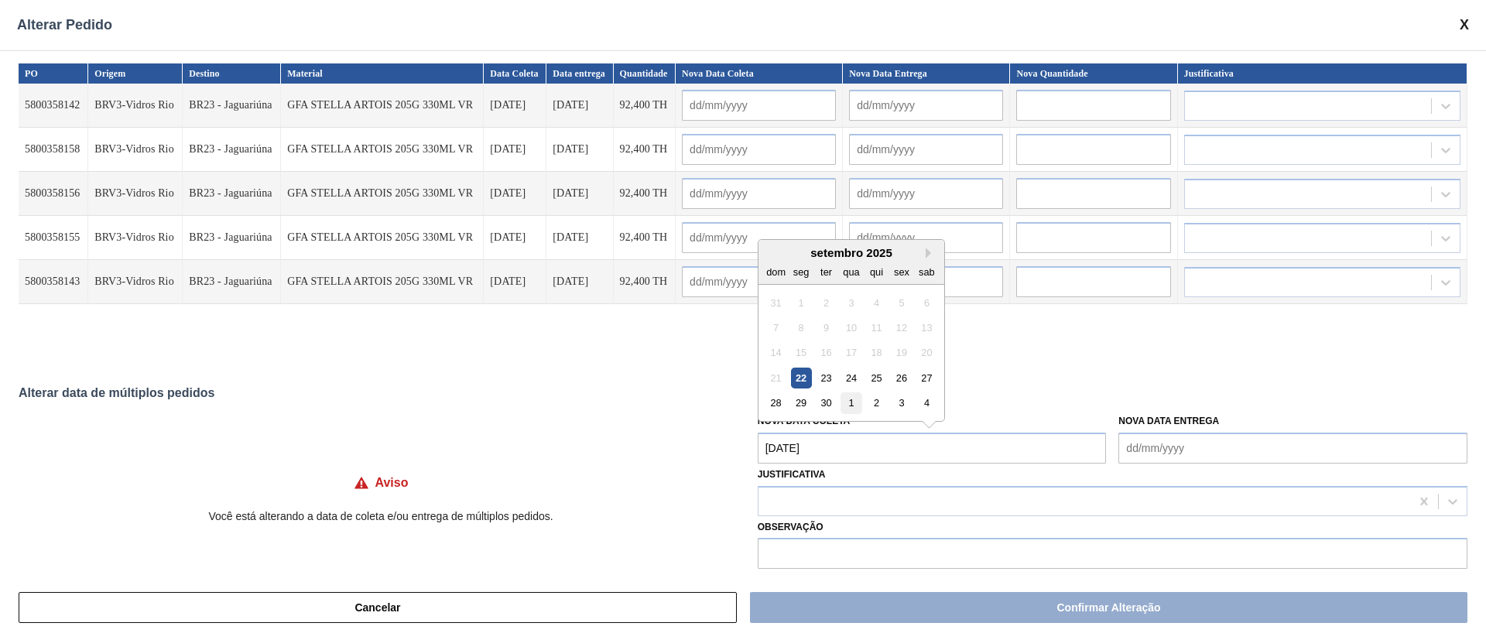
type input "[DATE]"
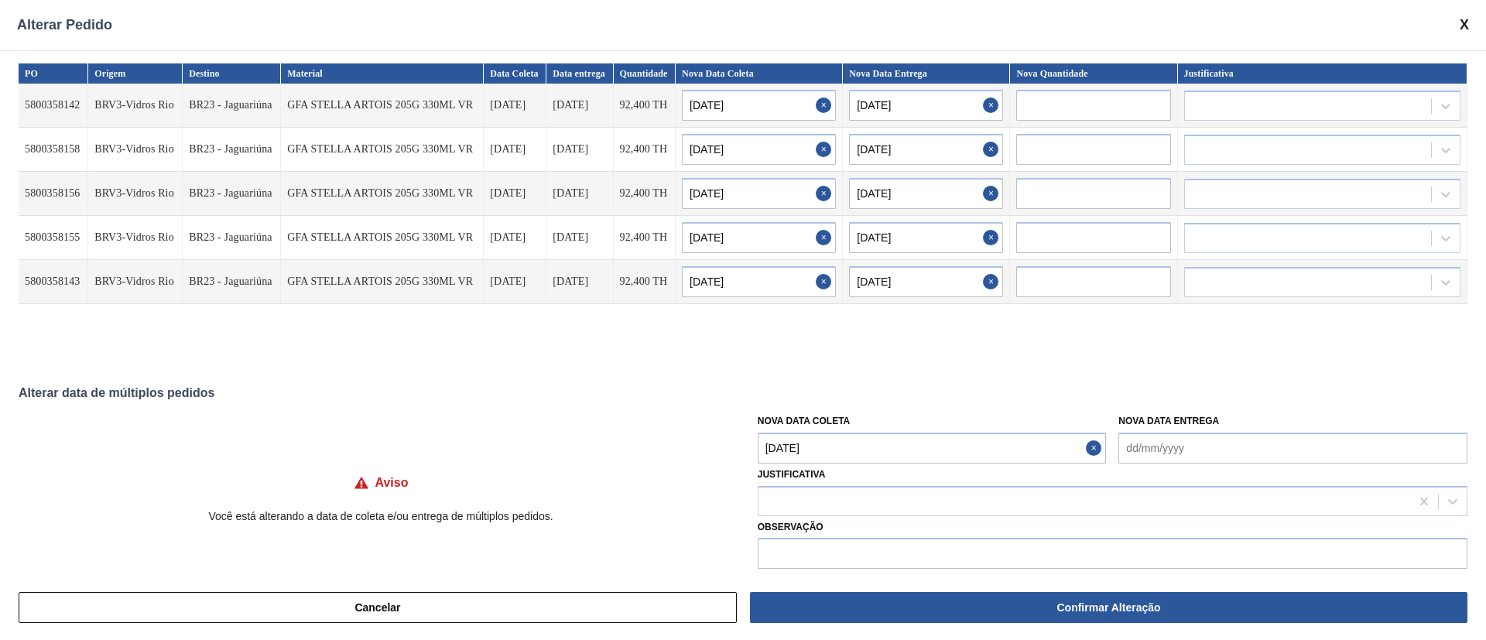
click at [841, 452] on Coleta "[DATE]" at bounding box center [932, 448] width 349 height 31
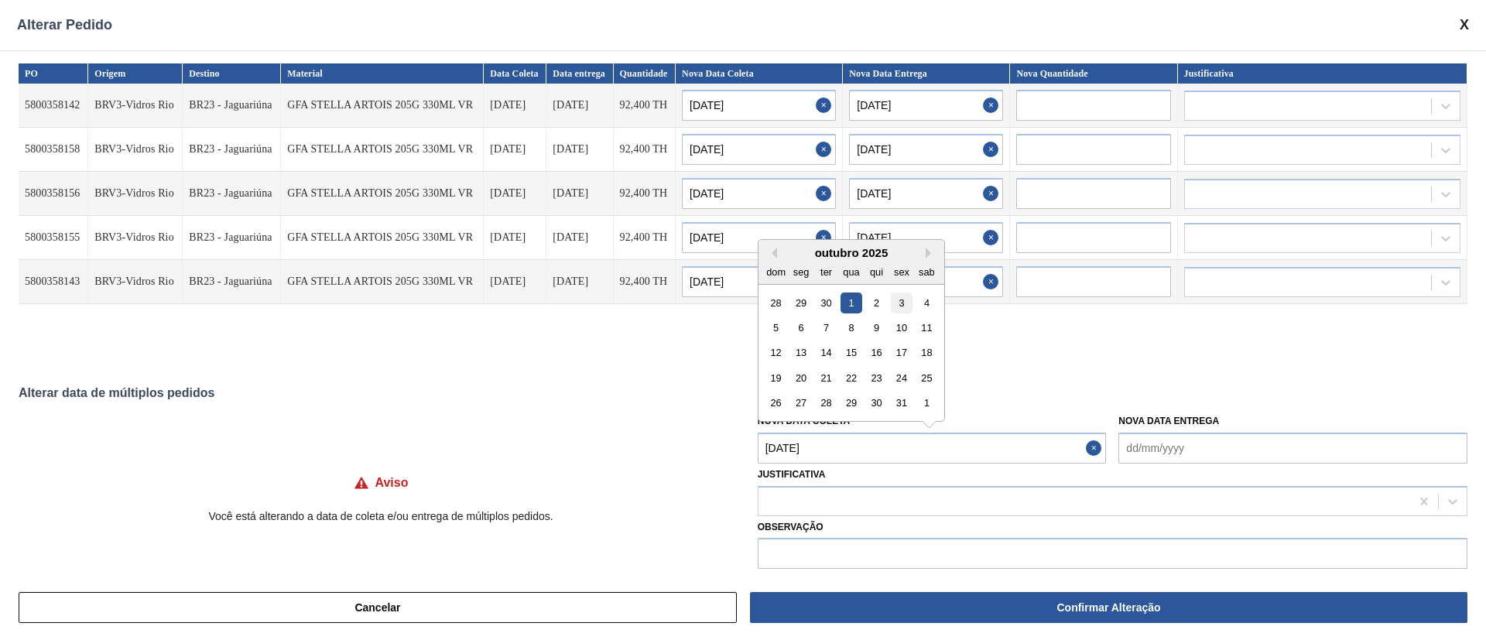
click at [903, 308] on div "3" at bounding box center [901, 302] width 21 height 21
type Coleta "[DATE]"
type input "[DATE]"
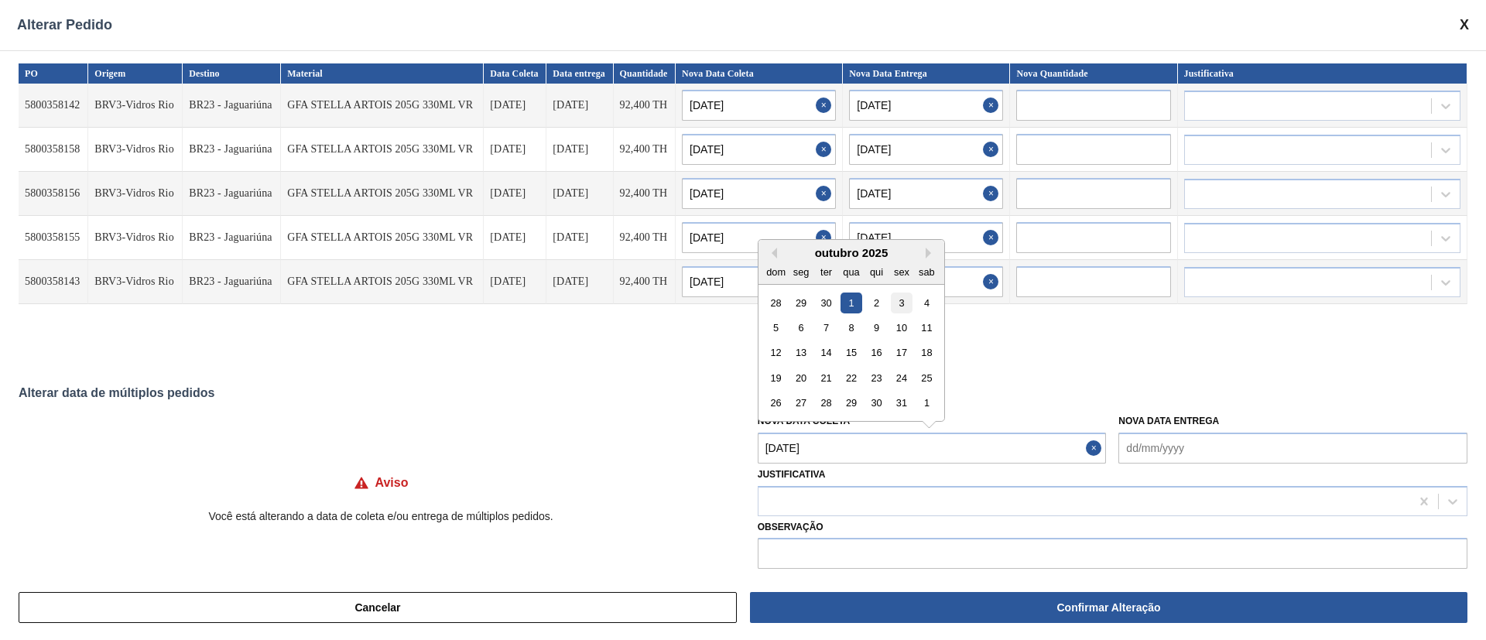
type input "[DATE]"
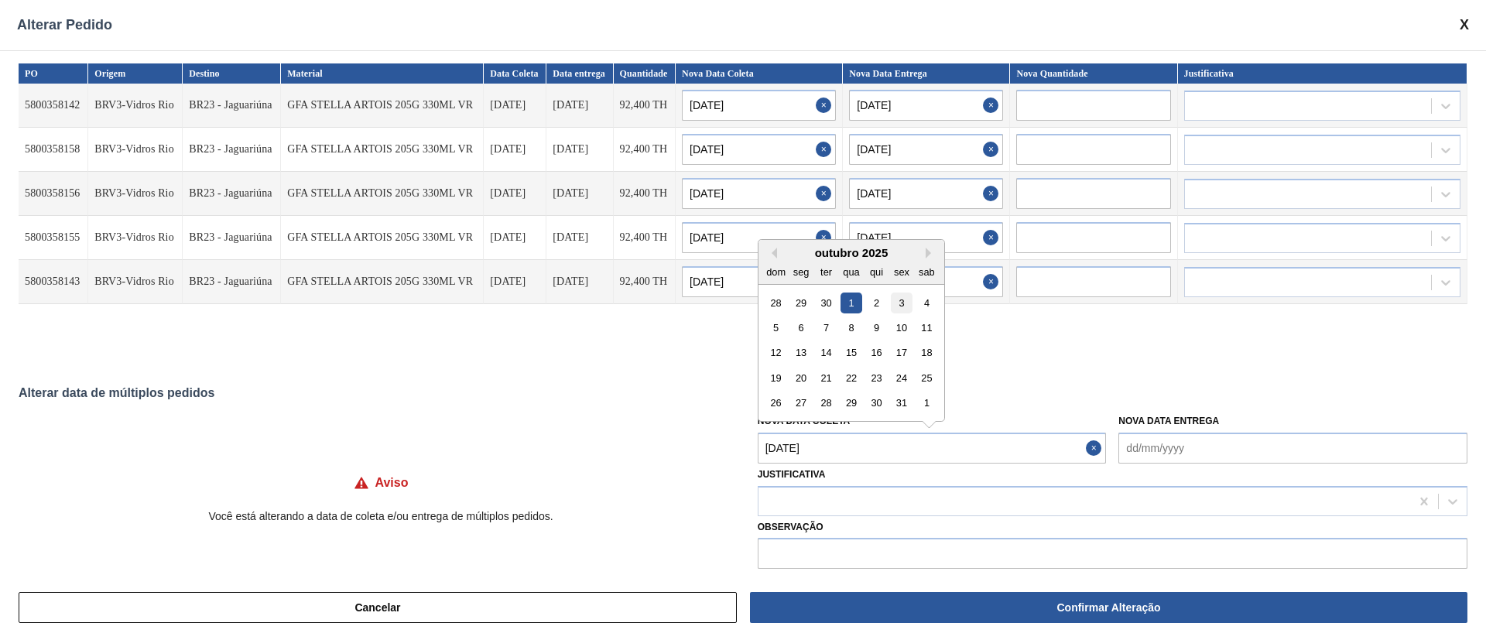
type input "[DATE]"
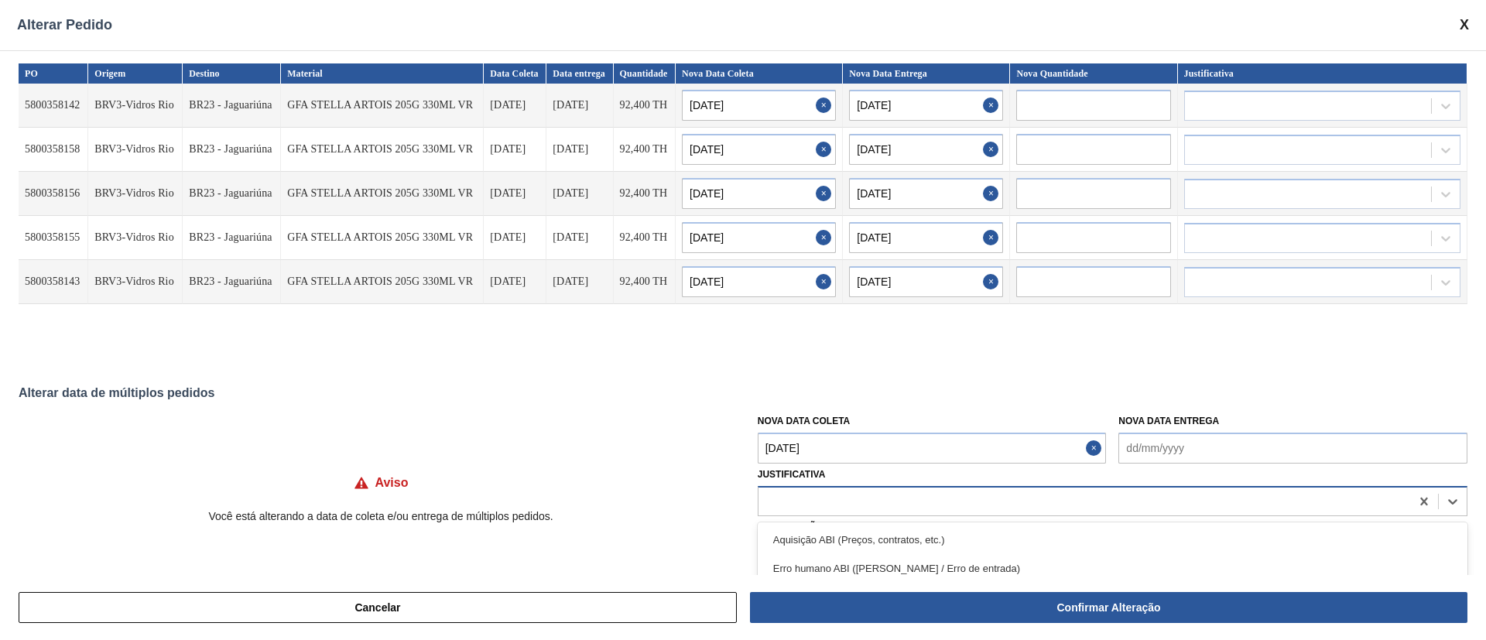
click at [830, 493] on div at bounding box center [1085, 501] width 652 height 22
type input "ou"
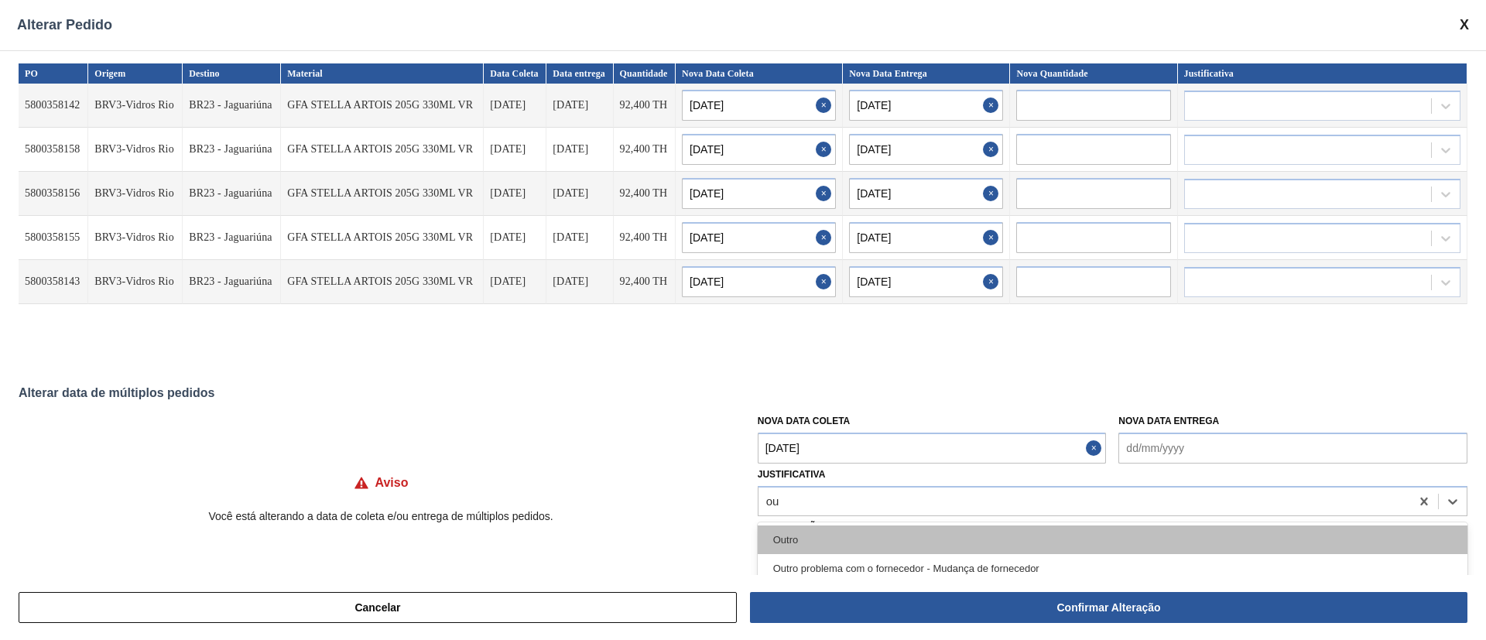
click at [801, 539] on div "Outro" at bounding box center [1113, 540] width 710 height 29
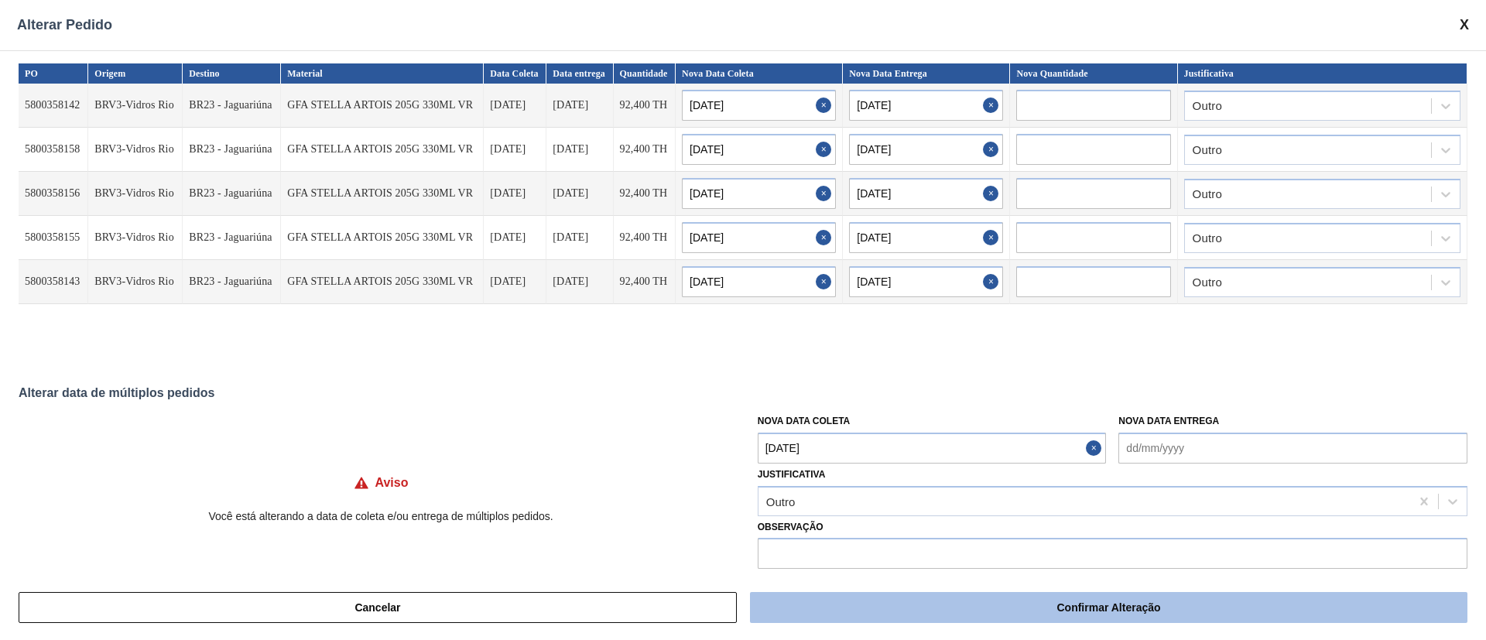
click at [1059, 609] on button "Confirmar Alteração" at bounding box center [1109, 607] width 718 height 31
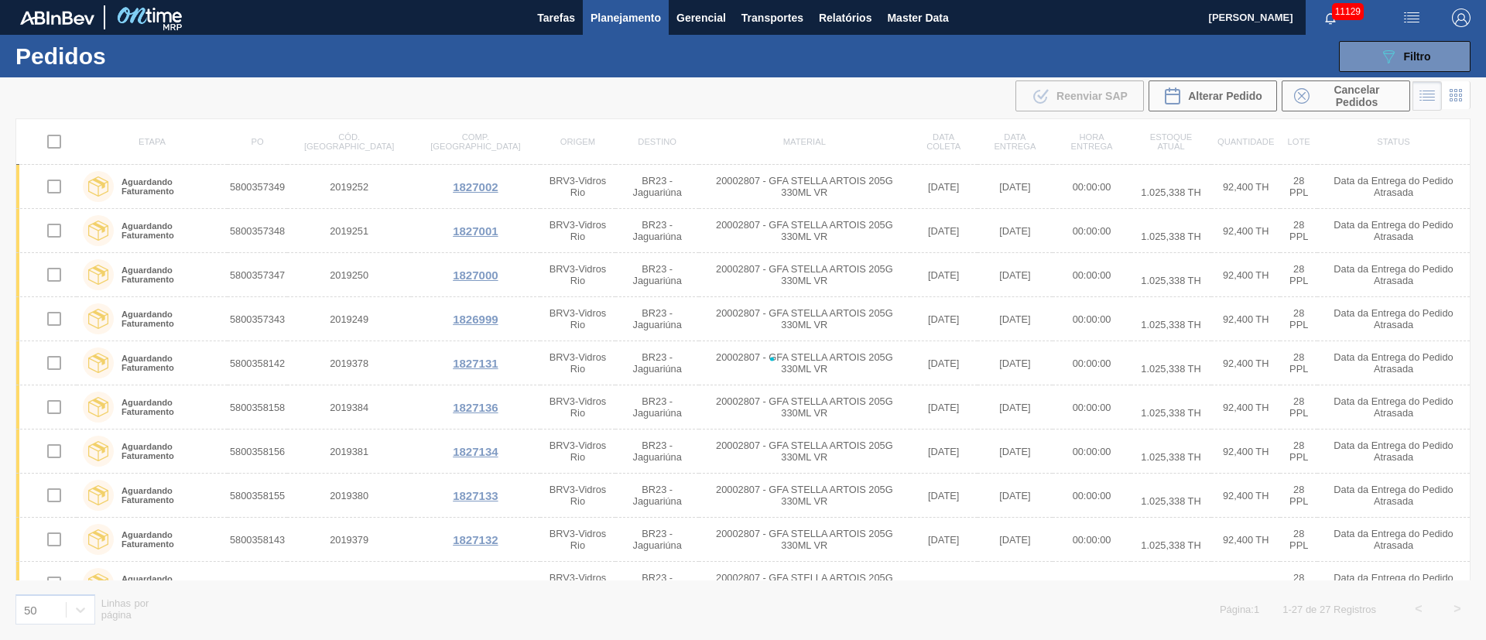
checkbox input "false"
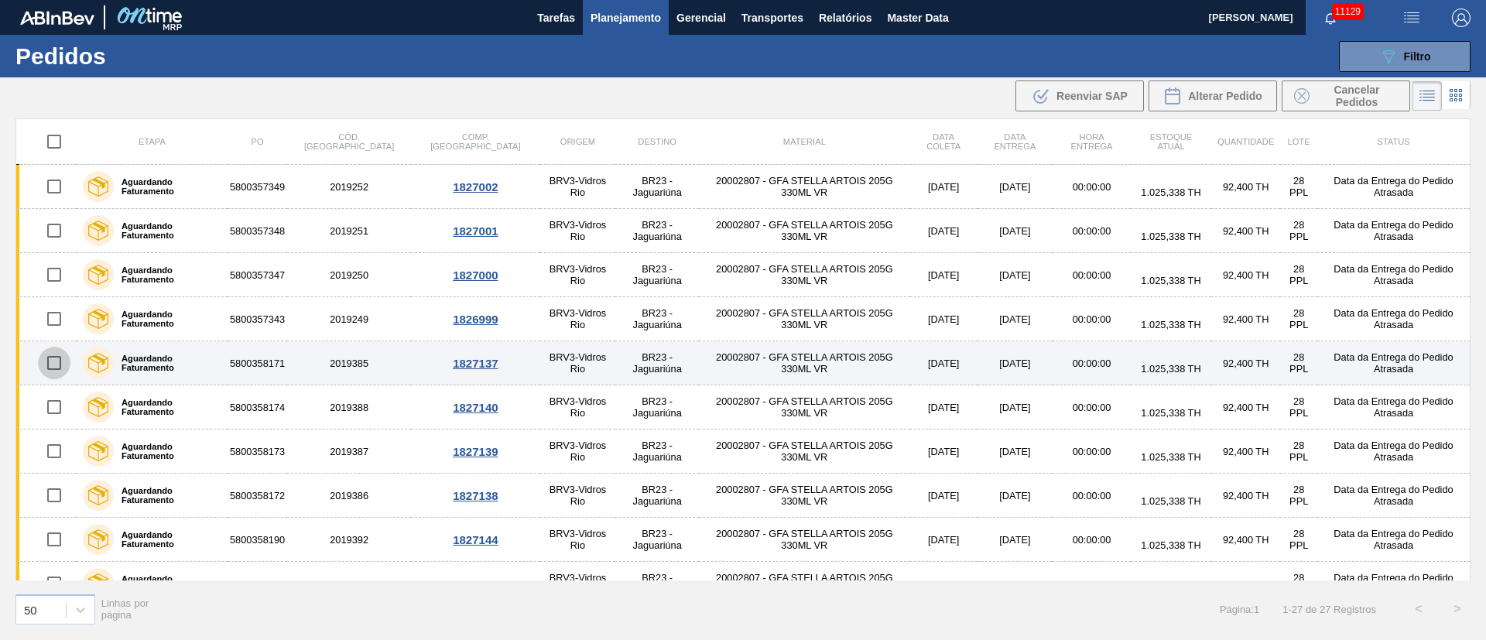
click at [56, 360] on input "checkbox" at bounding box center [54, 363] width 33 height 33
checkbox input "true"
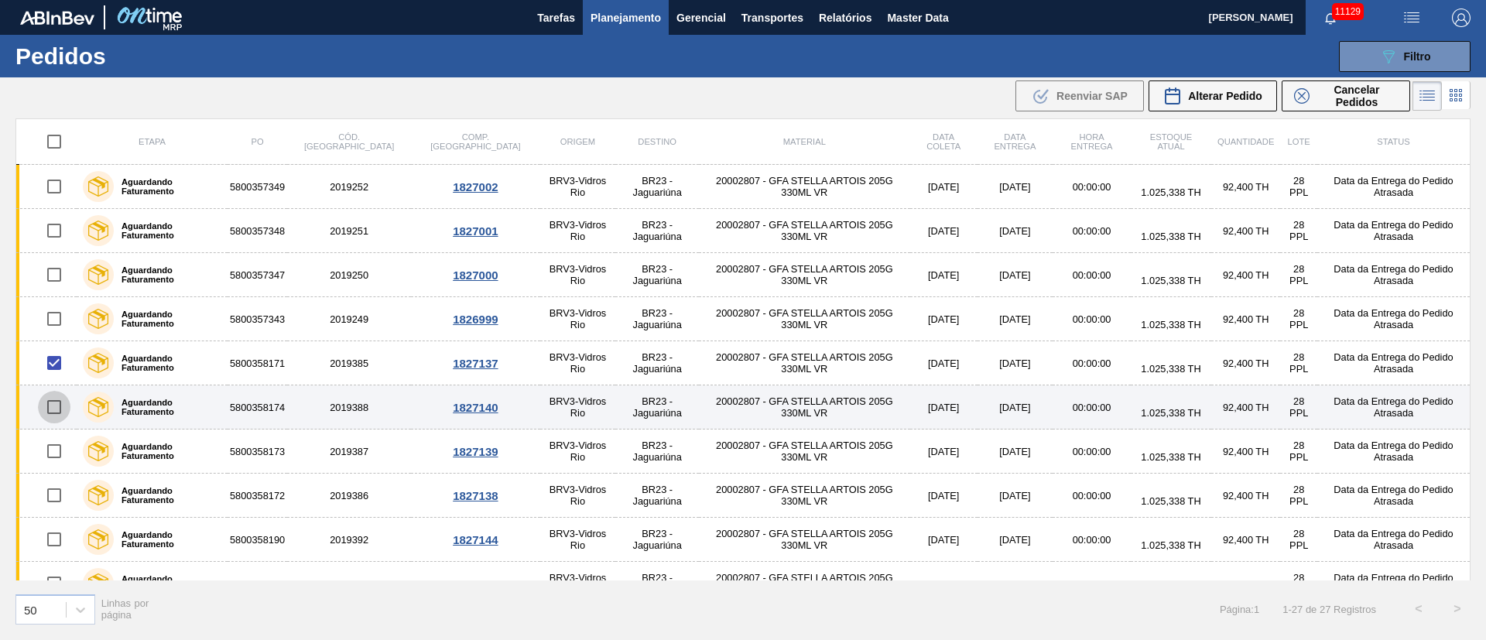
click at [54, 407] on input "checkbox" at bounding box center [54, 407] width 33 height 33
checkbox input "true"
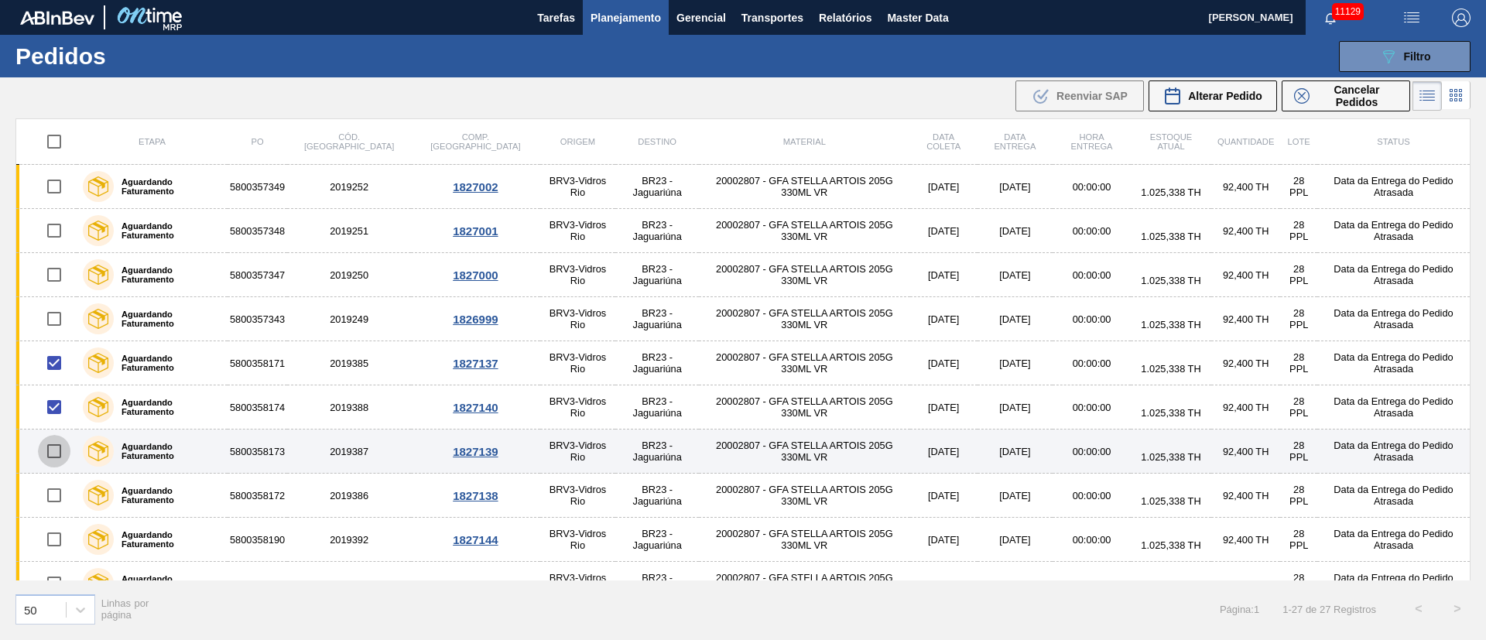
click at [53, 452] on input "checkbox" at bounding box center [54, 451] width 33 height 33
checkbox input "true"
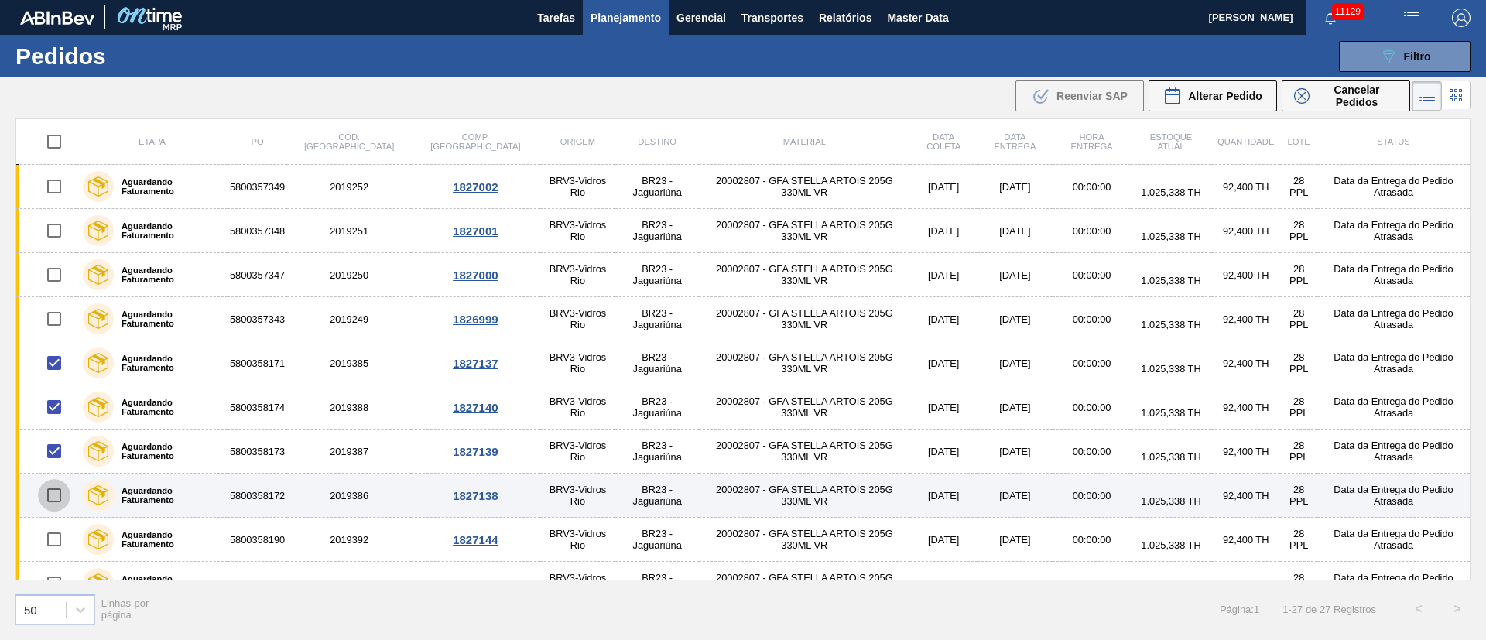
click at [56, 497] on input "checkbox" at bounding box center [54, 495] width 33 height 33
checkbox input "true"
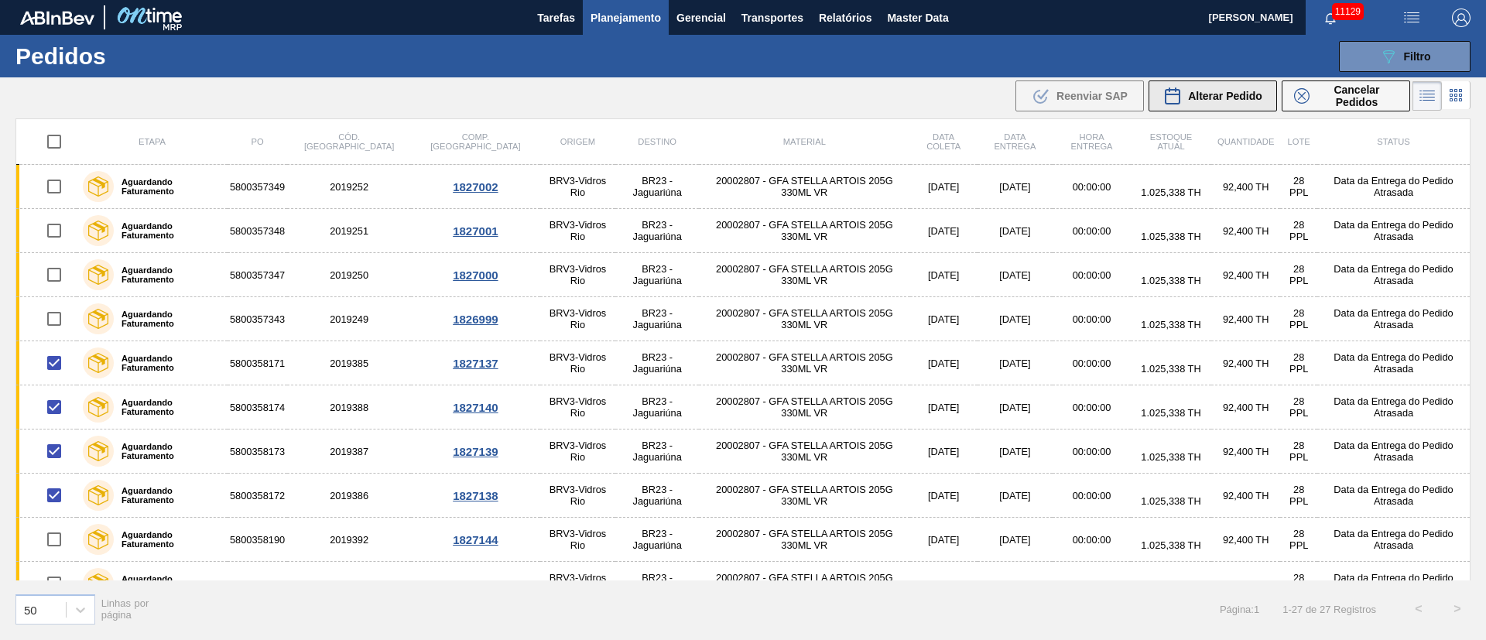
click at [1219, 105] on div "Alterar Pedido" at bounding box center [1213, 96] width 99 height 19
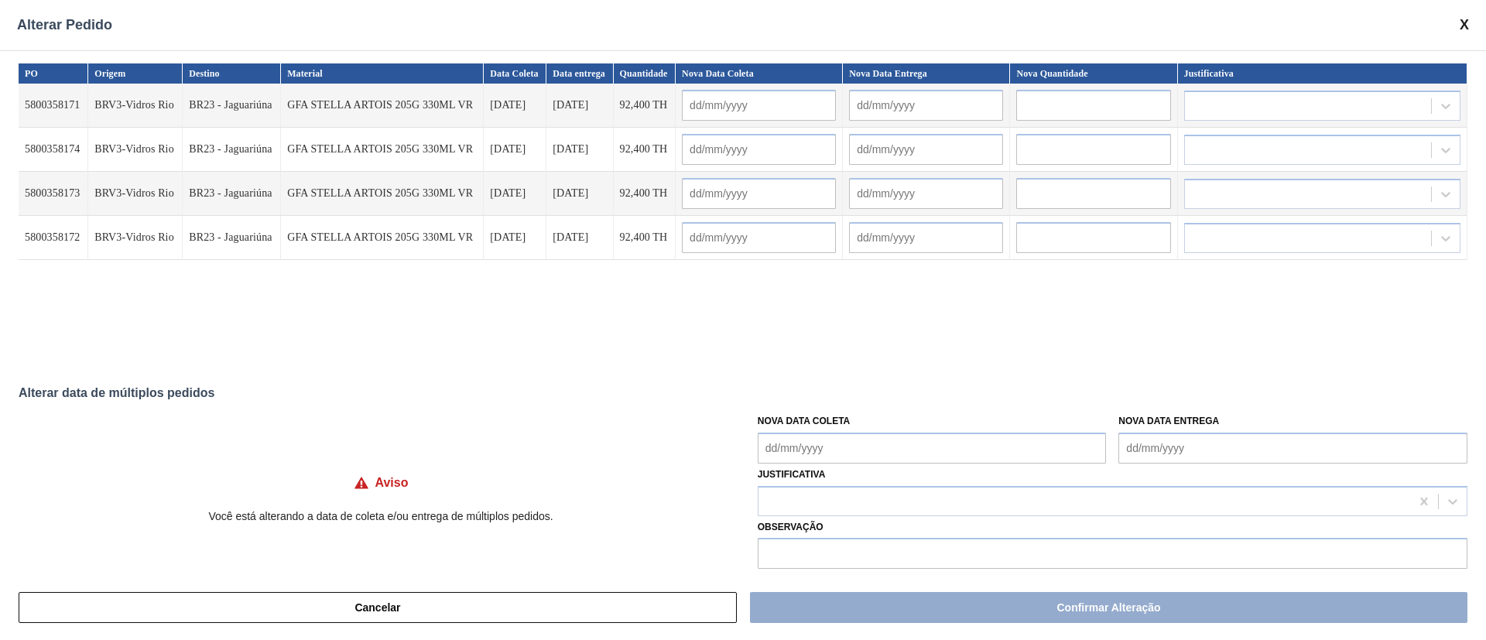
click at [808, 451] on Coleta "Nova Data Coleta" at bounding box center [932, 448] width 349 height 31
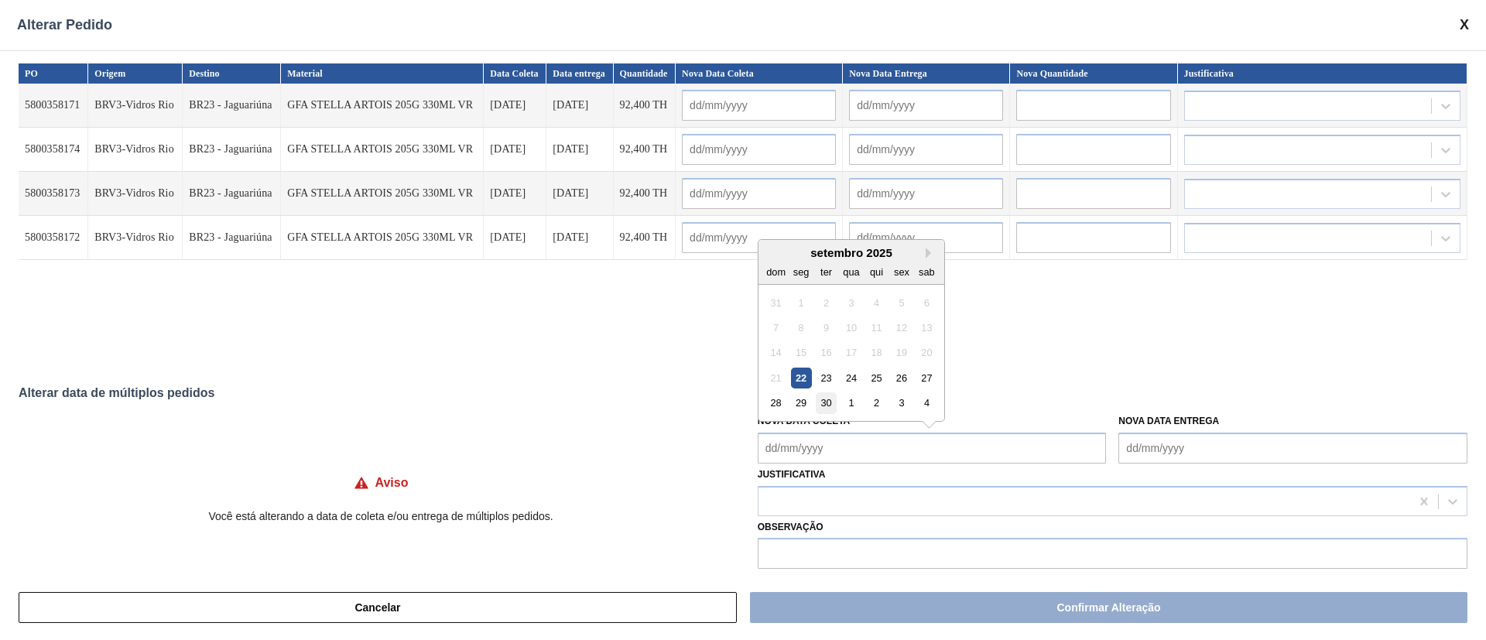
click at [830, 408] on div "30" at bounding box center [826, 403] width 21 height 21
type Coleta "[DATE]"
type input "[DATE]"
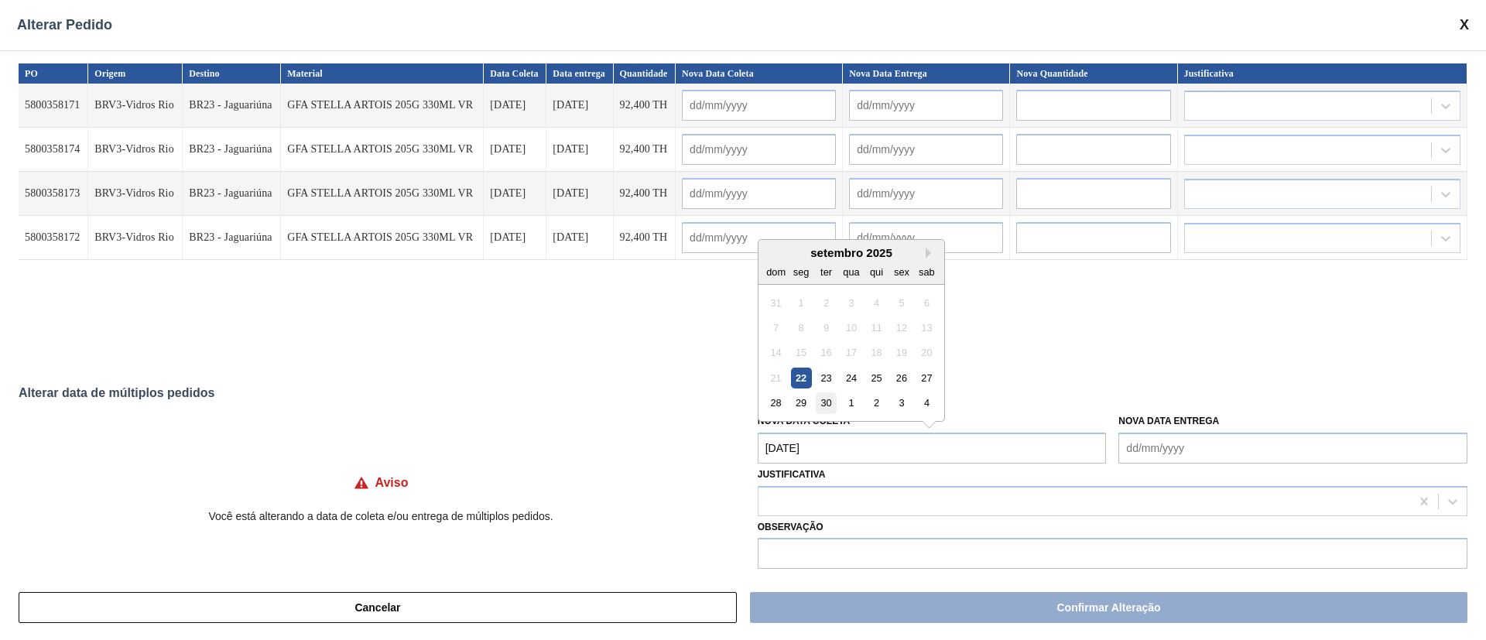
type input "[DATE]"
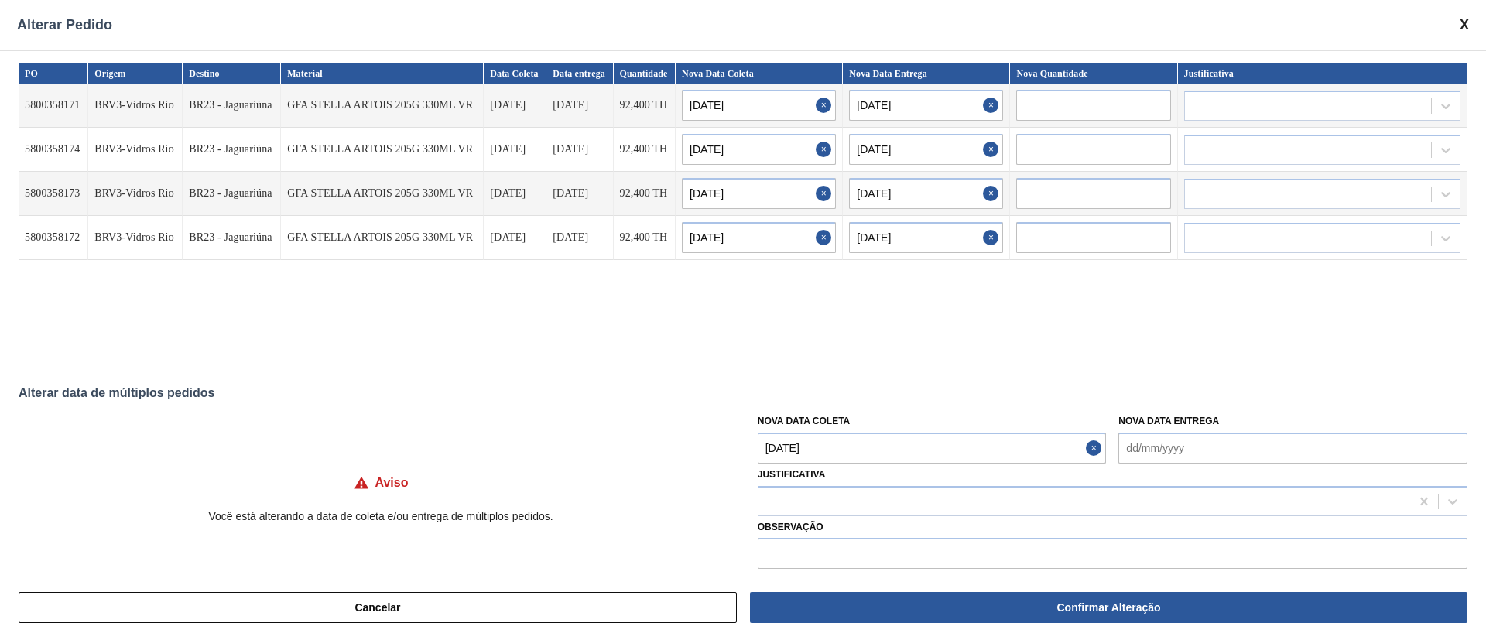
click at [849, 447] on Coleta "[DATE]" at bounding box center [932, 448] width 349 height 31
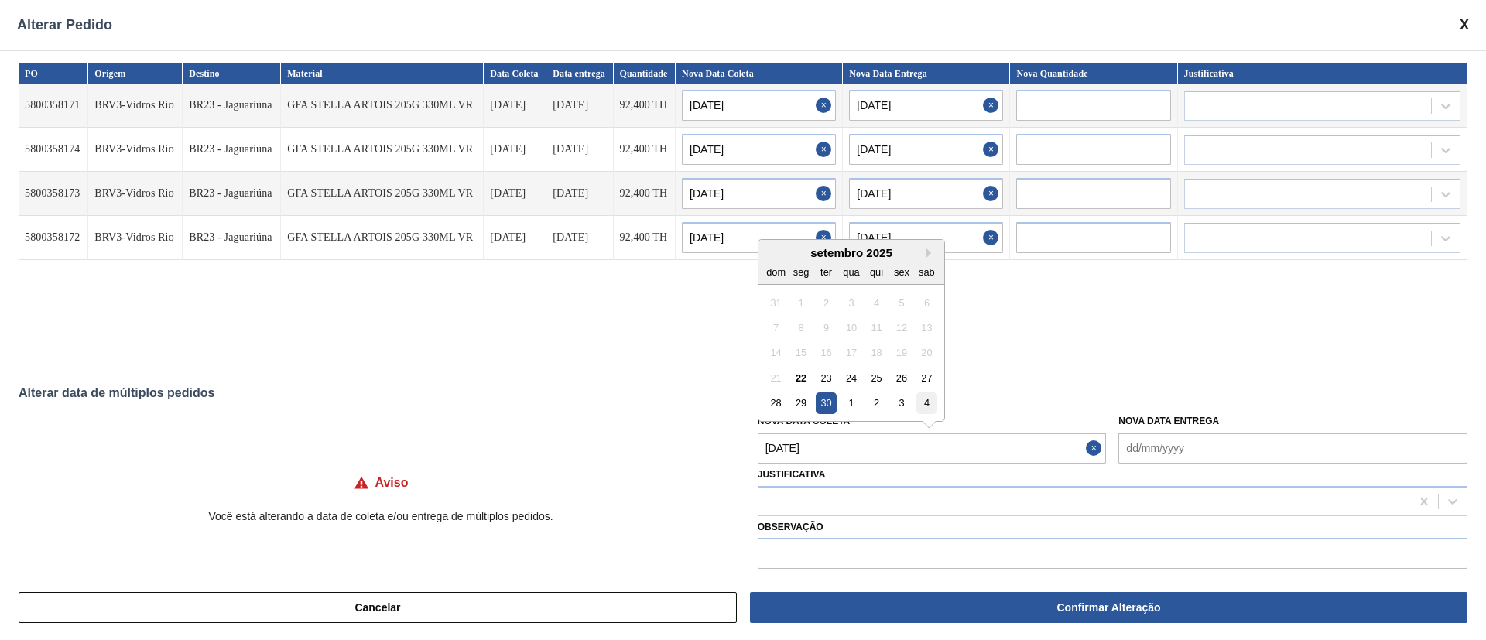
click at [924, 400] on div "4" at bounding box center [927, 403] width 21 height 21
type Coleta "[DATE]"
type input "[DATE]"
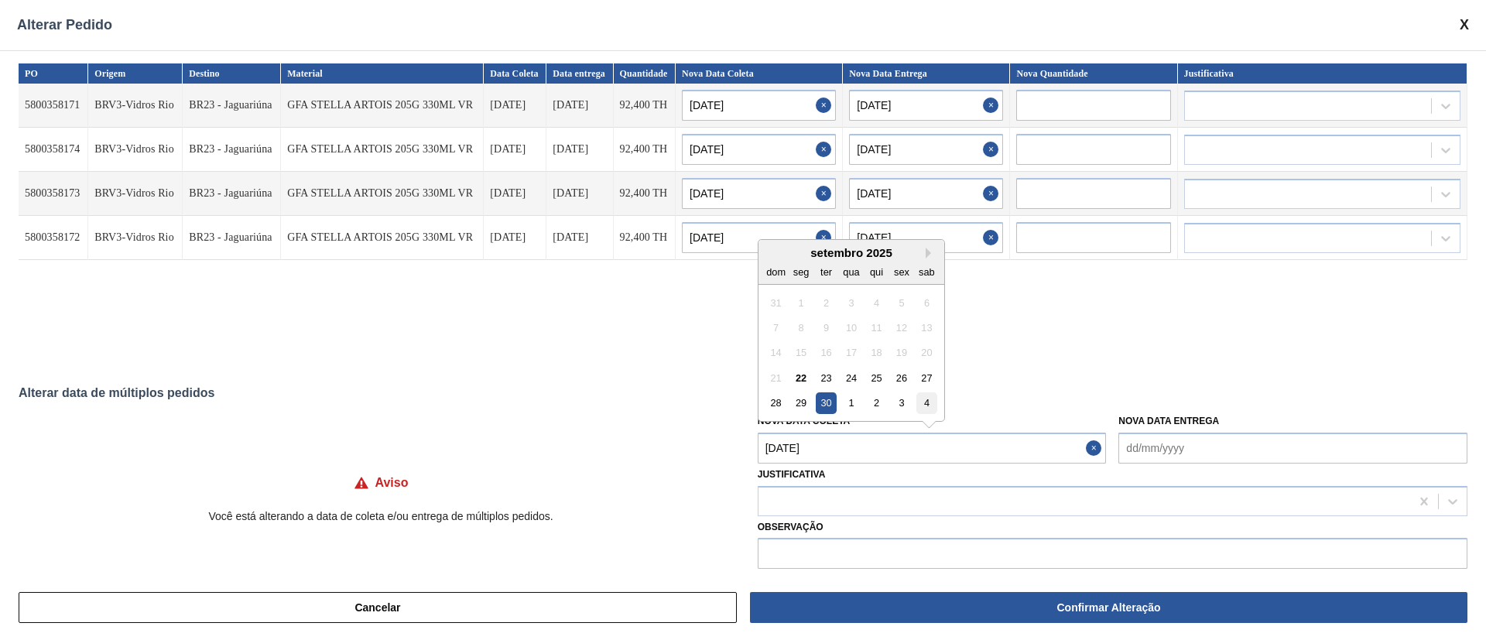
type input "[DATE]"
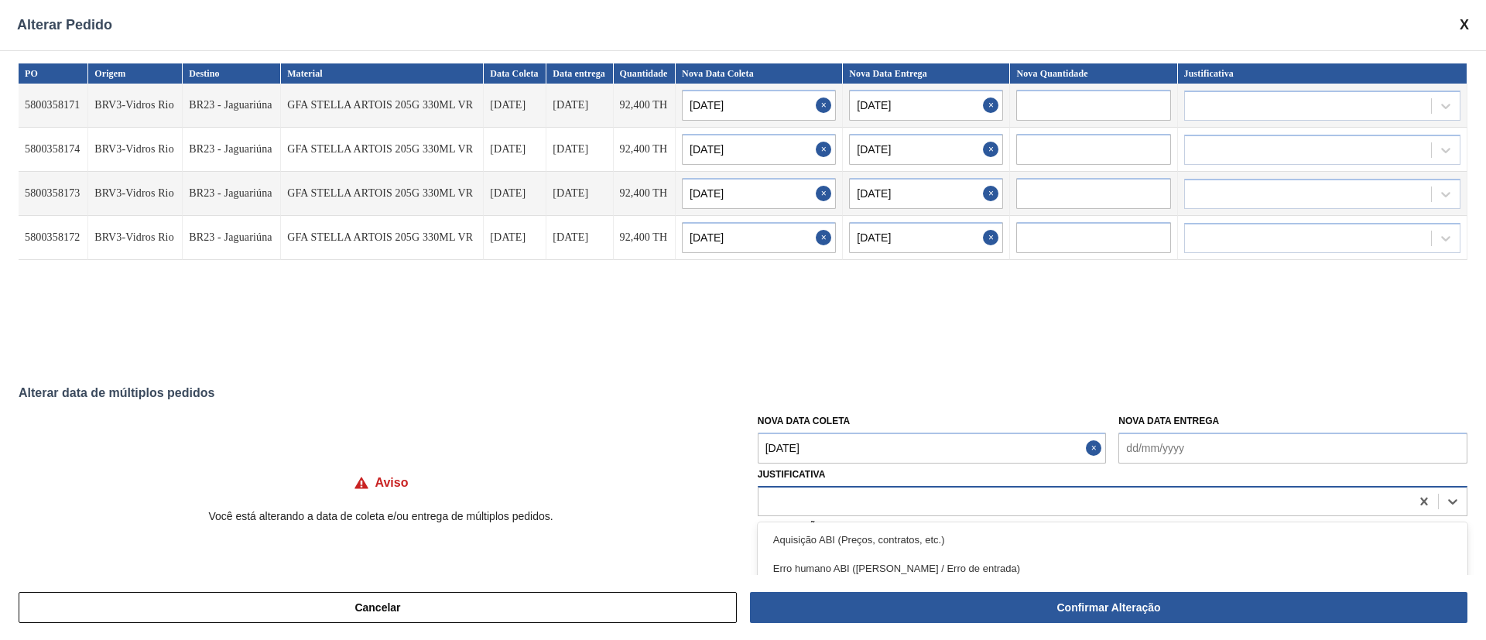
click at [828, 495] on div at bounding box center [1085, 501] width 652 height 22
type input "ou"
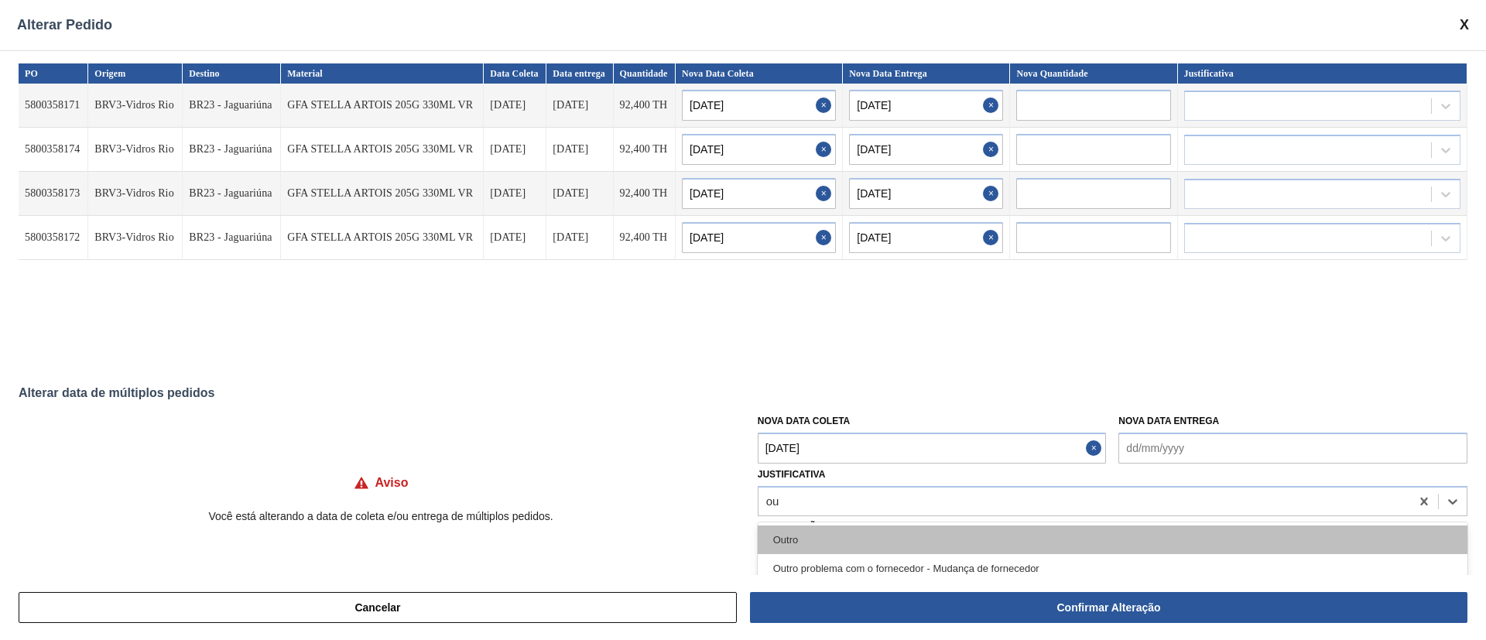
click at [807, 530] on div "Outro" at bounding box center [1113, 540] width 710 height 29
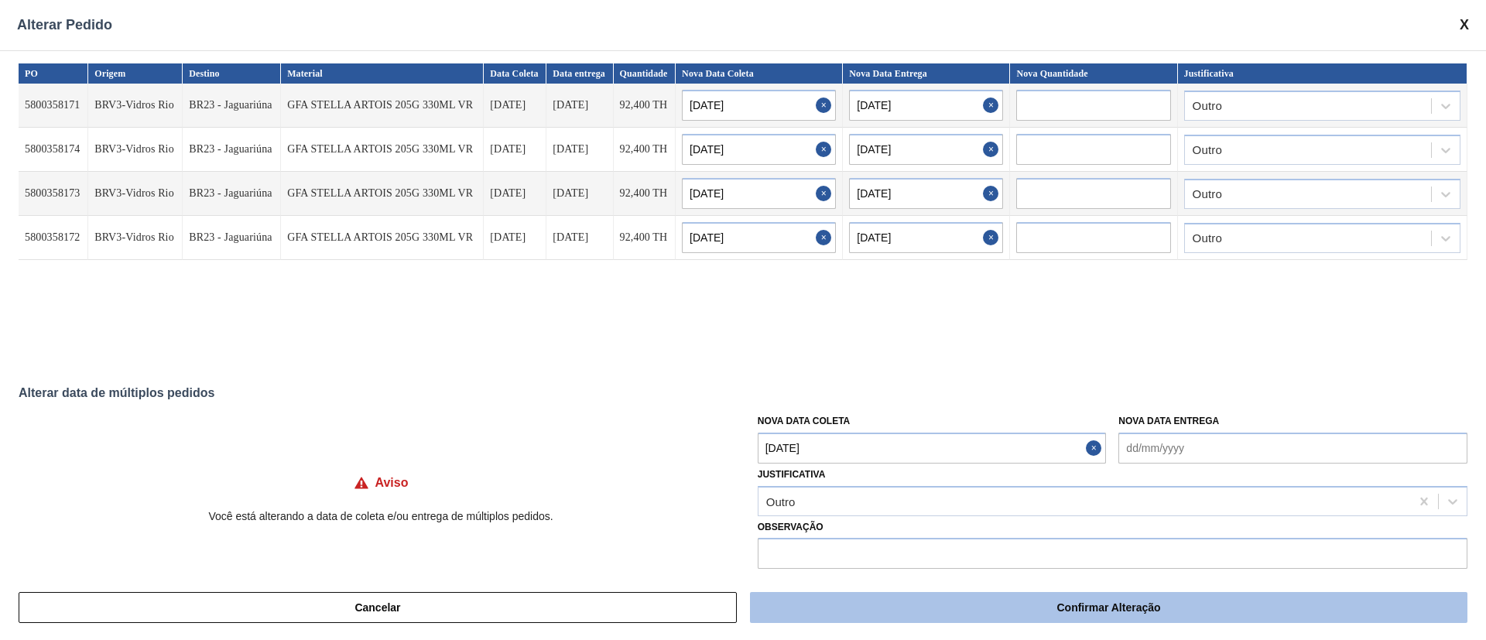
click at [1144, 616] on button "Confirmar Alteração" at bounding box center [1109, 607] width 718 height 31
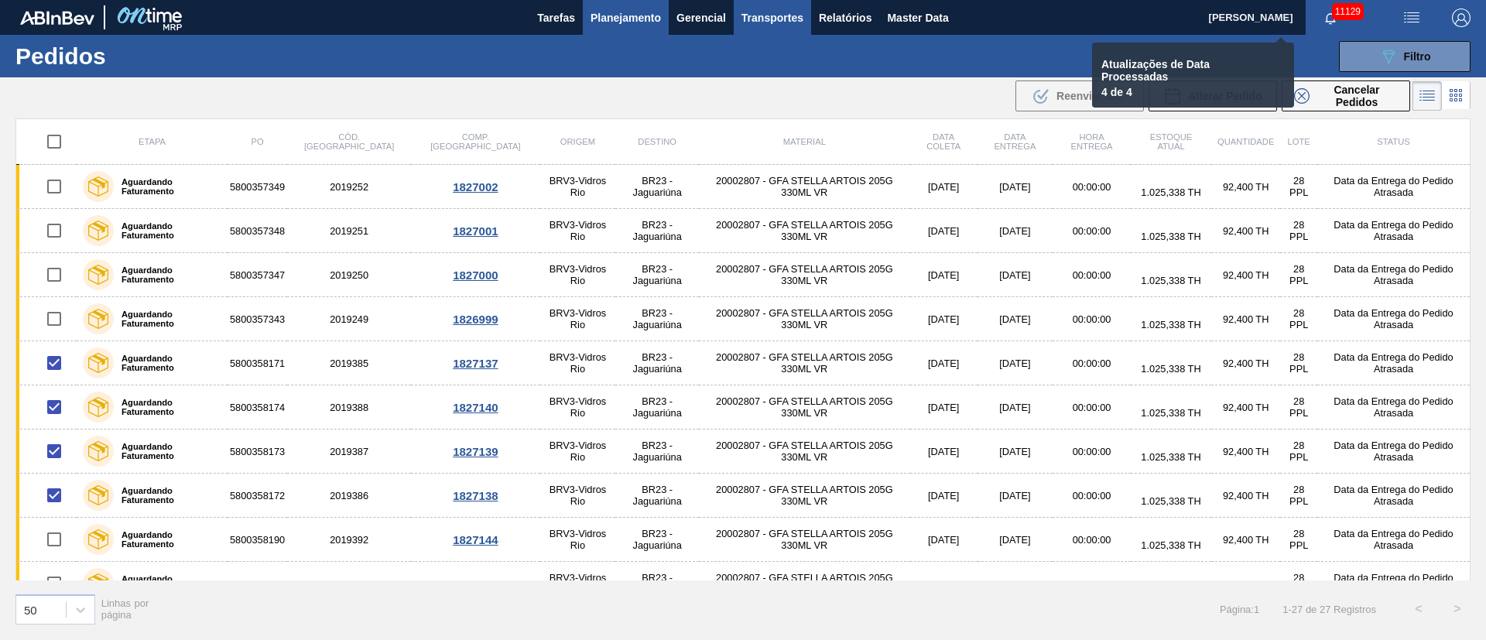
checkbox input "false"
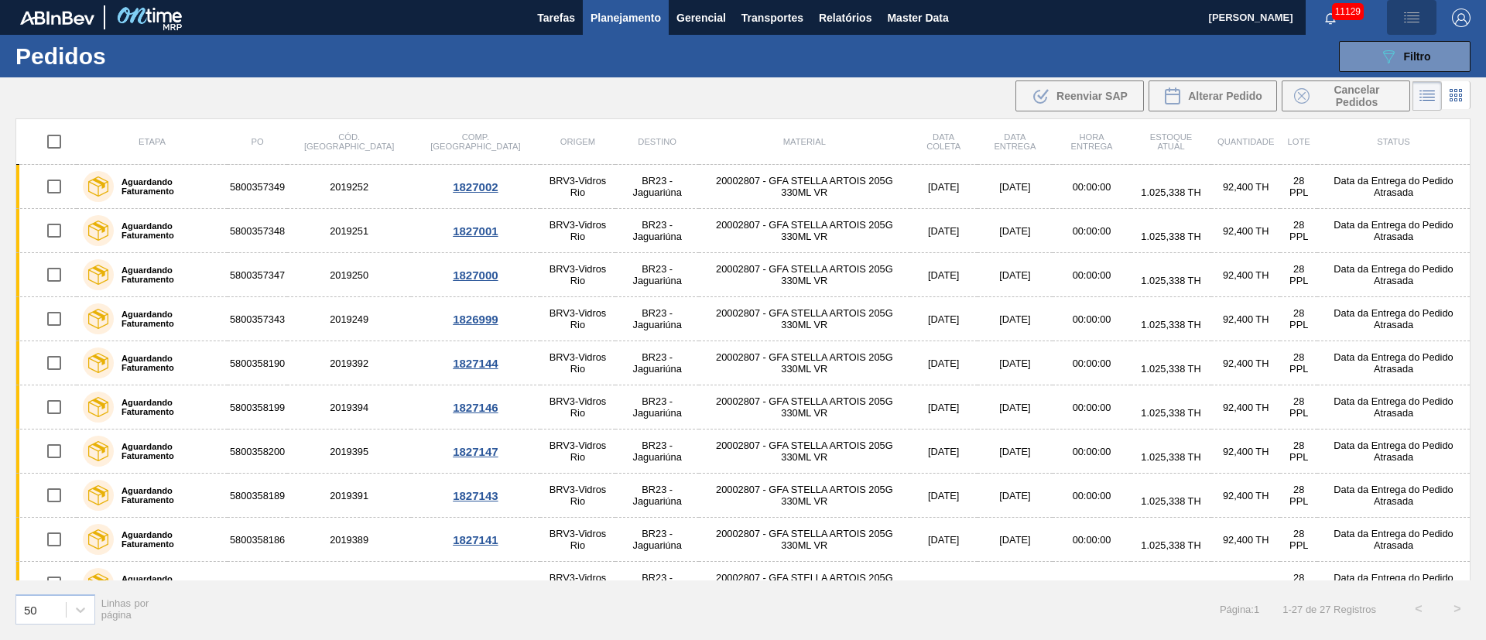
click at [1419, 17] on img "button" at bounding box center [1412, 18] width 19 height 19
click at [1392, 59] on li "Upload de Volumes" at bounding box center [1407, 55] width 134 height 28
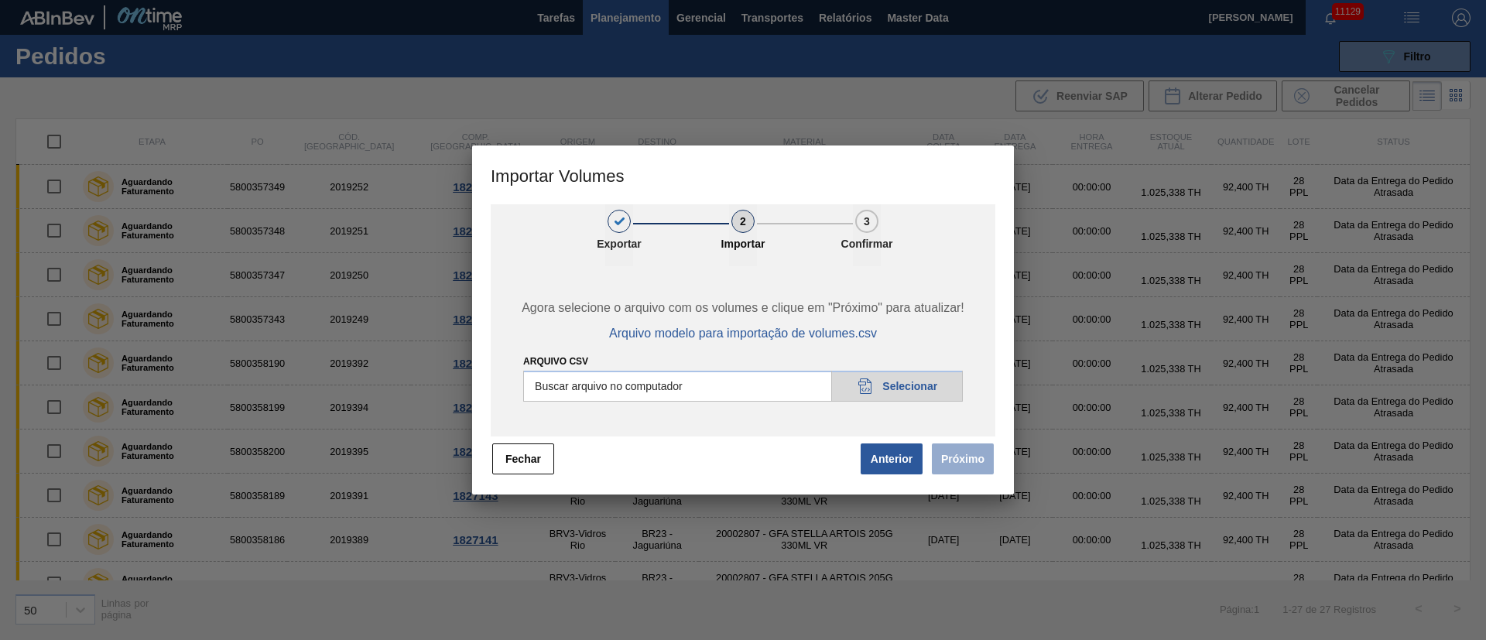
click at [918, 382] on input "Arquivo csv" at bounding box center [743, 386] width 440 height 31
type input "C:\fakepath\PedidoVolumeModeloImportacao (81).csv"
click at [955, 467] on button "Próximo" at bounding box center [963, 459] width 62 height 31
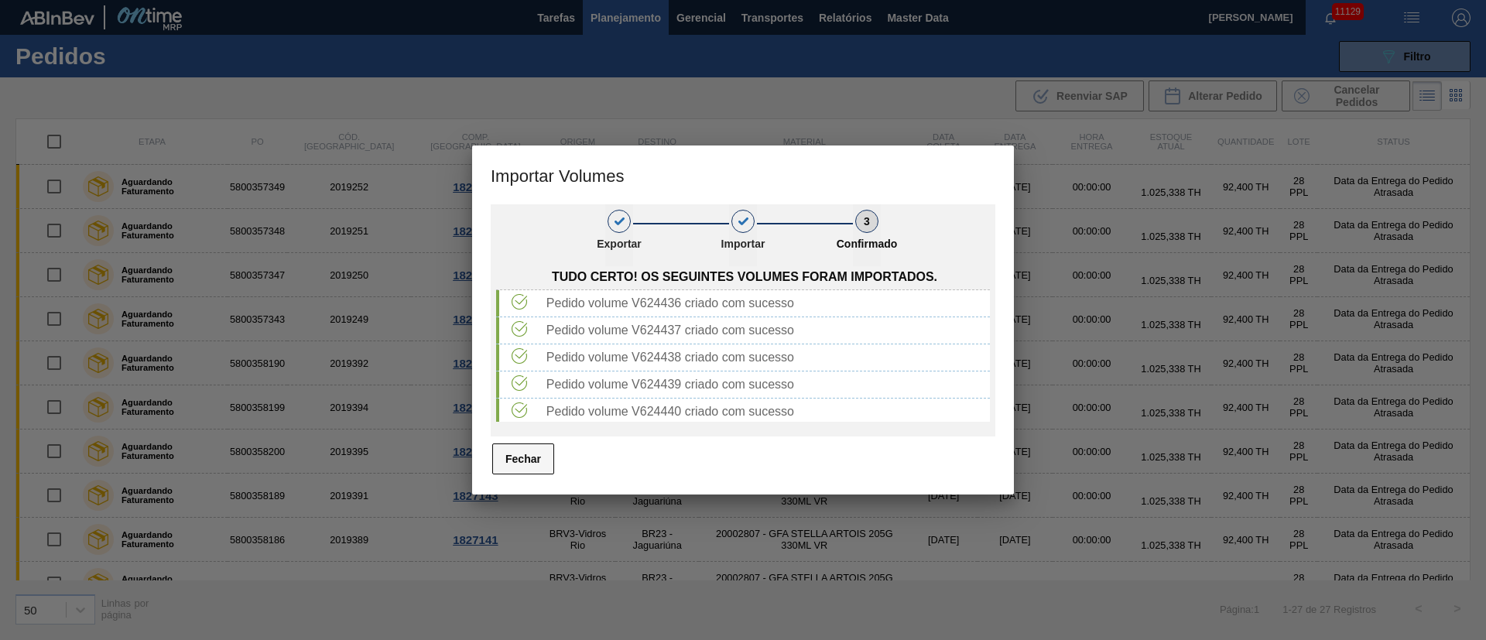
click at [513, 461] on button "Fechar" at bounding box center [523, 459] width 62 height 31
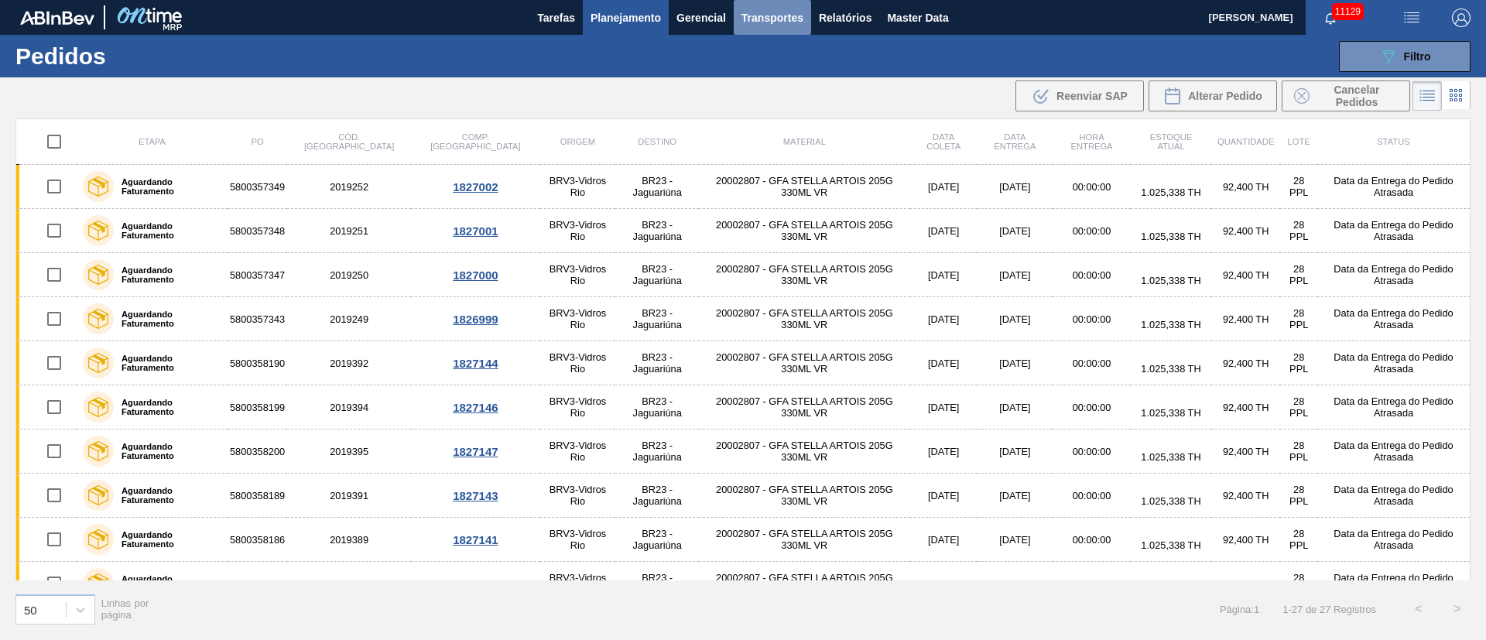
click at [773, 19] on span "Transportes" at bounding box center [773, 18] width 62 height 19
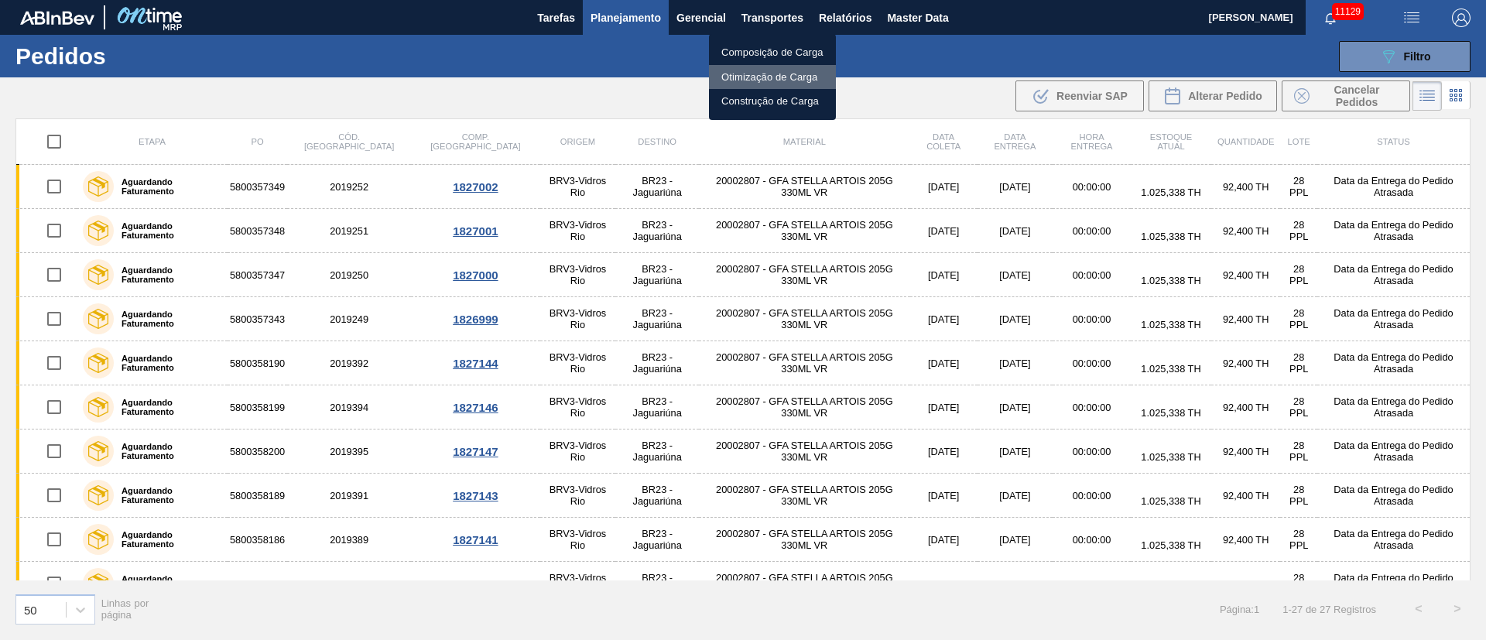
click at [801, 77] on li "Otimização de Carga" at bounding box center [772, 77] width 127 height 25
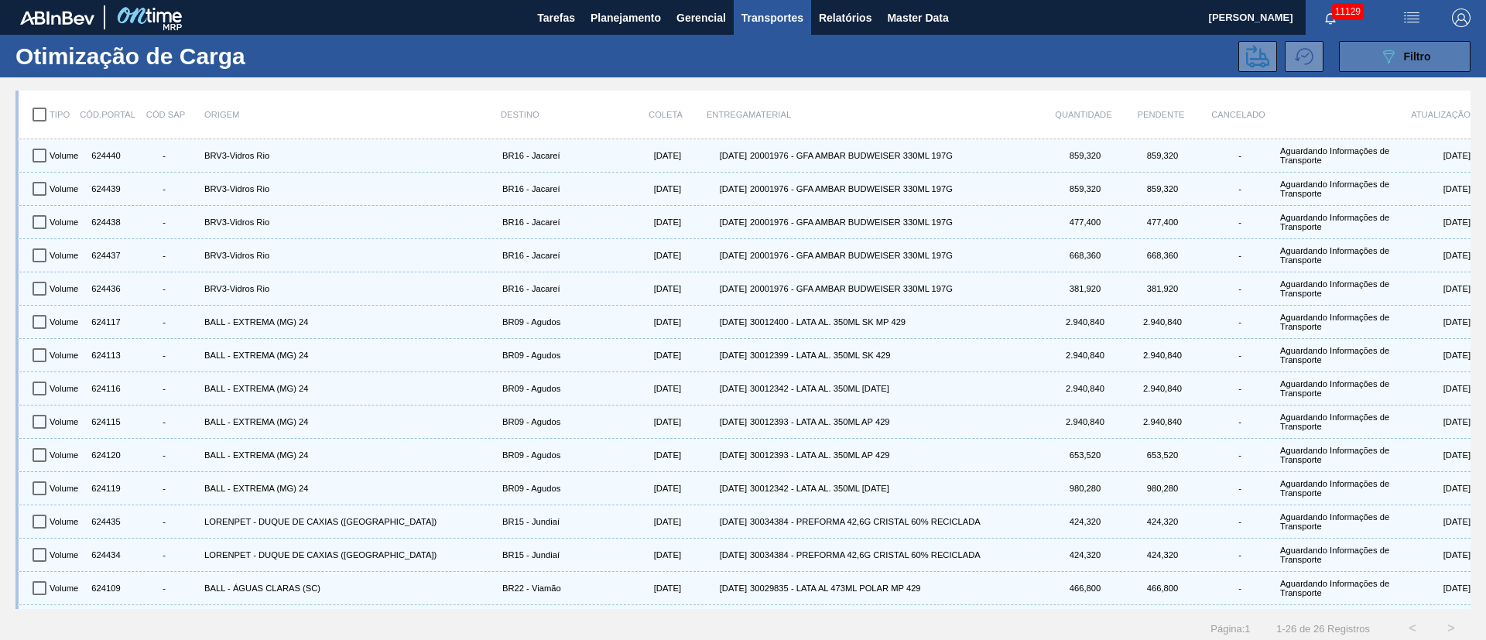
click at [1408, 54] on span "Filtro" at bounding box center [1417, 56] width 27 height 12
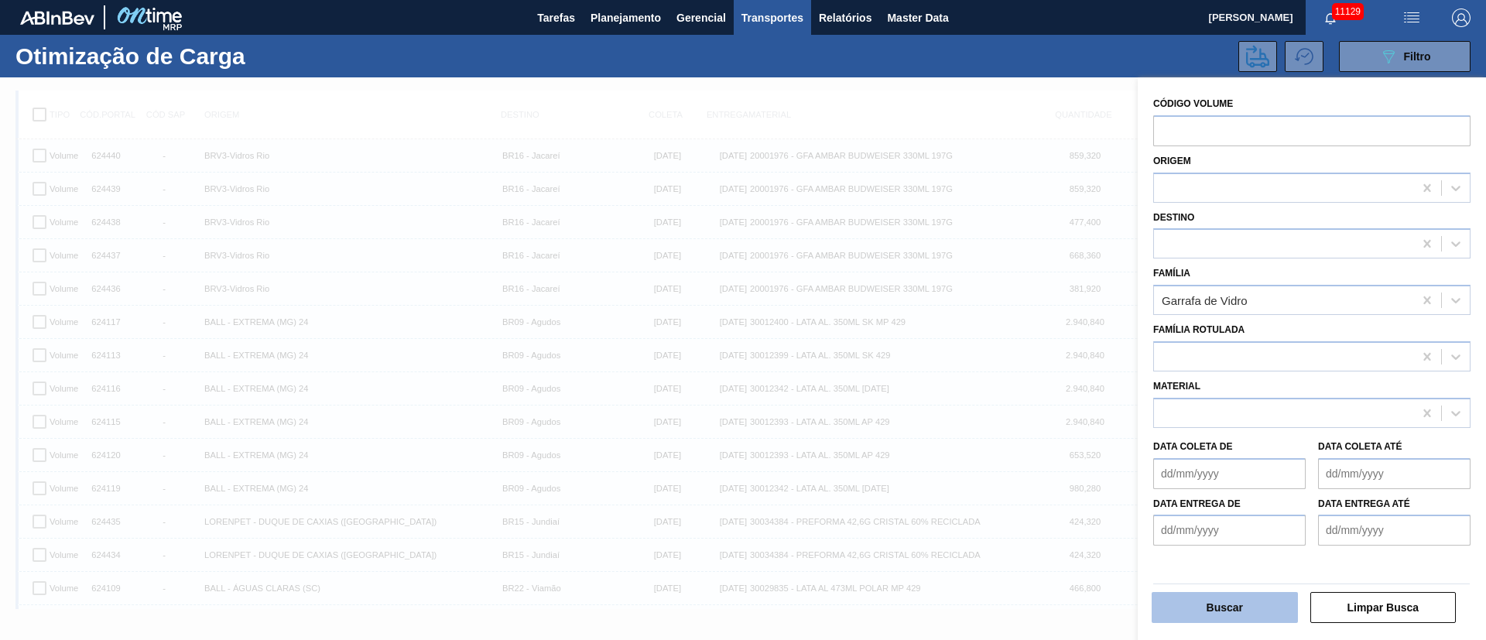
click at [1217, 606] on button "Buscar" at bounding box center [1225, 607] width 146 height 31
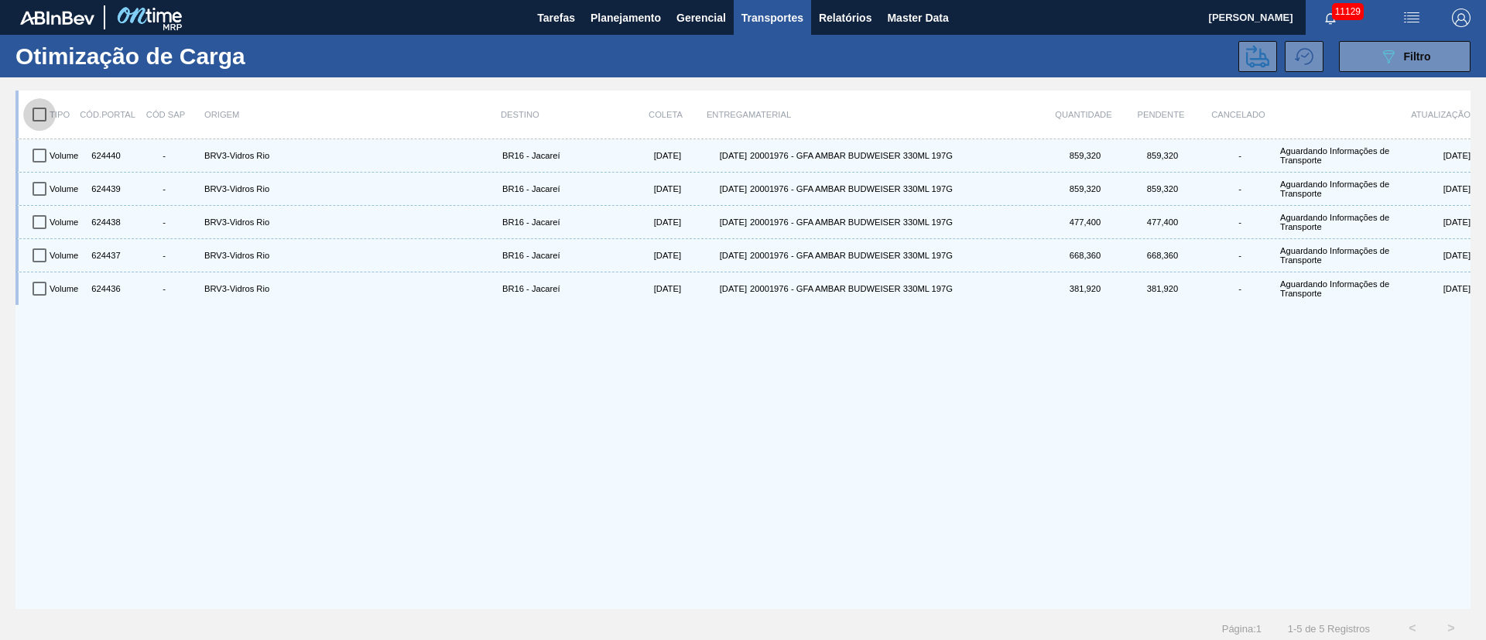
click at [41, 117] on input "checkbox" at bounding box center [39, 114] width 33 height 33
checkbox input "true"
click at [1263, 57] on icon at bounding box center [1257, 56] width 23 height 22
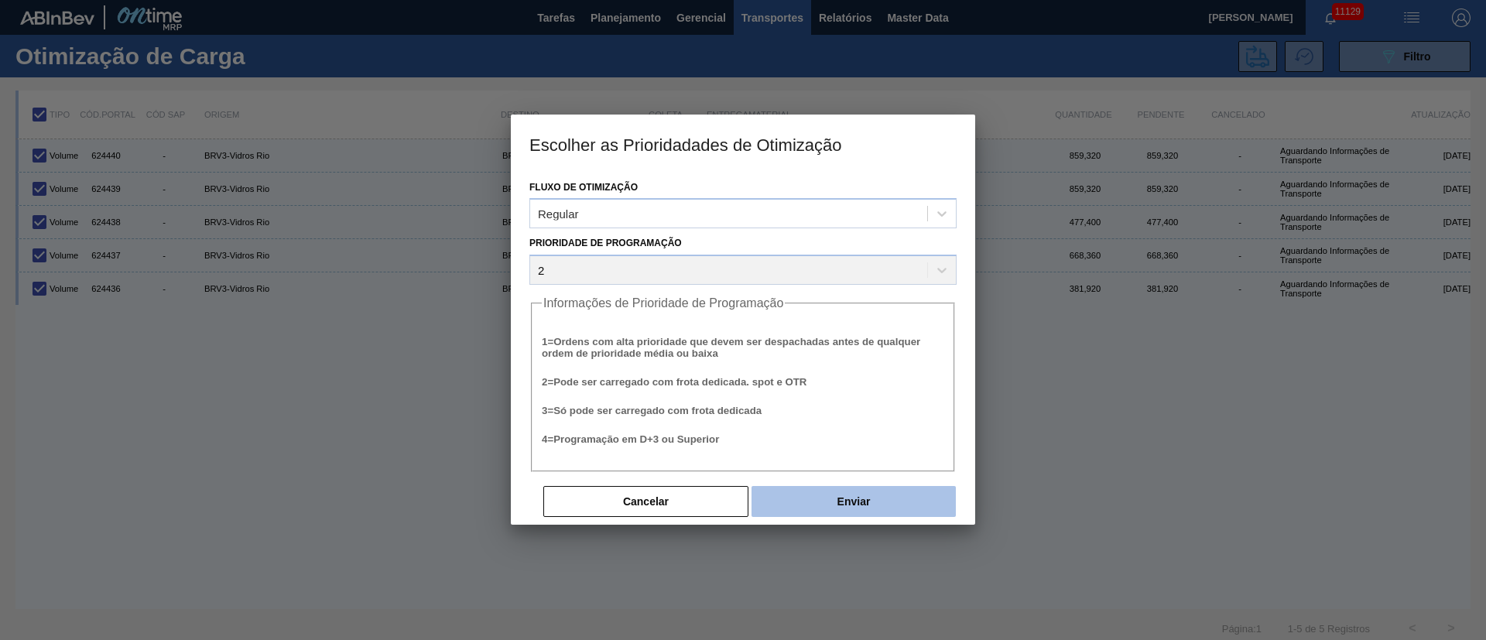
click at [894, 499] on button "Enviar" at bounding box center [854, 501] width 204 height 31
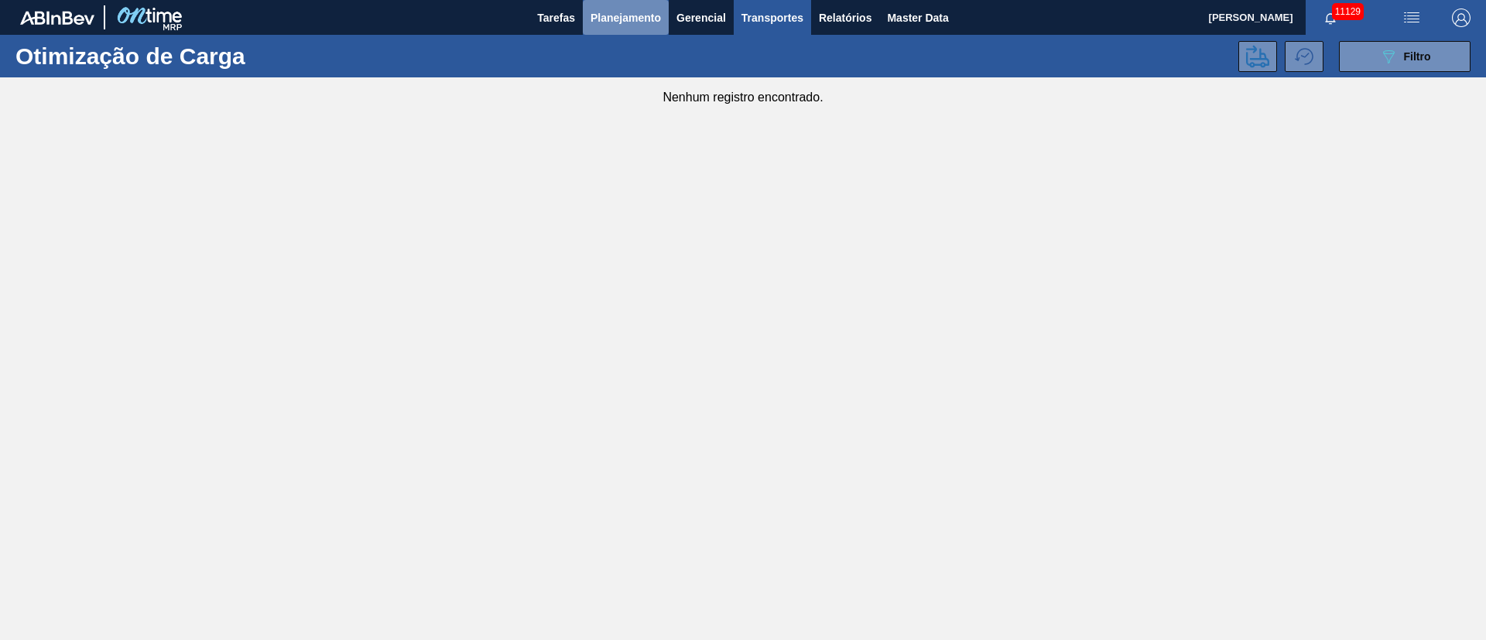
click at [615, 20] on span "Planejamento" at bounding box center [626, 18] width 70 height 19
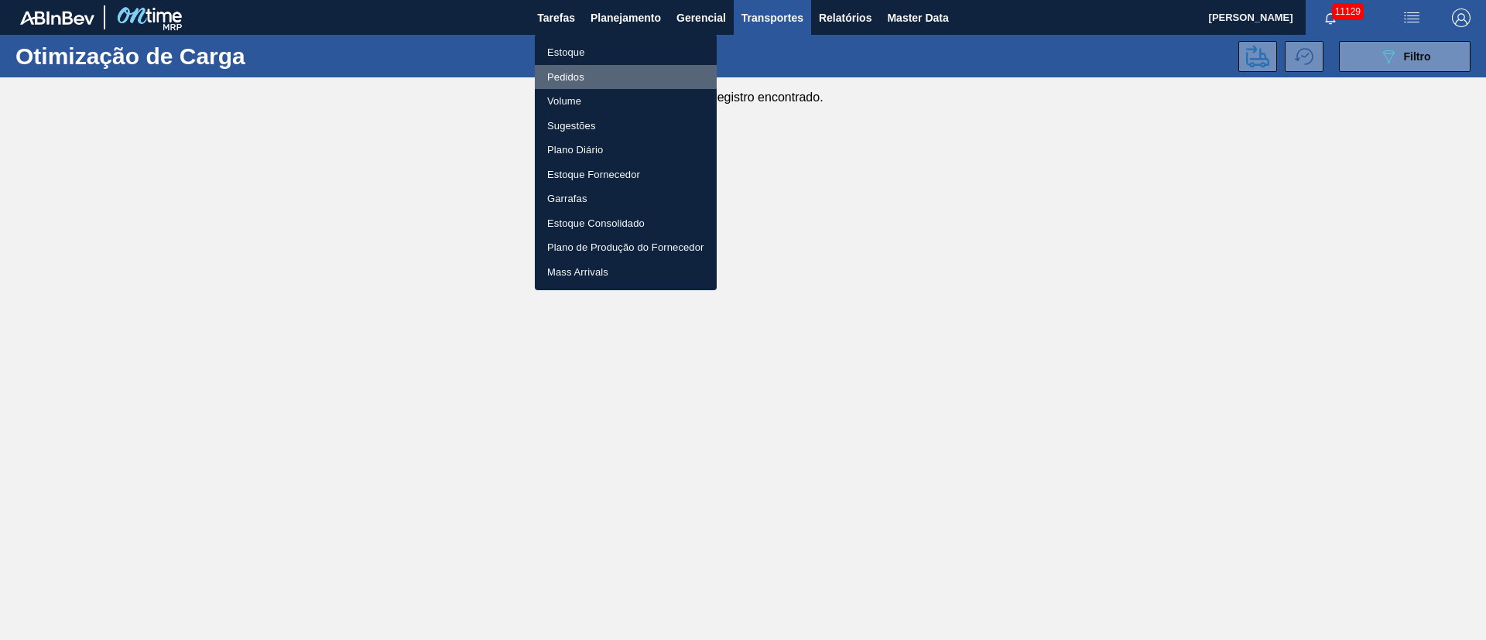
click at [577, 77] on li "Pedidos" at bounding box center [626, 77] width 182 height 25
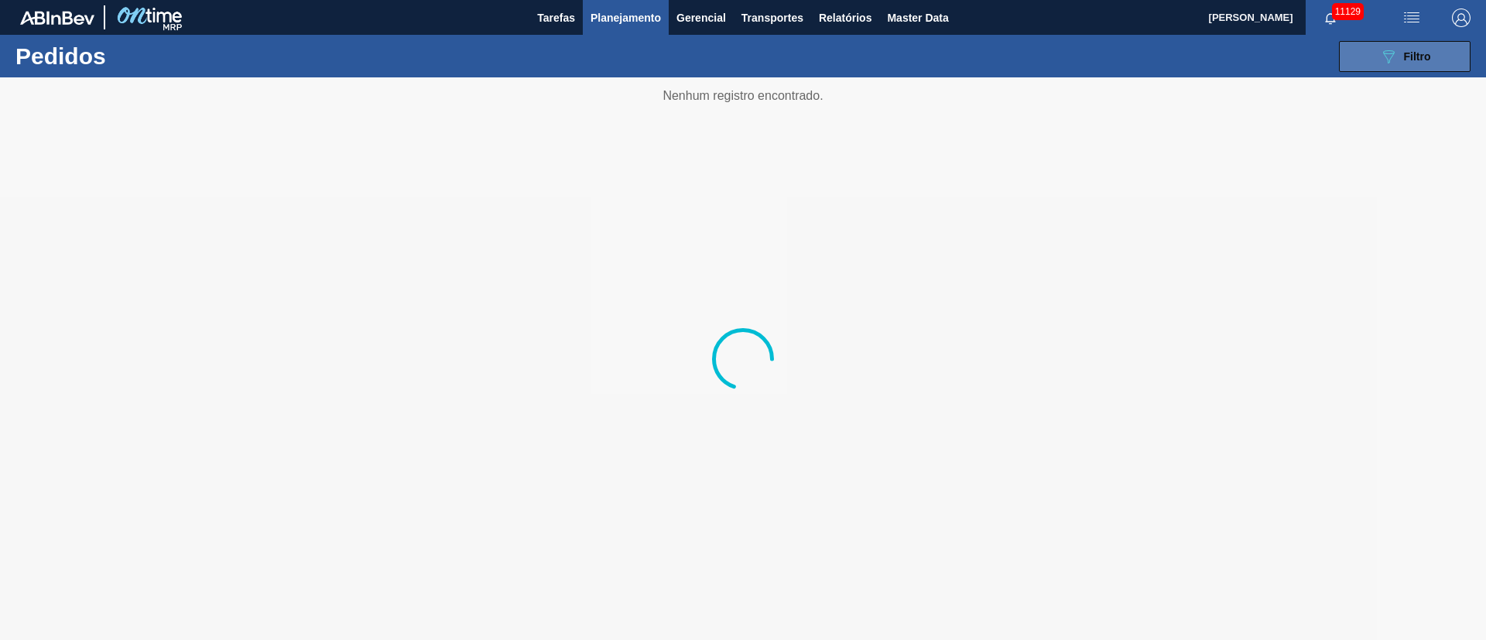
click at [1418, 66] on button "089F7B8B-B2A5-4AFE-B5C0-19BA573D28AC Filtro" at bounding box center [1405, 56] width 132 height 31
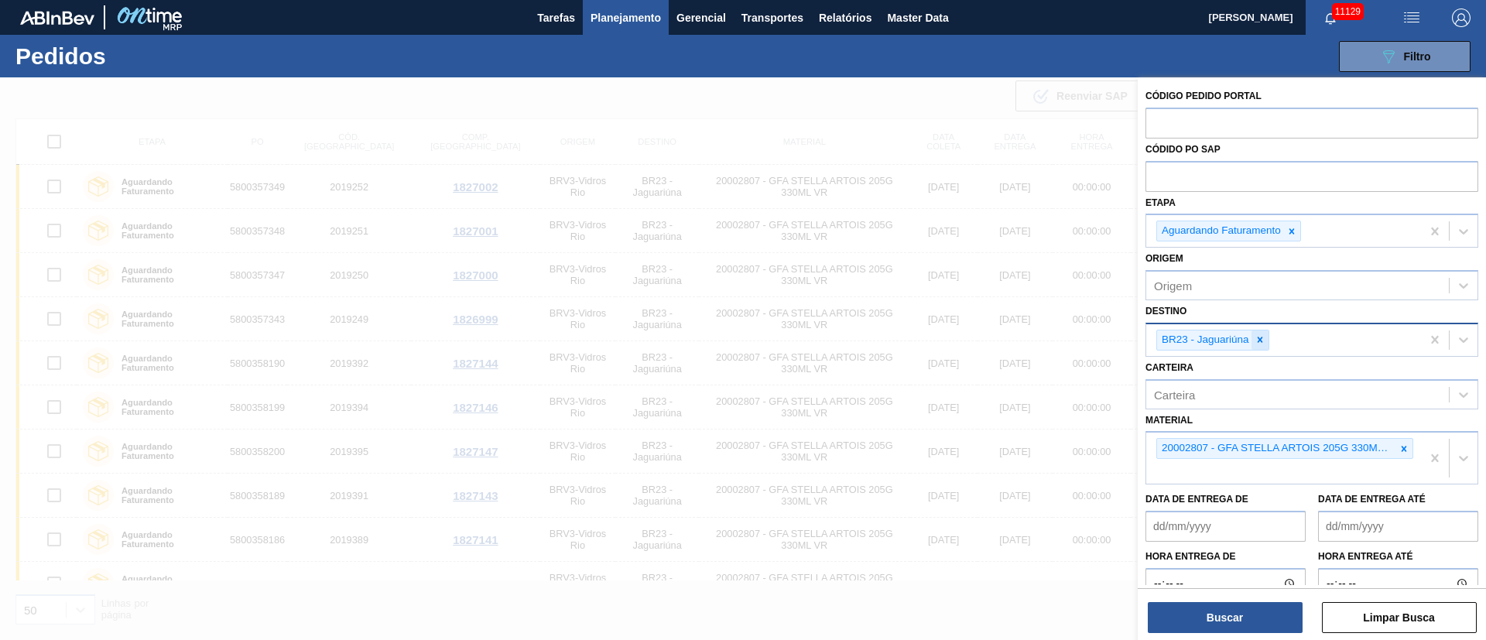
click at [1254, 345] on div at bounding box center [1260, 340] width 17 height 19
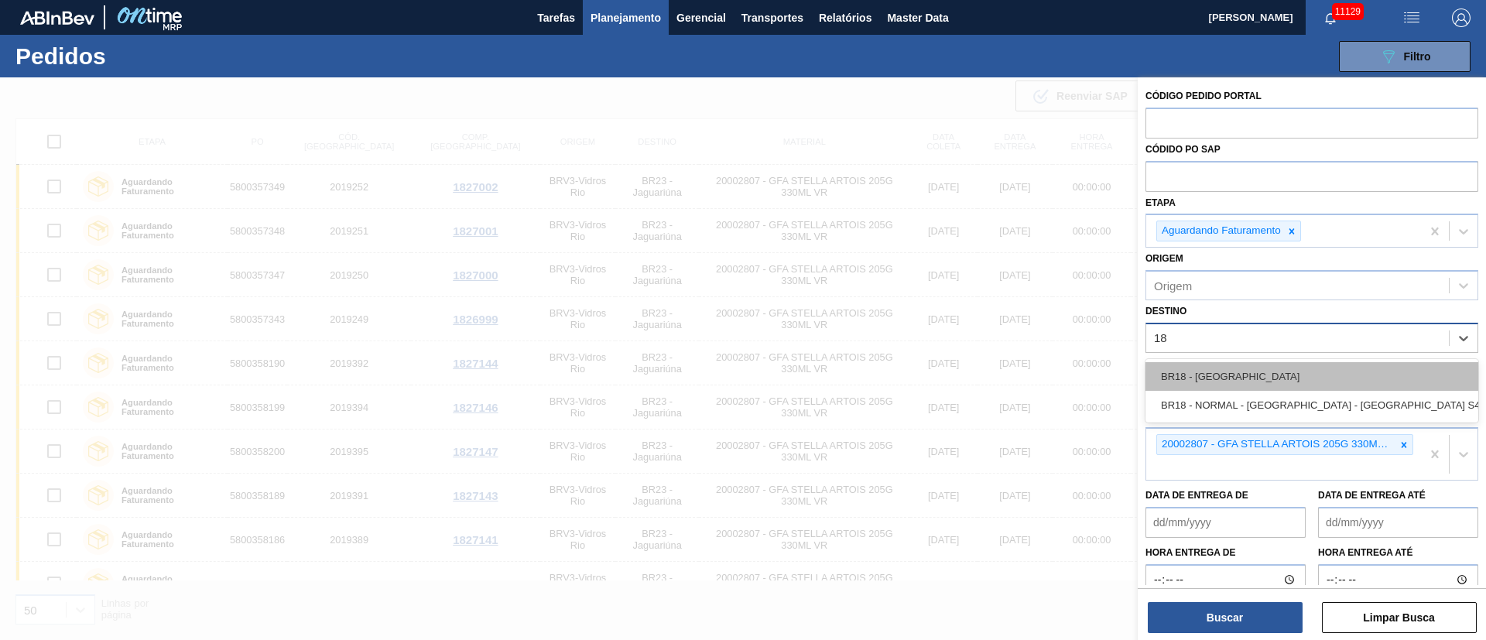
click at [1236, 376] on div "BR18 - [GEOGRAPHIC_DATA]" at bounding box center [1312, 376] width 333 height 29
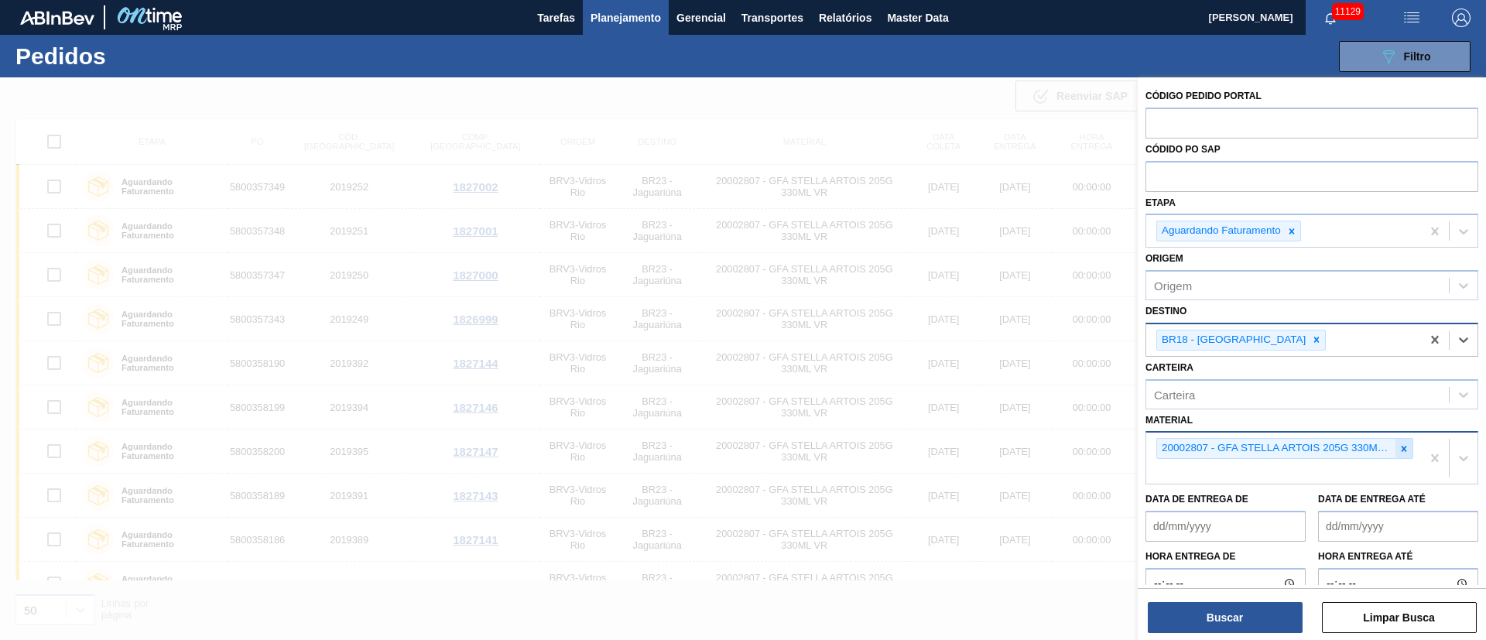
click at [1404, 449] on icon at bounding box center [1404, 449] width 11 height 11
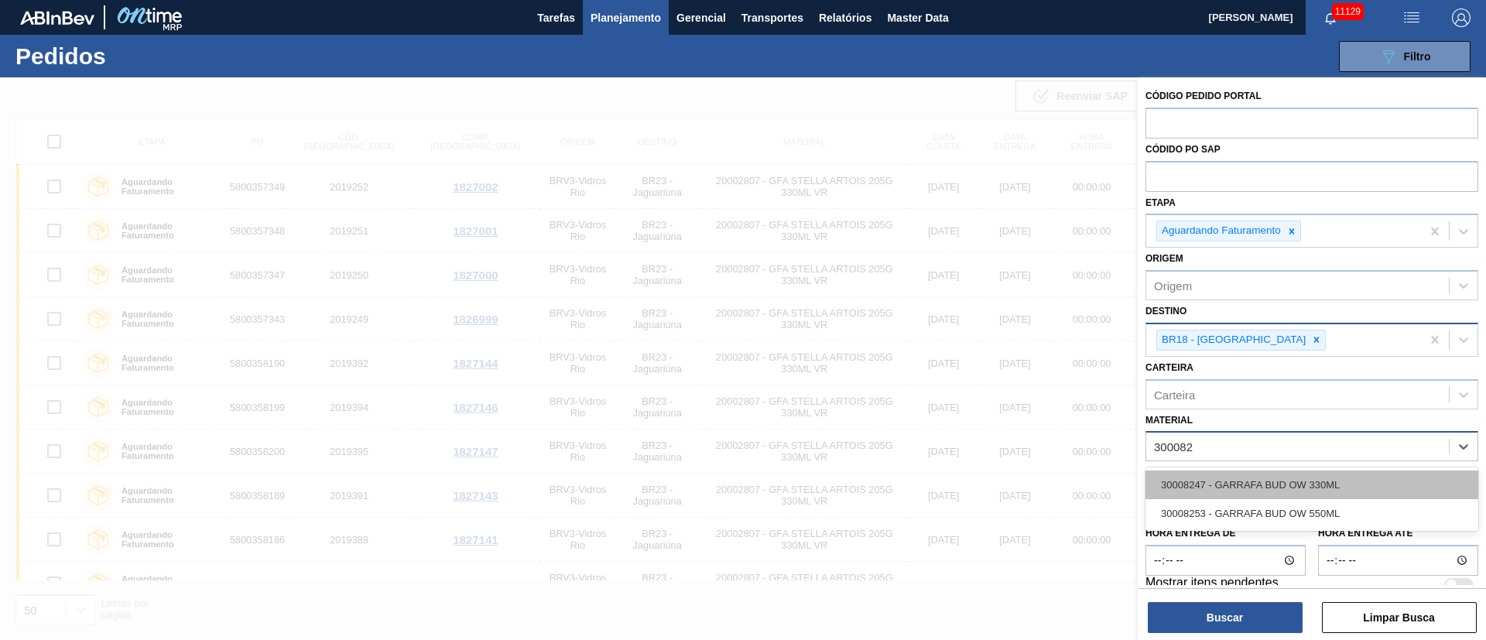
click at [1221, 495] on div "30008247 - GARRAFA BUD OW 330ML" at bounding box center [1312, 485] width 333 height 29
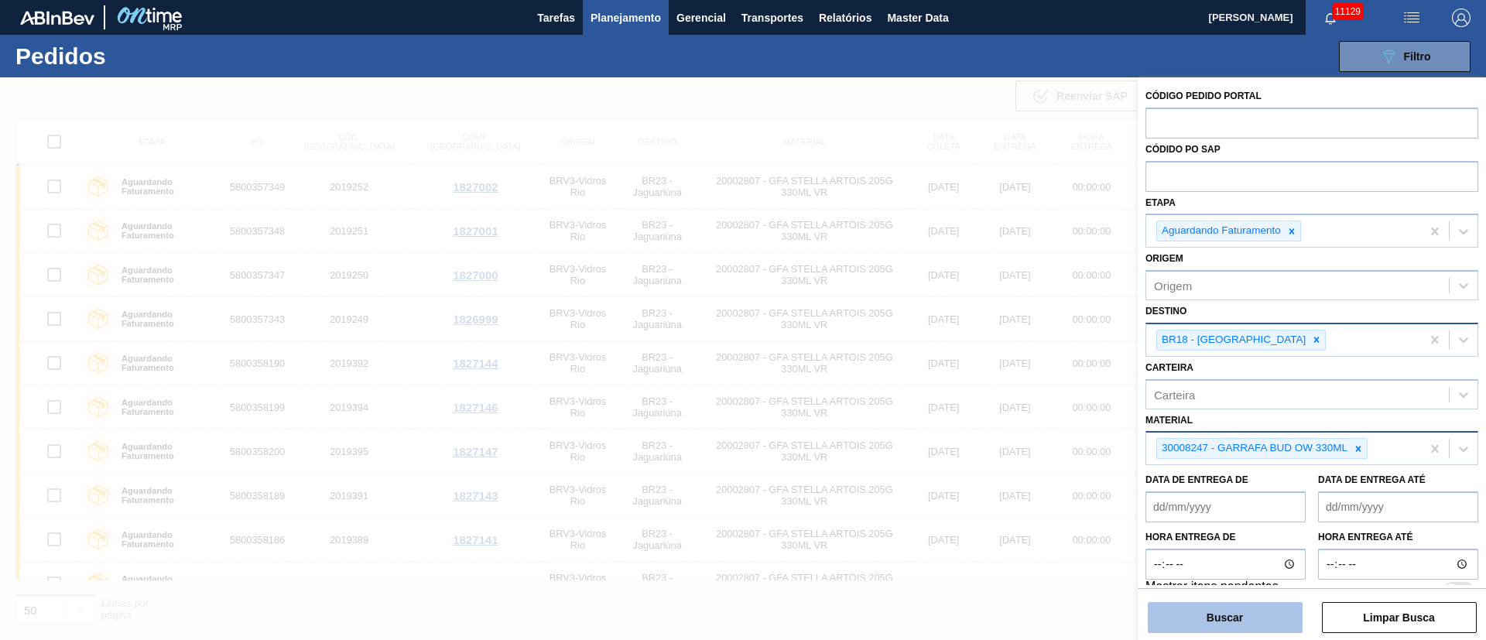
click at [1230, 619] on button "Buscar" at bounding box center [1225, 617] width 155 height 31
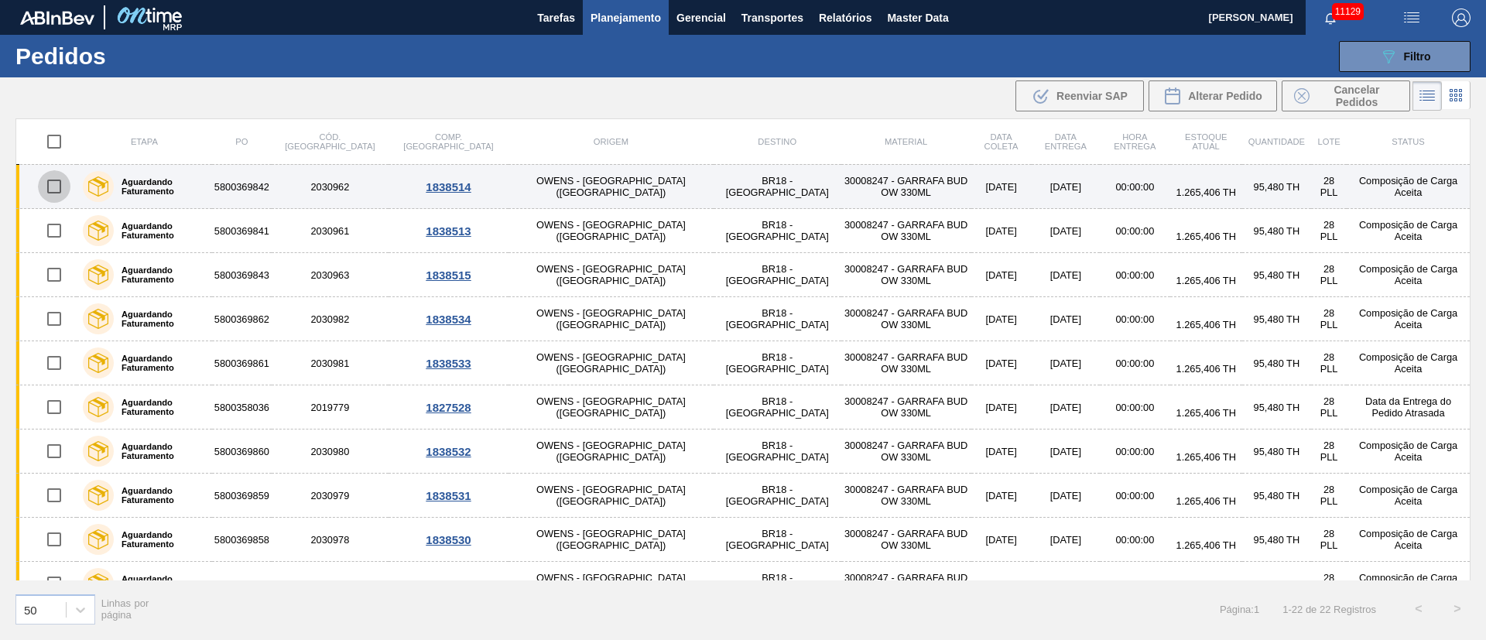
click at [53, 190] on input "checkbox" at bounding box center [54, 186] width 33 height 33
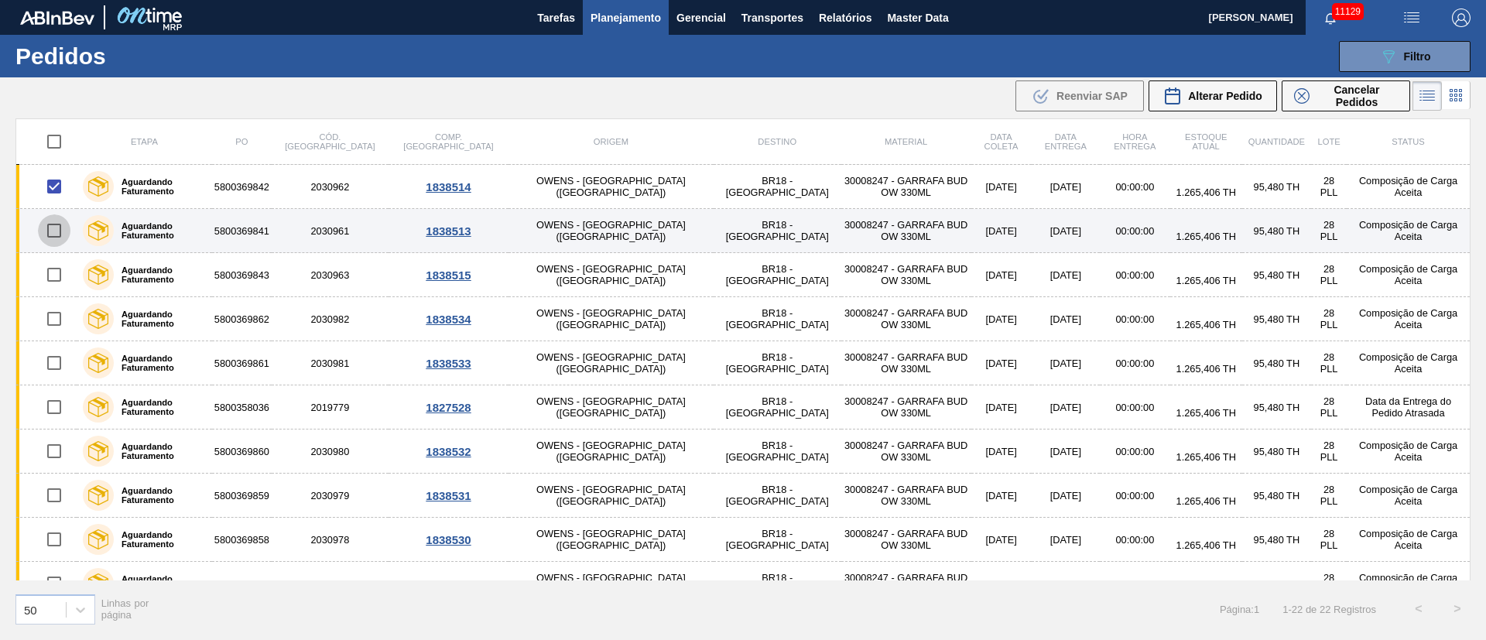
click at [55, 231] on input "checkbox" at bounding box center [54, 230] width 33 height 33
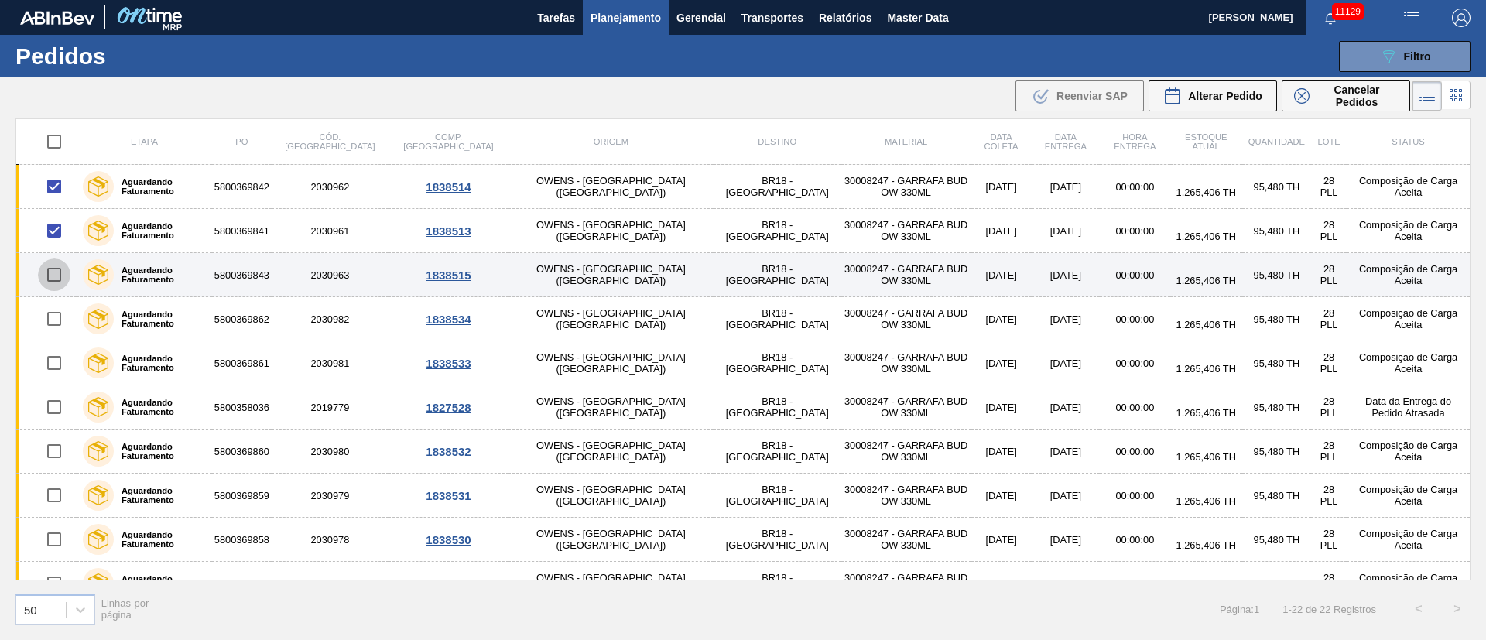
click at [61, 273] on input "checkbox" at bounding box center [54, 275] width 33 height 33
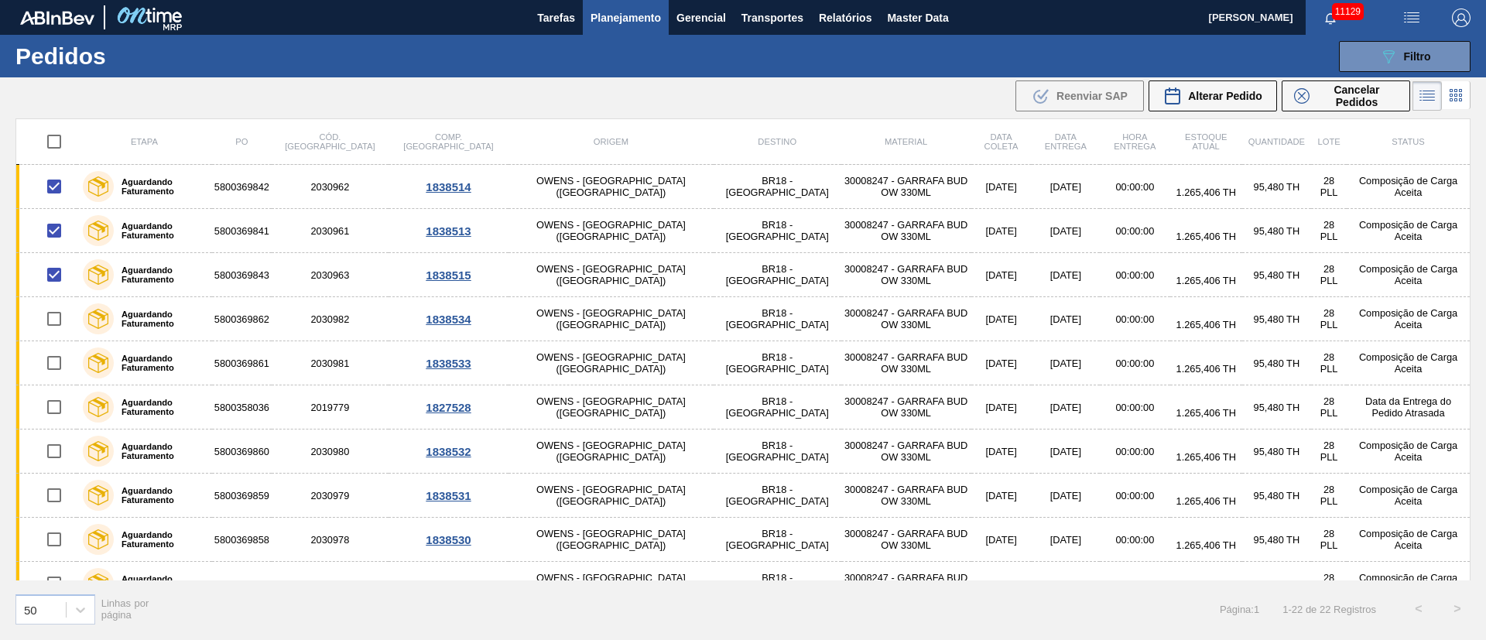
click at [1473, 543] on div "Etapa PO Cód. Pedido Comp. Carga Origem Destino Material Data coleta Data entre…" at bounding box center [743, 377] width 1486 height 519
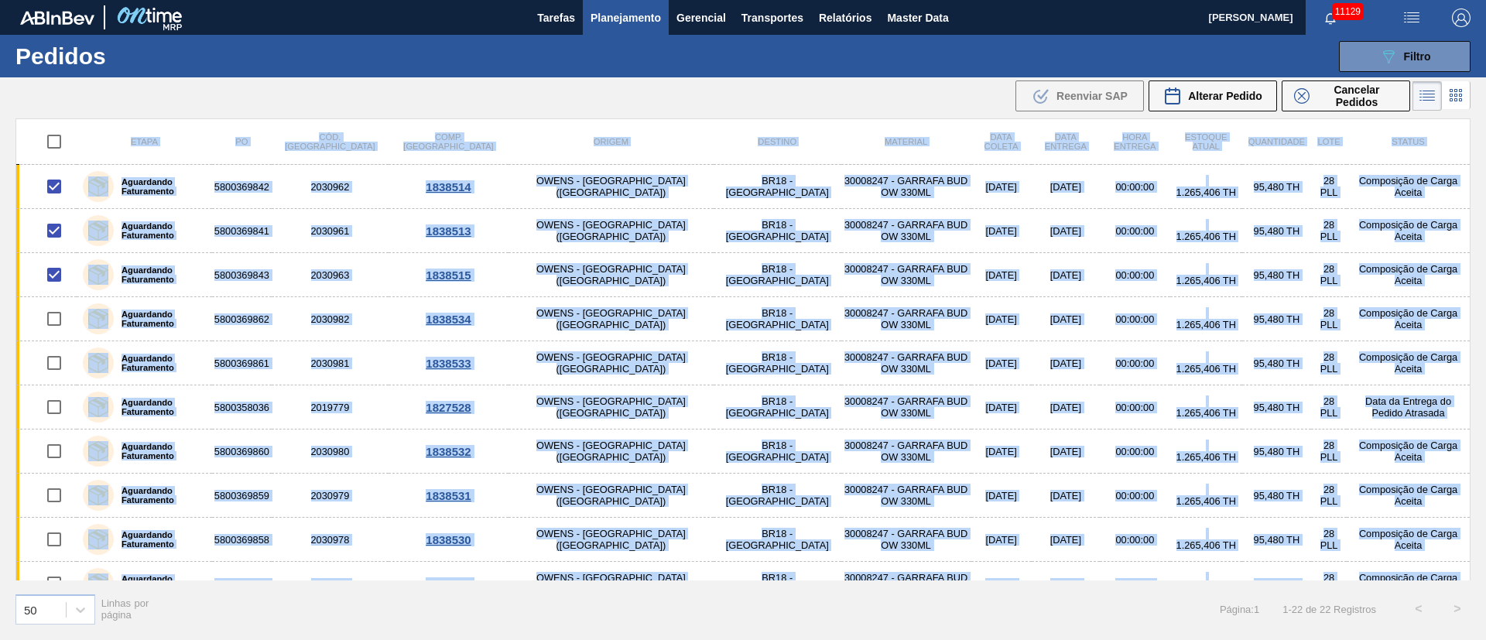
click at [1473, 543] on div "Etapa PO Cód. Pedido Comp. Carga Origem Destino Material Data coleta Data entre…" at bounding box center [743, 377] width 1486 height 519
click at [1472, 536] on div "Etapa PO Cód. Pedido Comp. Carga Origem Destino Material Data coleta Data entre…" at bounding box center [743, 377] width 1486 height 519
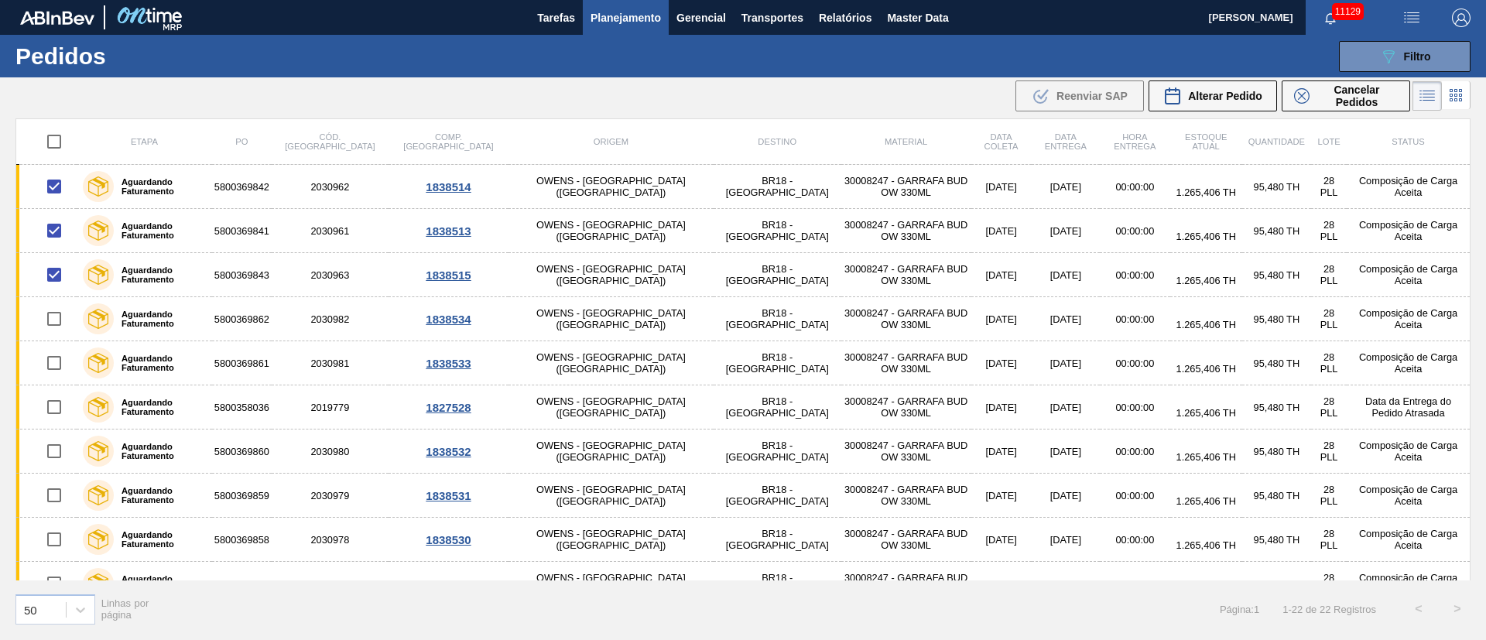
click at [1472, 536] on div "Etapa PO Cód. Pedido Comp. Carga Origem Destino Material Data coleta Data entre…" at bounding box center [743, 377] width 1486 height 519
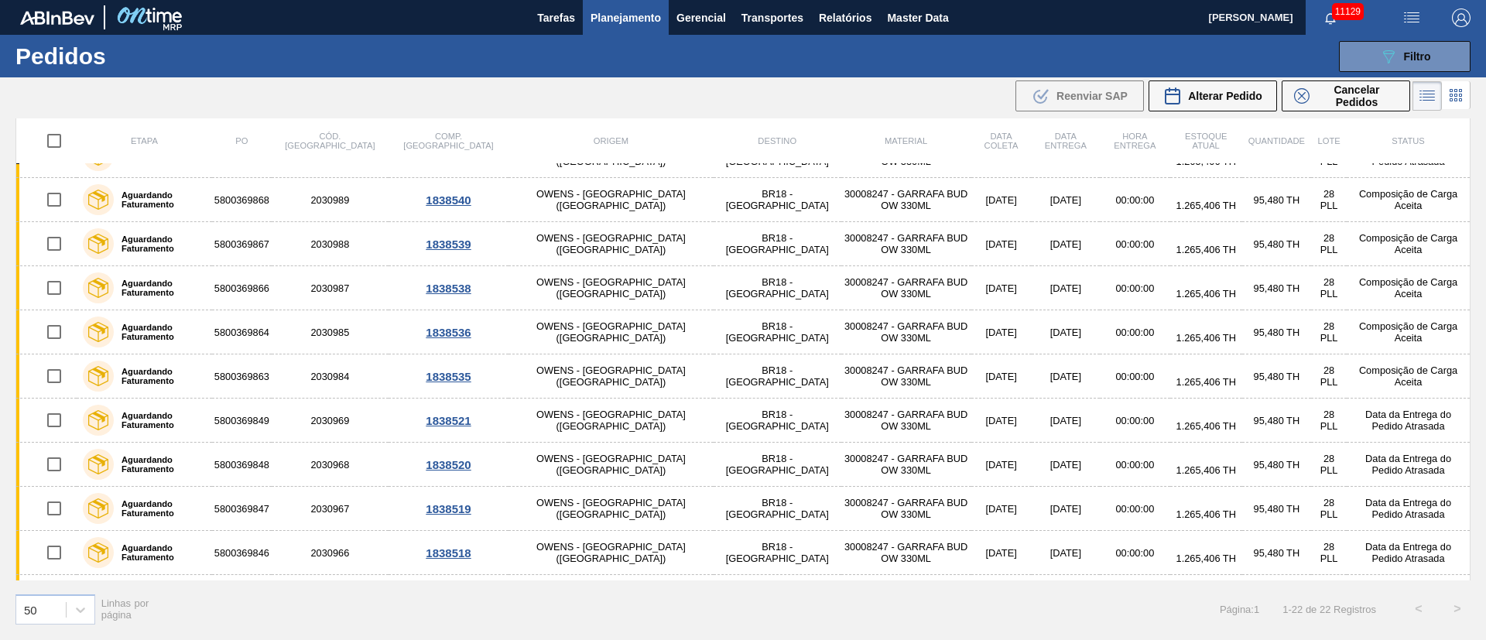
scroll to position [555, 0]
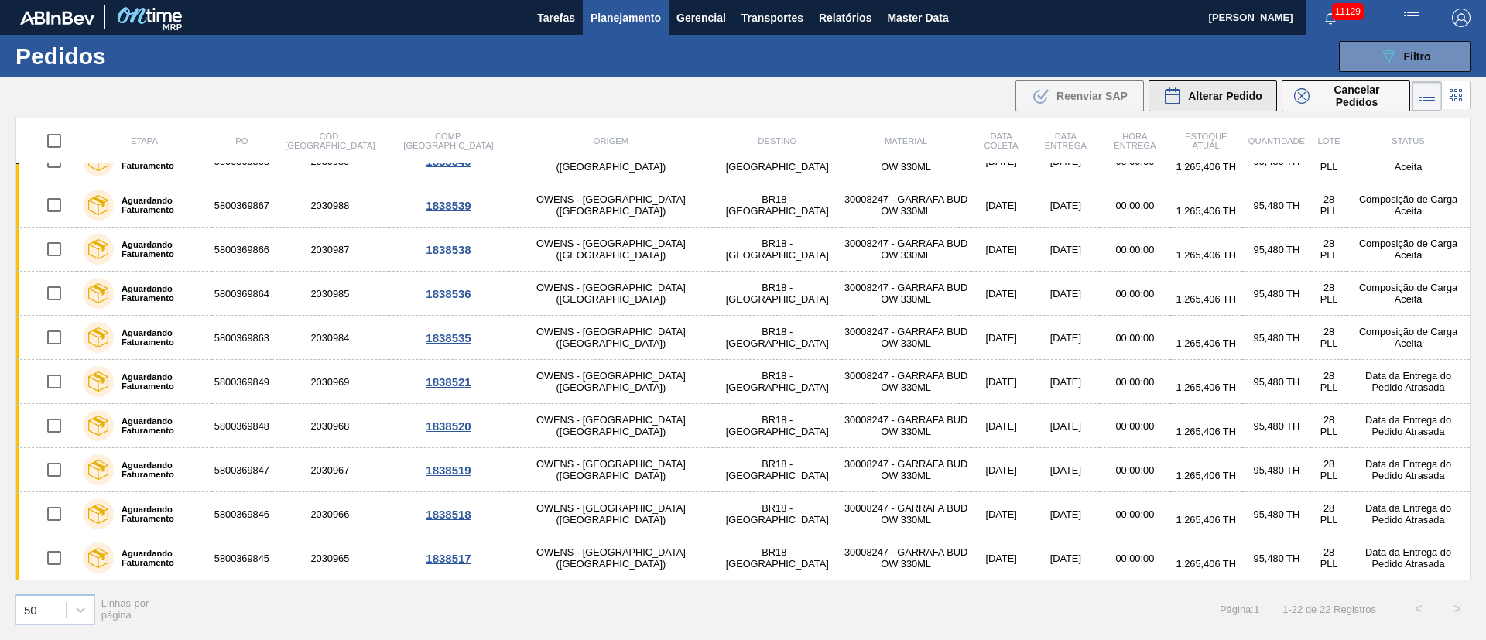
click at [1227, 104] on div "Alterar Pedido" at bounding box center [1213, 96] width 99 height 19
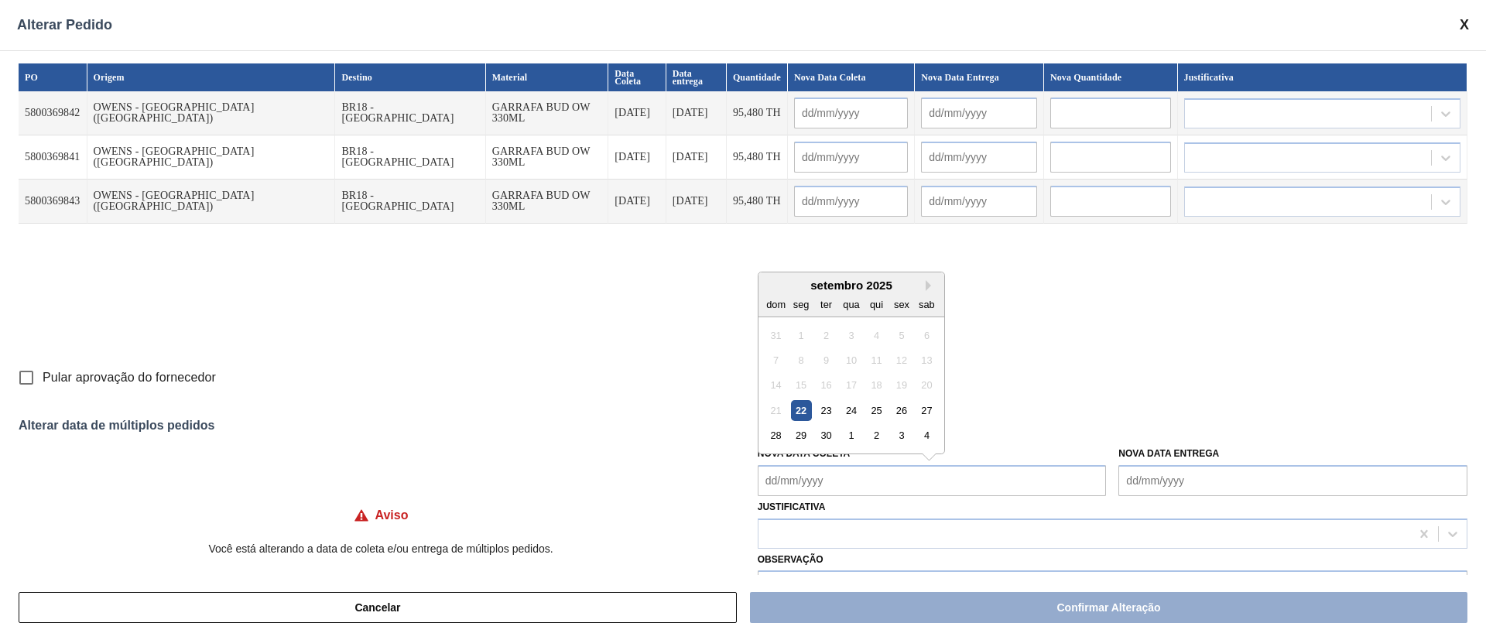
click at [819, 473] on Coleta "Nova Data Coleta" at bounding box center [932, 480] width 349 height 31
click at [847, 408] on div "24" at bounding box center [851, 410] width 21 height 21
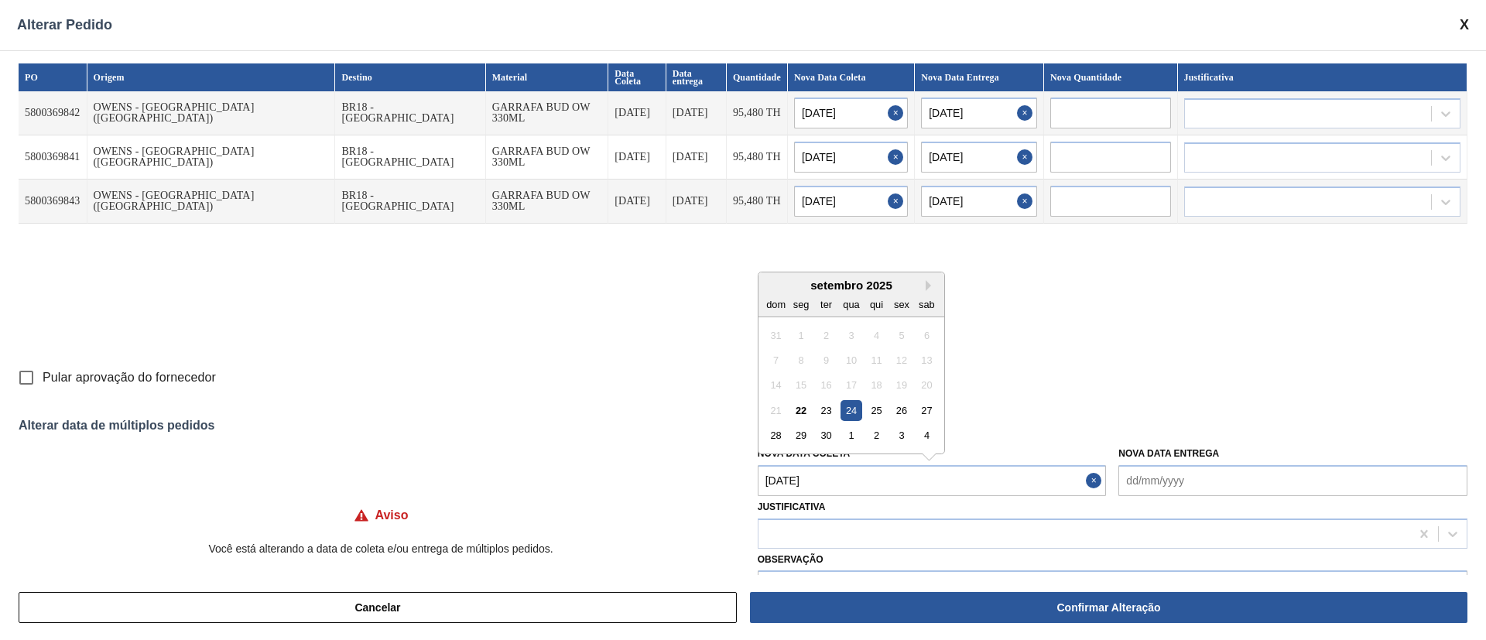
click at [853, 492] on Coleta "[DATE]" at bounding box center [932, 480] width 349 height 31
click at [905, 418] on div "26" at bounding box center [901, 410] width 21 height 21
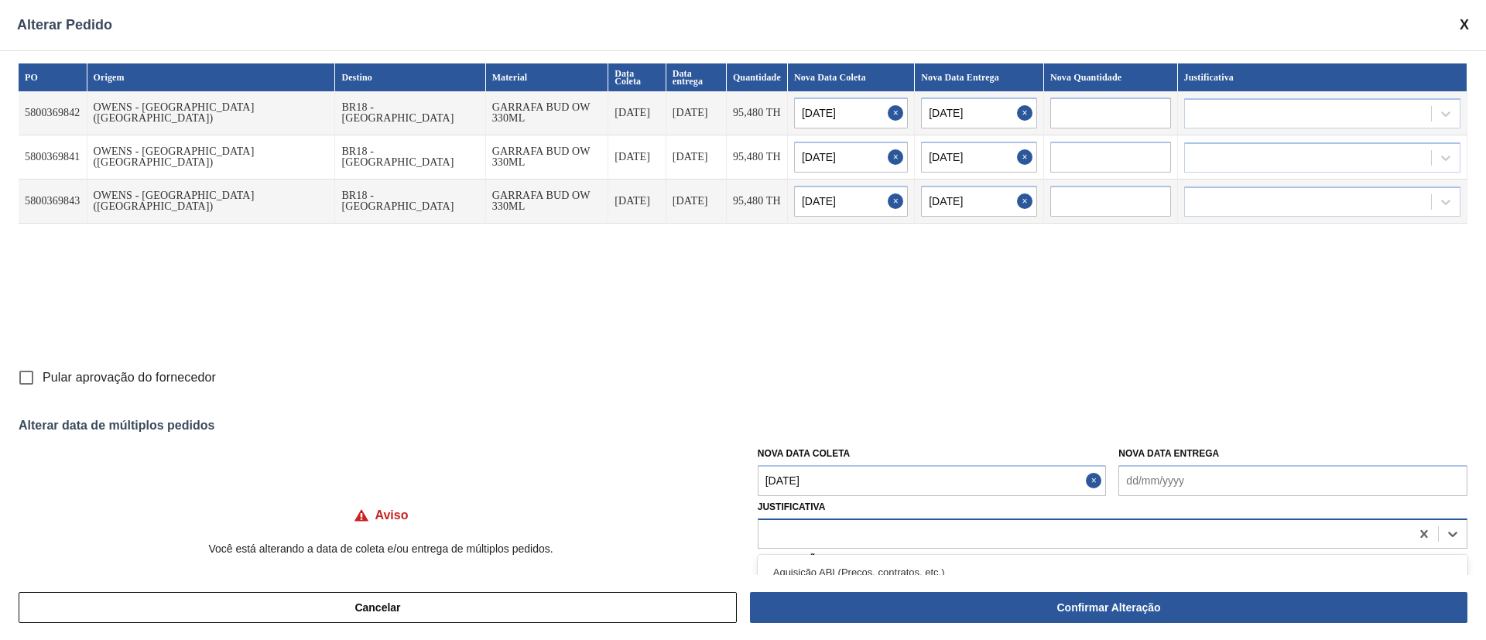
click at [832, 540] on div at bounding box center [1085, 534] width 652 height 22
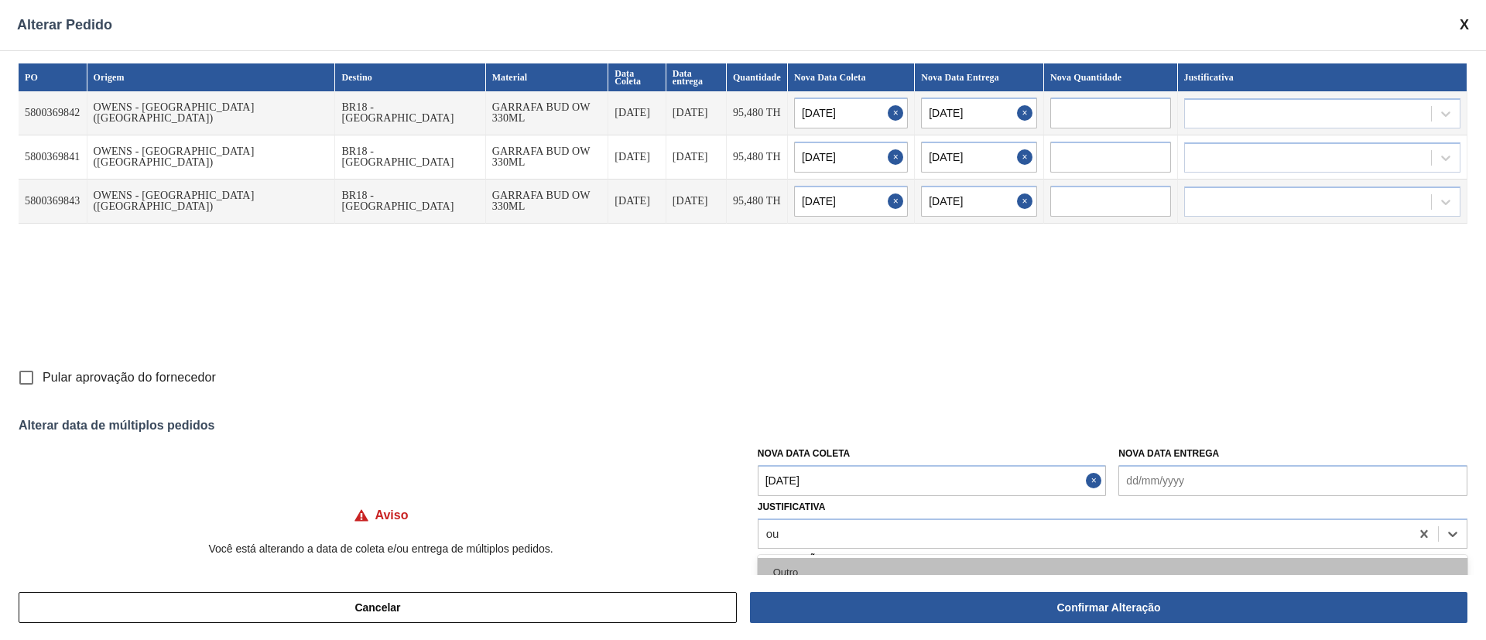
click at [808, 563] on div "Outro" at bounding box center [1113, 572] width 710 height 29
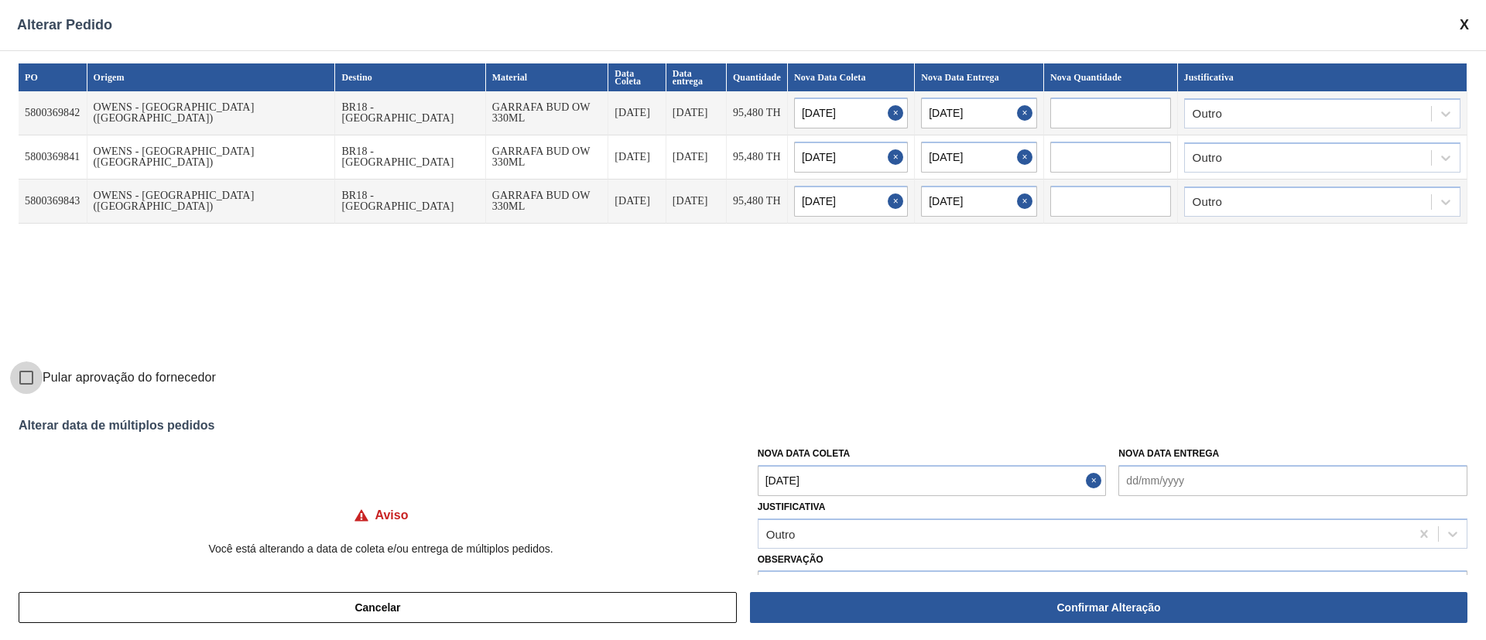
click at [24, 377] on input "Pular aprovação do fornecedor" at bounding box center [26, 378] width 33 height 33
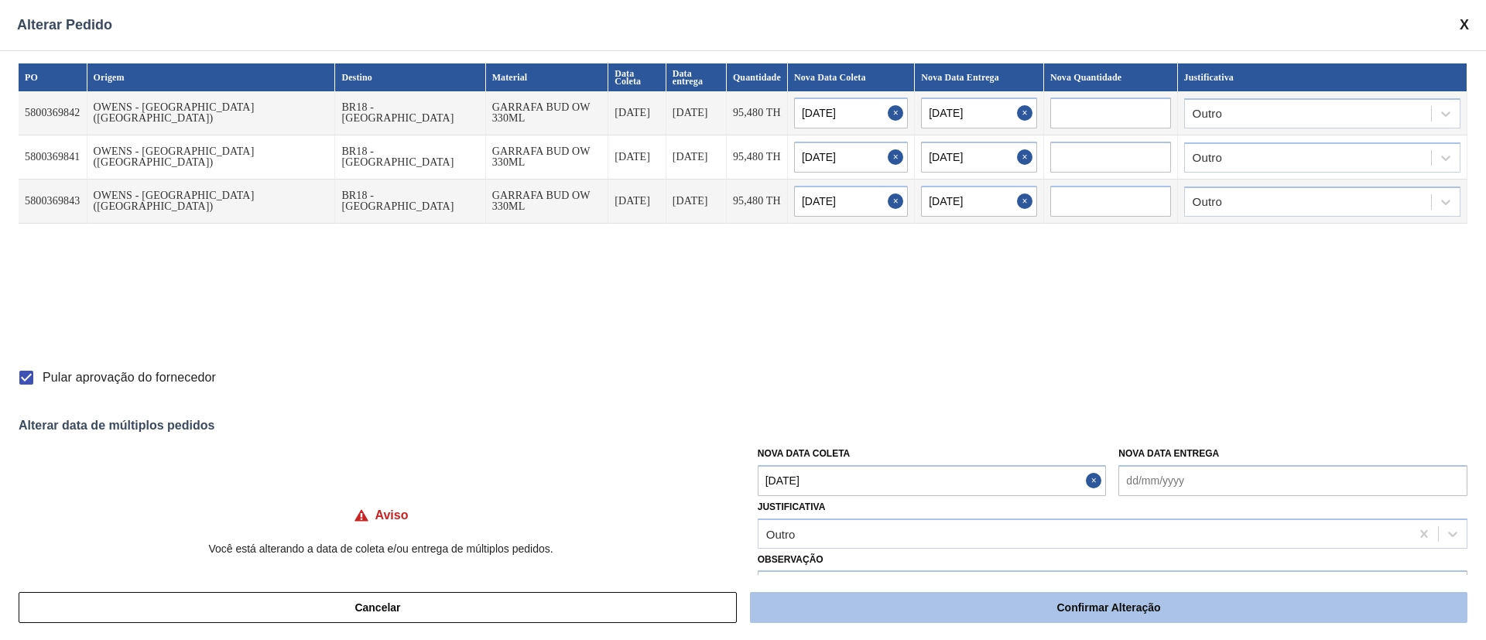
click at [1017, 601] on button "Confirmar Alteração" at bounding box center [1109, 607] width 718 height 31
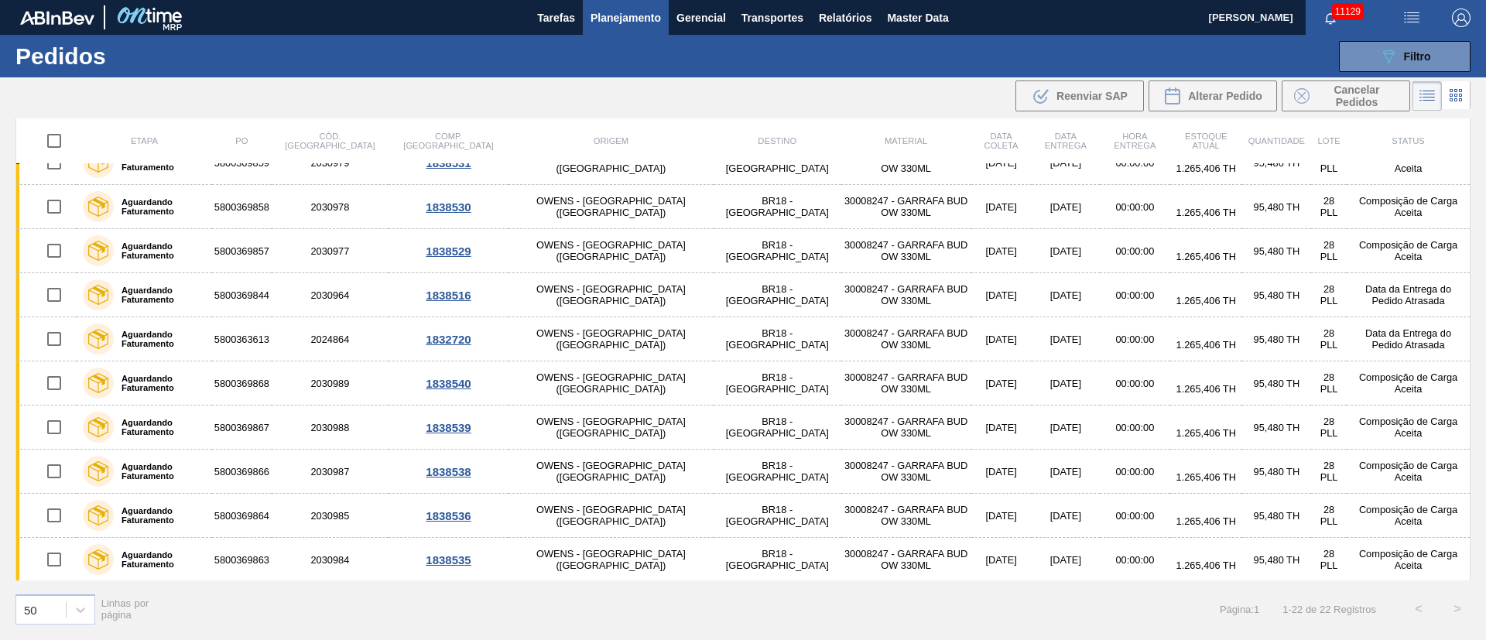
scroll to position [0, 0]
